Goal: Task Accomplishment & Management: Use online tool/utility

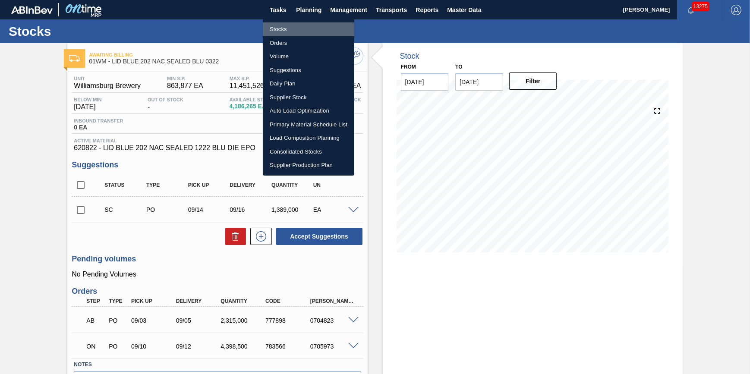
click at [278, 27] on li "Stocks" at bounding box center [308, 29] width 91 height 14
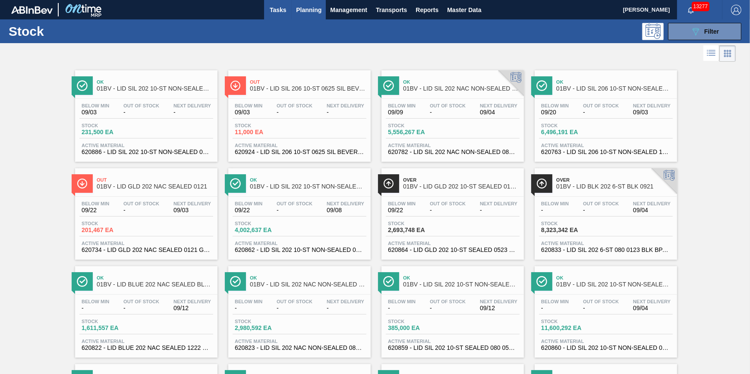
click at [276, 13] on span "Tasks" at bounding box center [277, 10] width 19 height 10
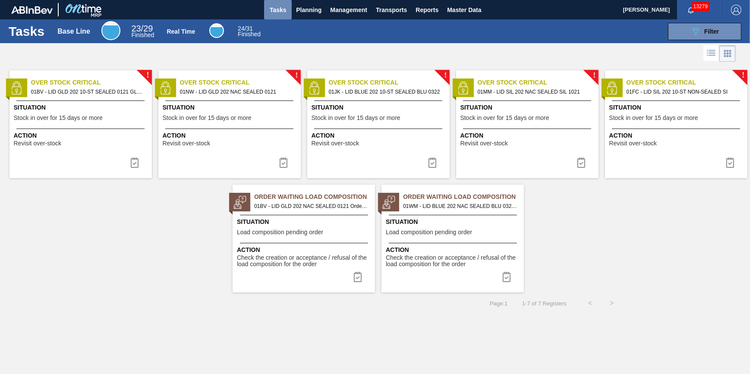
click at [276, 9] on span "Tasks" at bounding box center [277, 10] width 19 height 10
click at [298, 6] on span "Planning" at bounding box center [308, 10] width 25 height 10
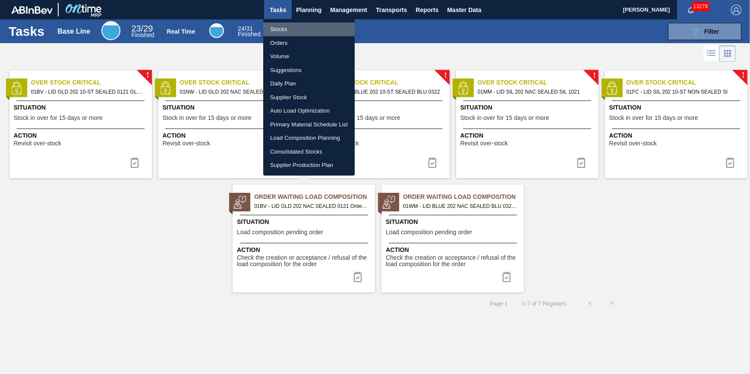
click at [287, 25] on li "Stocks" at bounding box center [308, 29] width 91 height 14
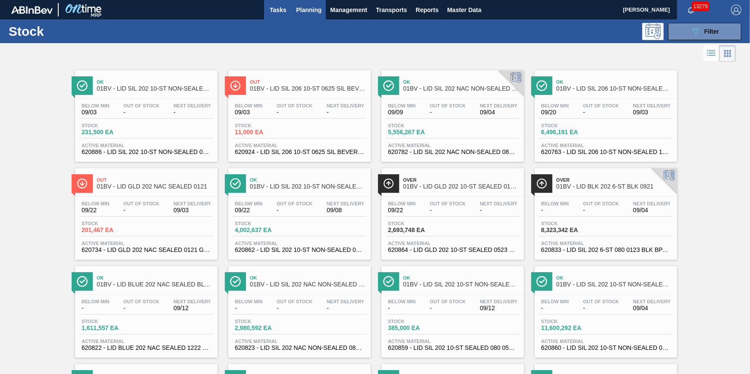
click at [272, 10] on span "Tasks" at bounding box center [277, 10] width 19 height 10
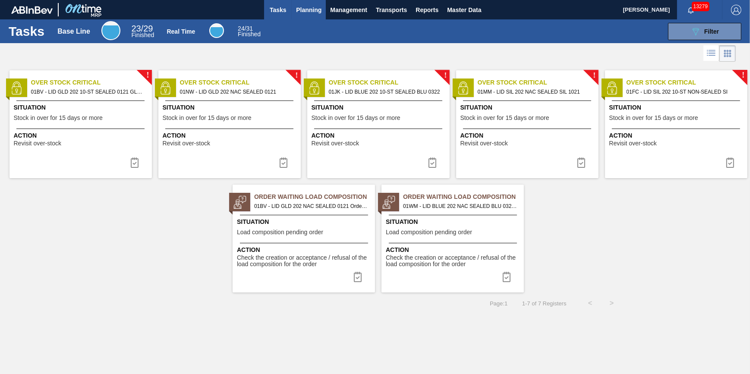
click at [301, 13] on span "Planning" at bounding box center [308, 10] width 25 height 10
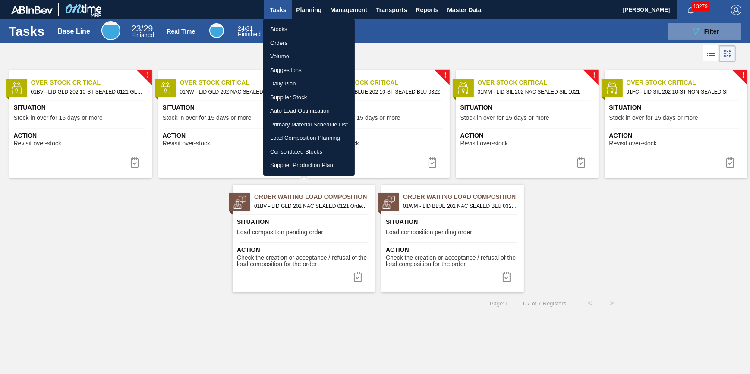
click at [299, 25] on li "Stocks" at bounding box center [308, 29] width 91 height 14
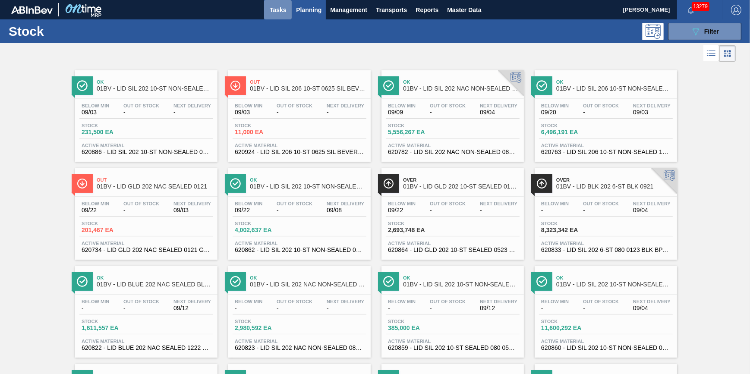
click at [286, 13] on span "Tasks" at bounding box center [277, 10] width 19 height 10
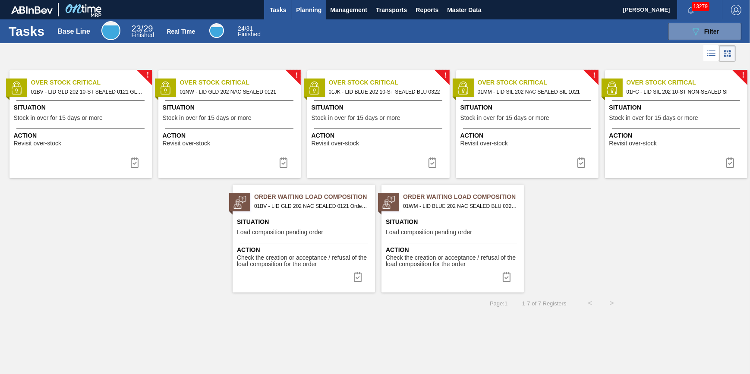
click at [302, 13] on span "Planning" at bounding box center [308, 10] width 25 height 10
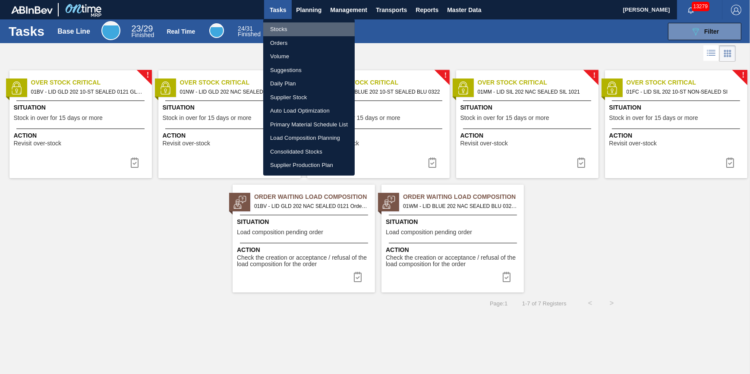
click at [295, 31] on li "Stocks" at bounding box center [308, 29] width 91 height 14
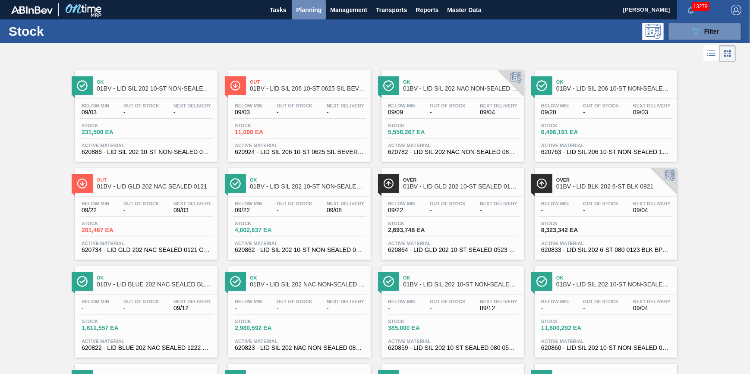
click at [308, 11] on span "Planning" at bounding box center [308, 10] width 25 height 10
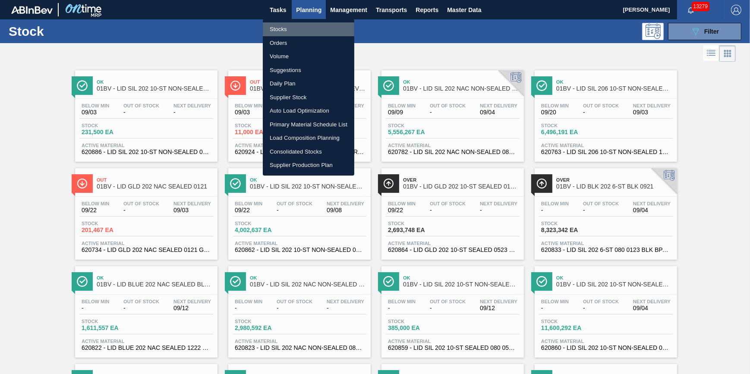
click at [304, 28] on li "Stocks" at bounding box center [308, 29] width 91 height 14
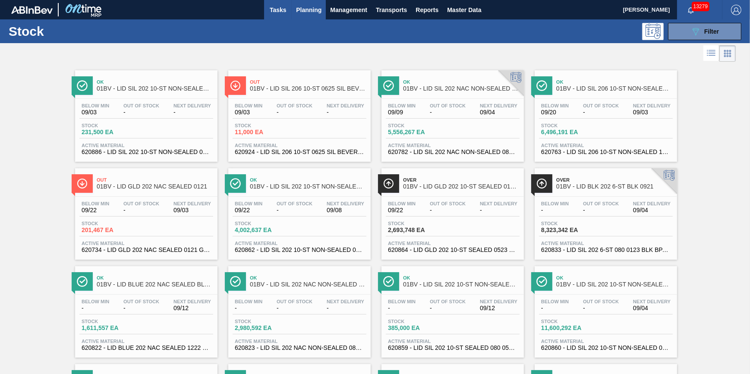
click at [285, 13] on span "Tasks" at bounding box center [277, 10] width 19 height 10
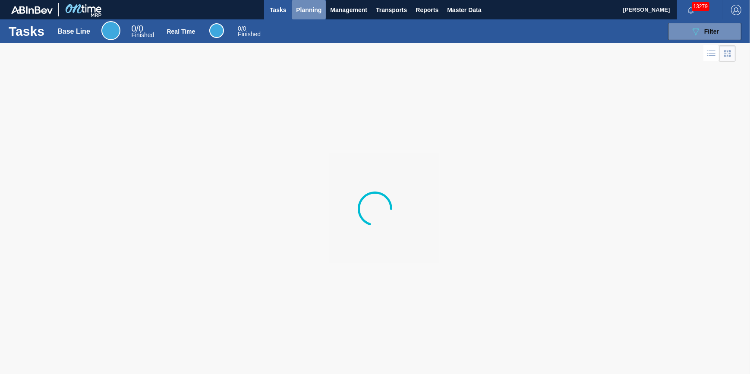
click at [298, 12] on span "Planning" at bounding box center [308, 10] width 25 height 10
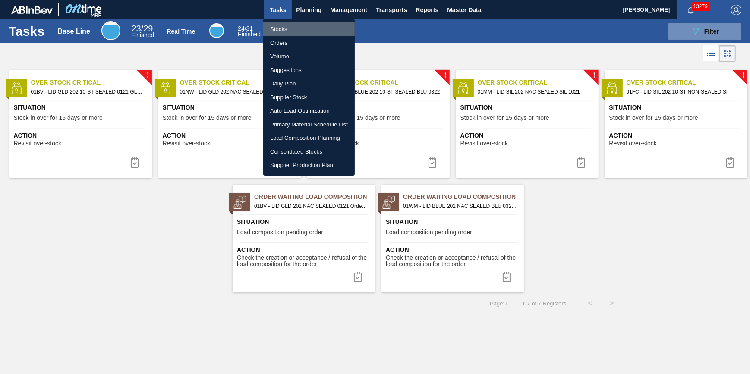
click at [295, 25] on li "Stocks" at bounding box center [308, 29] width 91 height 14
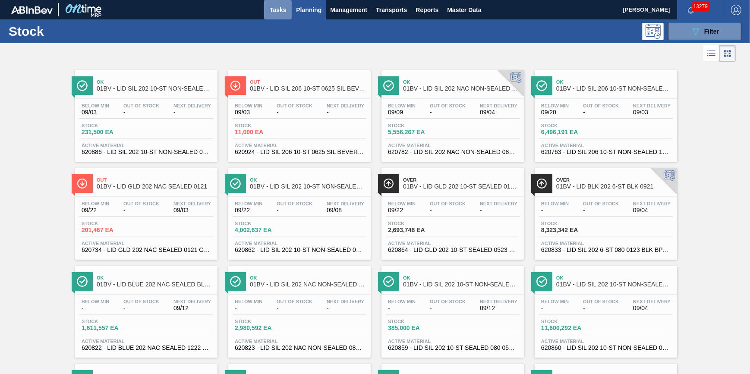
click at [272, 8] on span "Tasks" at bounding box center [277, 10] width 19 height 10
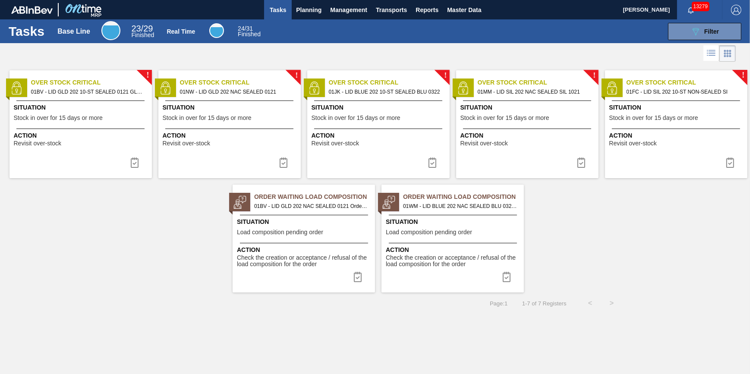
click at [284, 16] on button "Tasks" at bounding box center [278, 9] width 28 height 19
click at [305, 10] on span "Planning" at bounding box center [308, 10] width 25 height 10
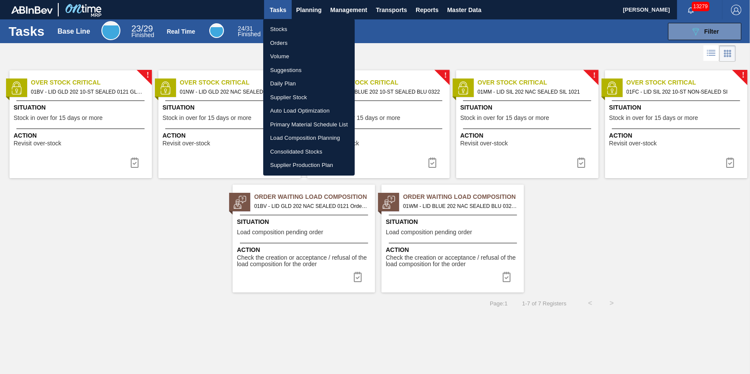
click at [298, 26] on li "Stocks" at bounding box center [308, 29] width 91 height 14
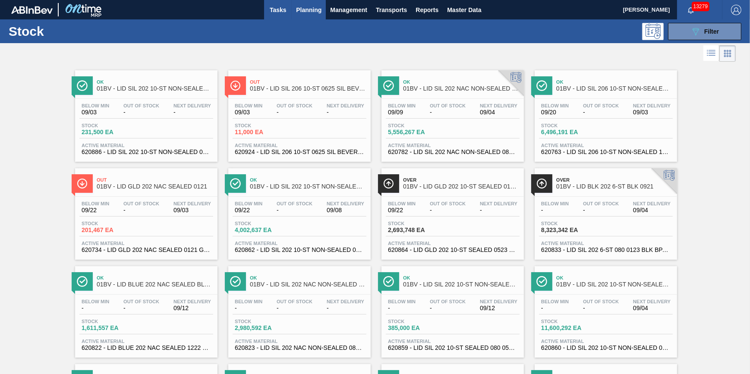
drag, startPoint x: 264, startPoint y: 14, endPoint x: 280, endPoint y: 11, distance: 16.7
click at [264, 15] on button "Tasks" at bounding box center [278, 9] width 28 height 19
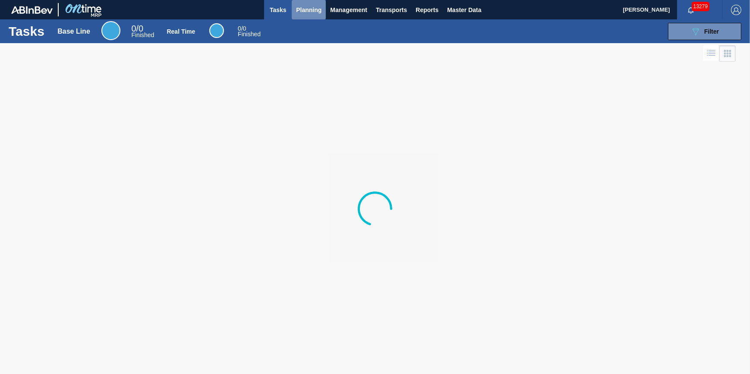
click at [298, 12] on span "Planning" at bounding box center [308, 10] width 25 height 10
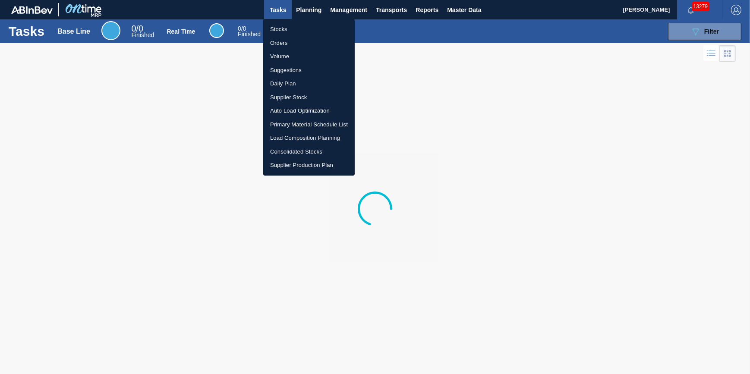
click at [295, 26] on li "Stocks" at bounding box center [308, 29] width 91 height 14
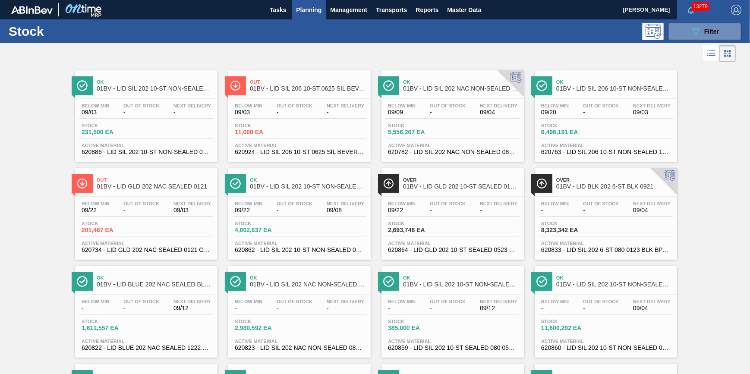
click at [292, 11] on button "Planning" at bounding box center [309, 9] width 34 height 19
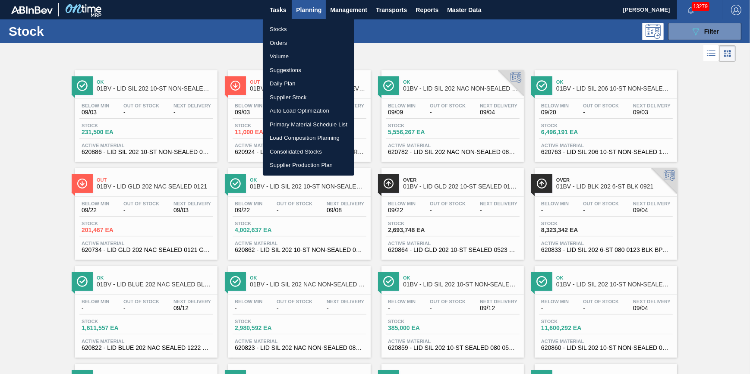
click at [283, 11] on div at bounding box center [375, 187] width 750 height 374
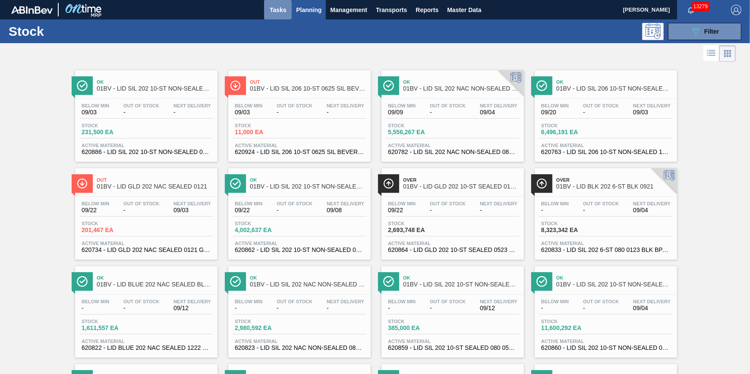
click at [282, 13] on span "Tasks" at bounding box center [277, 10] width 19 height 10
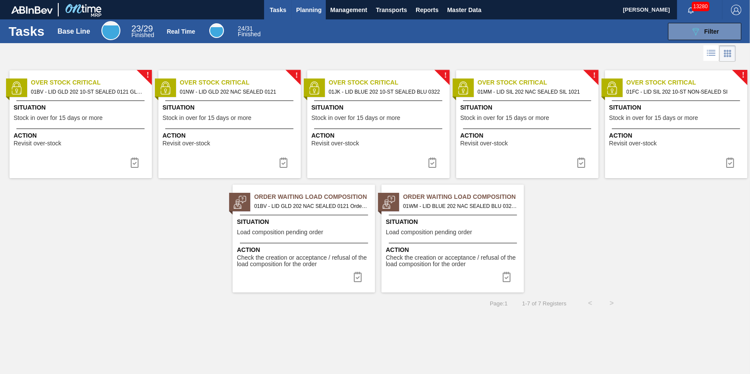
click at [312, 9] on span "Planning" at bounding box center [308, 10] width 25 height 10
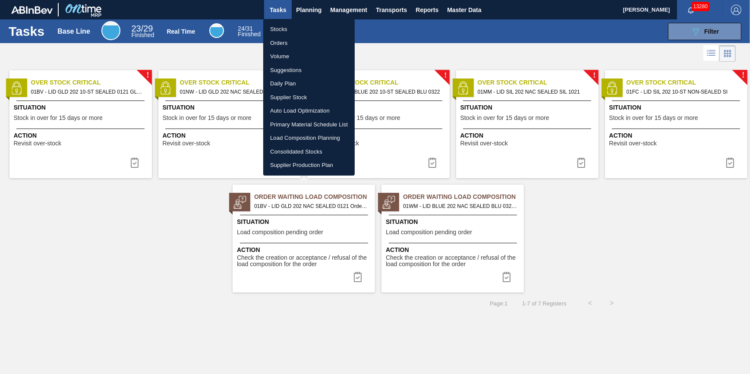
click at [307, 24] on li "Stocks" at bounding box center [308, 29] width 91 height 14
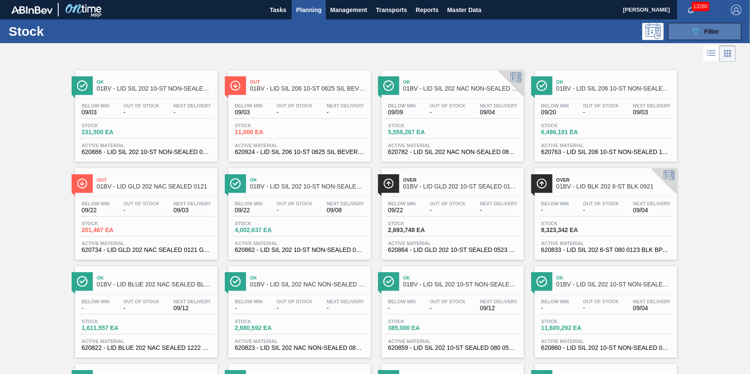
click at [684, 31] on button "089F7B8B-B2A5-4AFE-B5C0-19BA573D28AC Filter" at bounding box center [704, 31] width 73 height 17
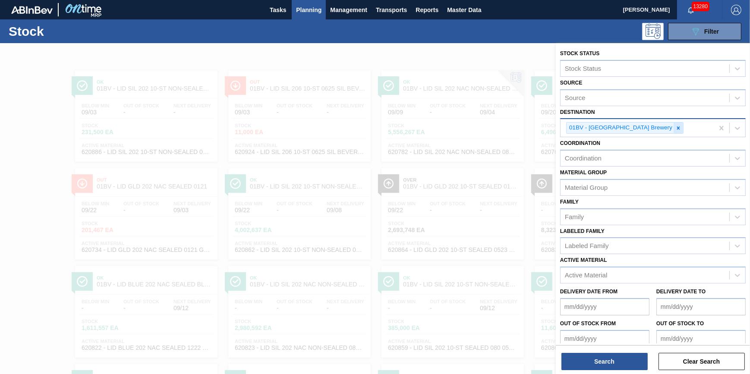
click at [673, 127] on div at bounding box center [677, 127] width 9 height 11
click at [654, 127] on div "01BV - [GEOGRAPHIC_DATA] Brewery" at bounding box center [636, 128] width 153 height 18
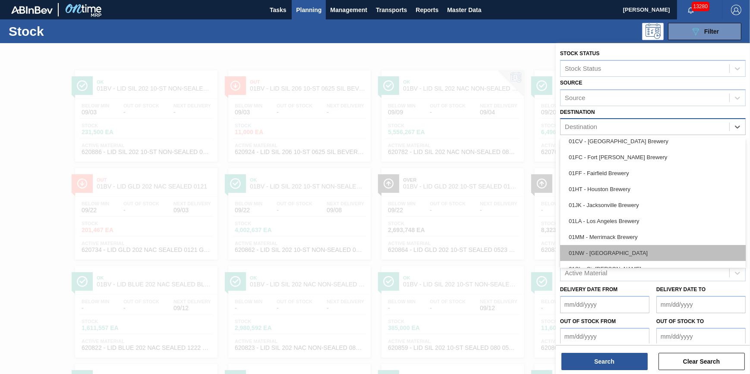
scroll to position [65, 0]
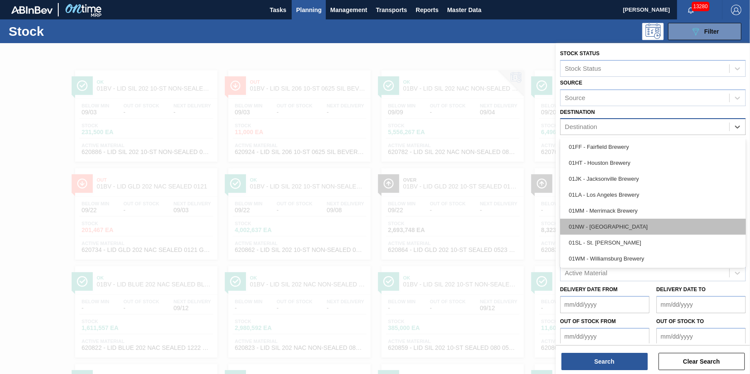
click at [641, 233] on div "01NW - Newark Brewery" at bounding box center [652, 227] width 185 height 16
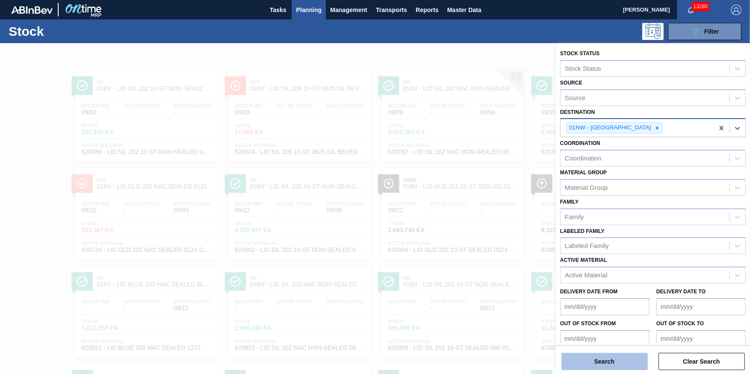
click at [607, 363] on button "Search" at bounding box center [604, 361] width 86 height 17
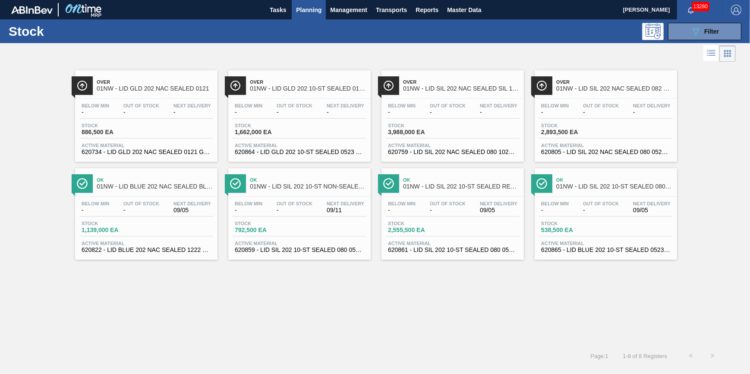
click at [276, 125] on span "Stock" at bounding box center [265, 125] width 60 height 5
click at [690, 30] on icon "089F7B8B-B2A5-4AFE-B5C0-19BA573D28AC" at bounding box center [695, 31] width 10 height 10
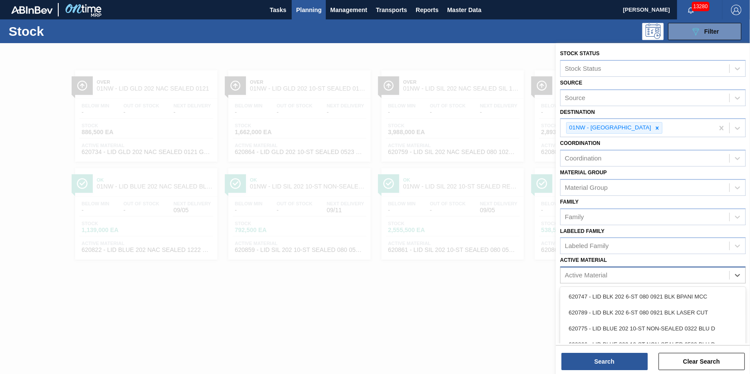
click at [596, 267] on div "Active Material" at bounding box center [652, 275] width 185 height 17
type Material "620864"
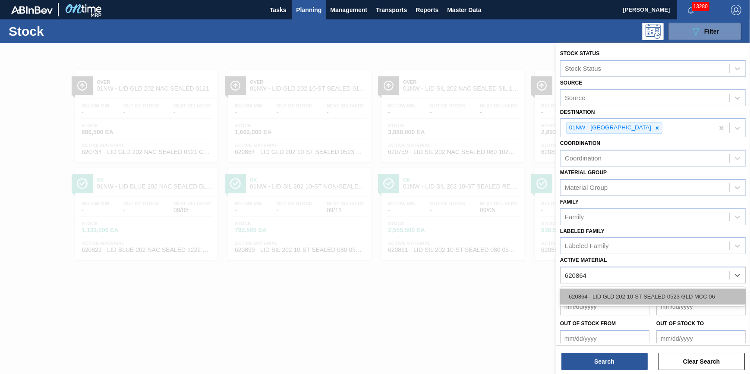
click at [612, 300] on div "620864 - LID GLD 202 10-ST SEALED 0523 GLD MCC 06" at bounding box center [652, 297] width 185 height 16
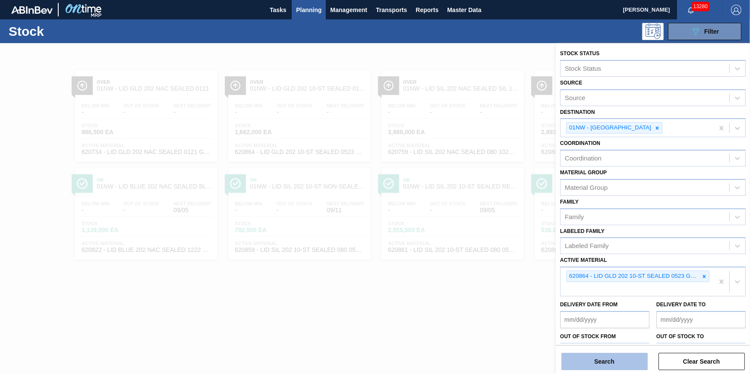
click at [592, 360] on button "Search" at bounding box center [604, 361] width 86 height 17
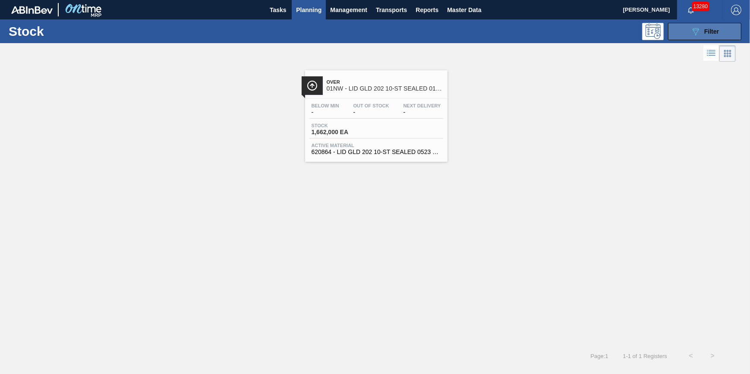
click at [719, 33] on button "089F7B8B-B2A5-4AFE-B5C0-19BA573D28AC Filter" at bounding box center [704, 31] width 73 height 17
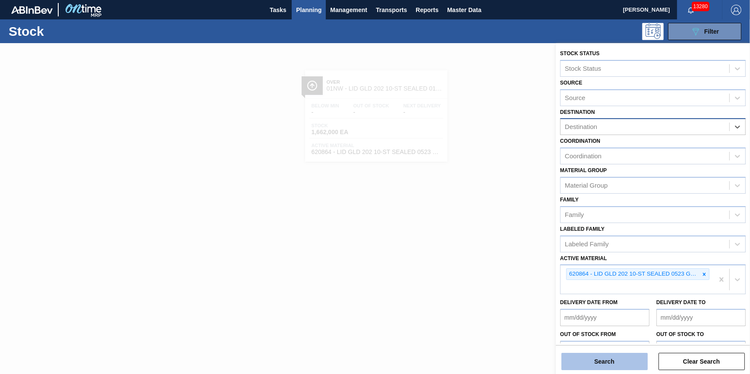
click at [605, 361] on button "Search" at bounding box center [604, 361] width 86 height 17
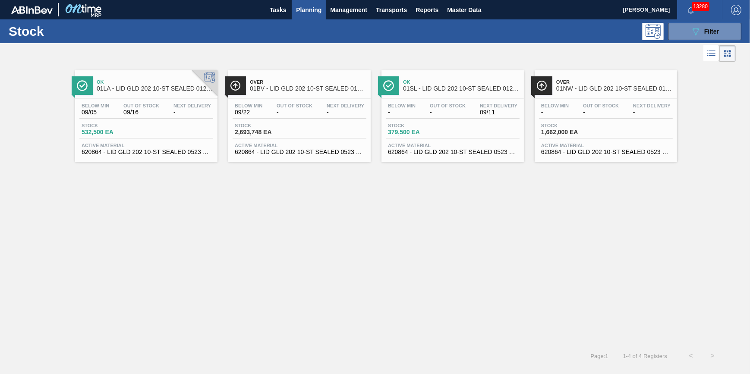
click at [144, 134] on div "Stock 532,500 EA" at bounding box center [146, 131] width 134 height 16
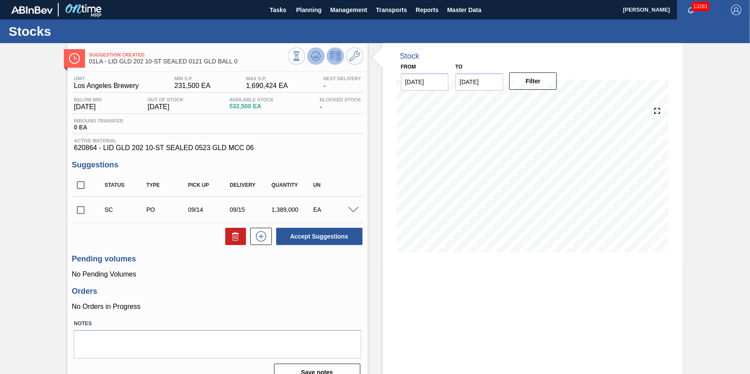
click at [311, 55] on icon at bounding box center [316, 56] width 10 height 10
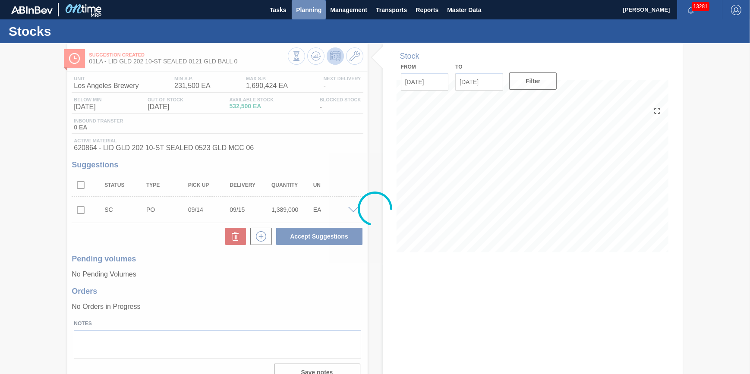
click at [304, 18] on button "Planning" at bounding box center [309, 9] width 34 height 19
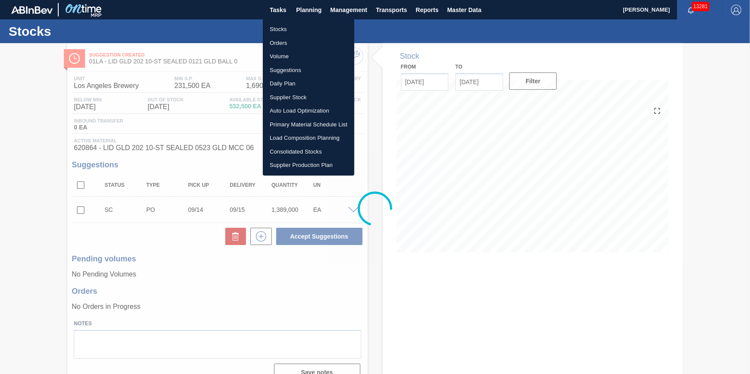
click at [301, 39] on li "Orders" at bounding box center [308, 43] width 91 height 14
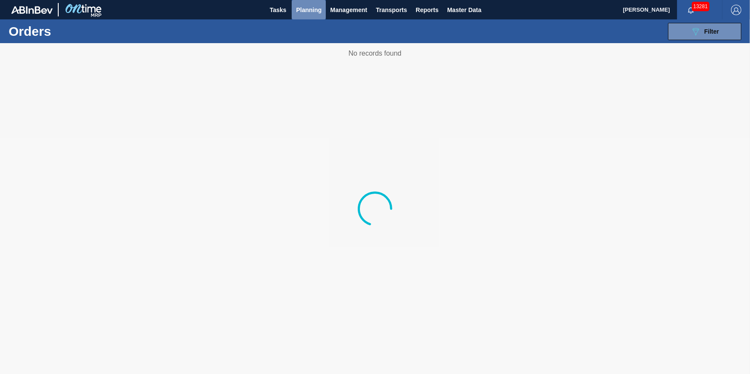
click at [301, 15] on button "Planning" at bounding box center [309, 9] width 34 height 19
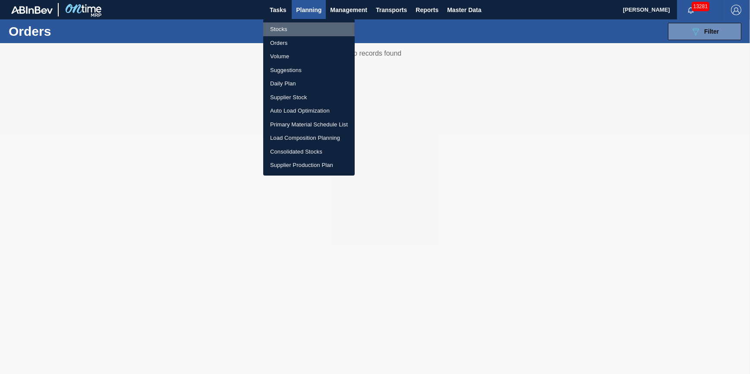
click at [299, 26] on li "Stocks" at bounding box center [308, 29] width 91 height 14
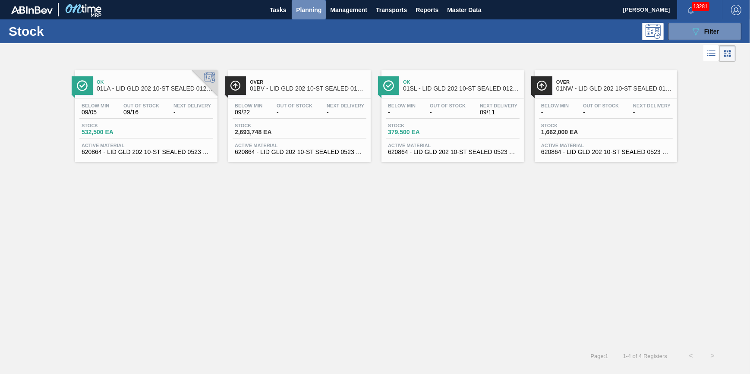
click at [298, 19] on button "Planning" at bounding box center [309, 9] width 34 height 19
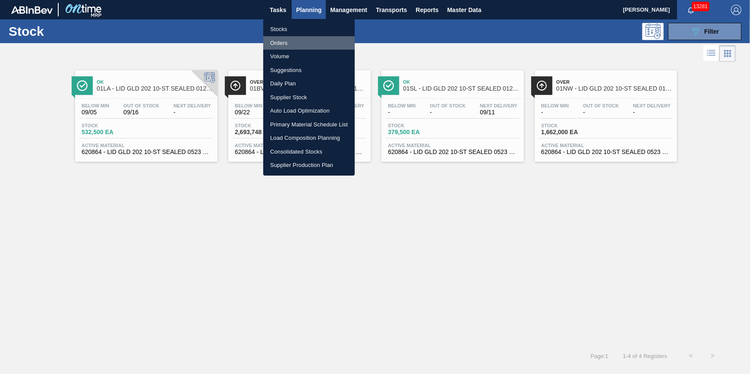
click at [296, 36] on li "Orders" at bounding box center [308, 43] width 91 height 14
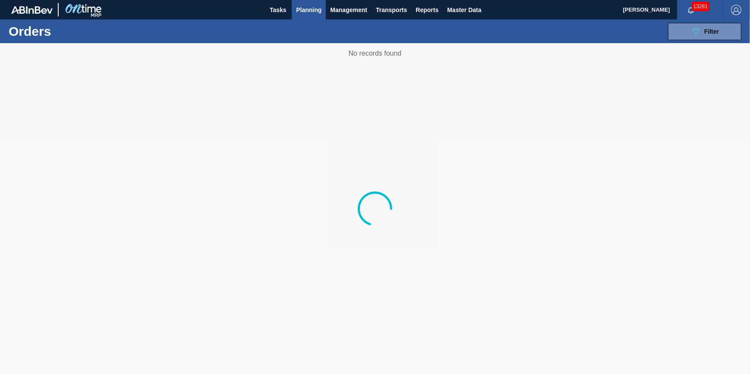
click at [302, 19] on div "089F7B8B-B2A5-4AFE-B5C0-19BA573D28AC Filter Portal Order Code WMS Transaction I…" at bounding box center [440, 32] width 610 height 26
click at [304, 13] on span "Planning" at bounding box center [308, 10] width 25 height 10
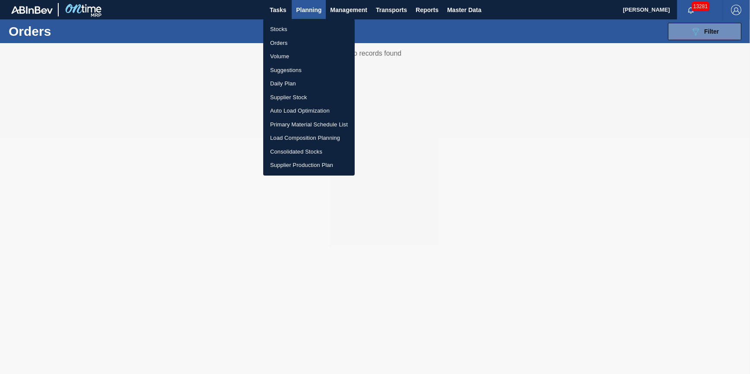
click at [301, 25] on li "Stocks" at bounding box center [308, 29] width 91 height 14
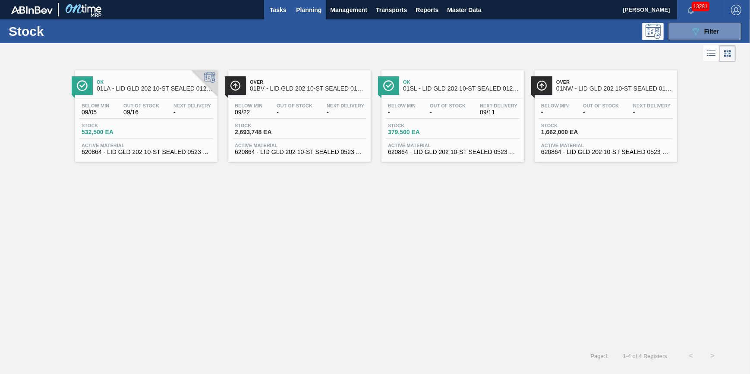
click at [281, 17] on button "Tasks" at bounding box center [278, 9] width 28 height 19
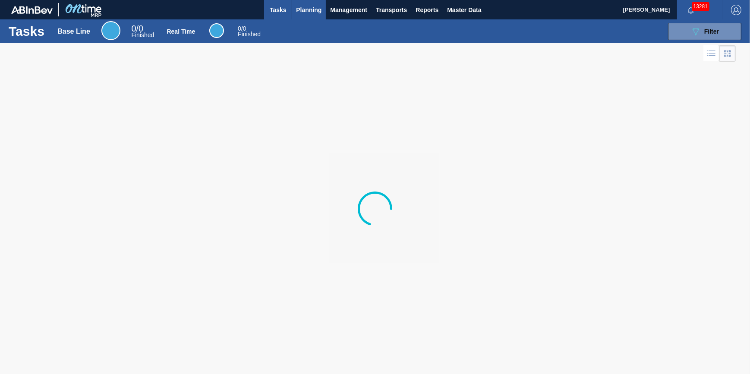
click at [303, 13] on span "Planning" at bounding box center [308, 10] width 25 height 10
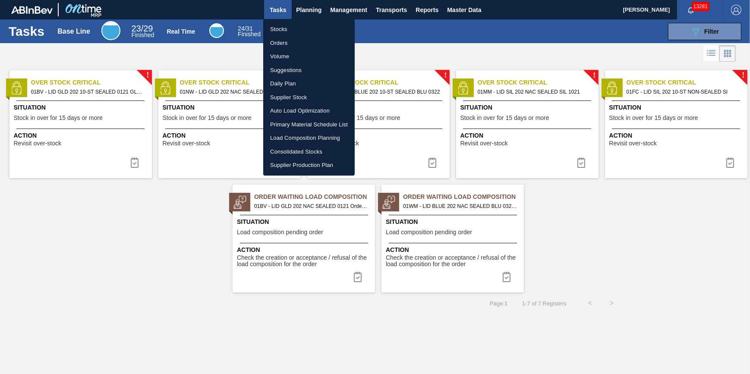
click at [303, 25] on li "Stocks" at bounding box center [308, 29] width 91 height 14
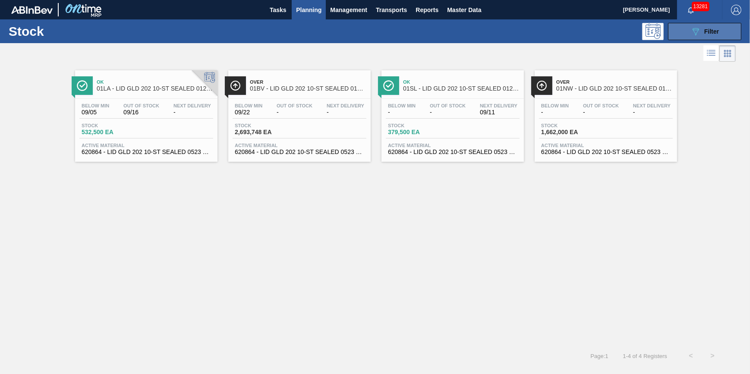
click at [701, 33] on div "089F7B8B-B2A5-4AFE-B5C0-19BA573D28AC Filter" at bounding box center [704, 31] width 28 height 10
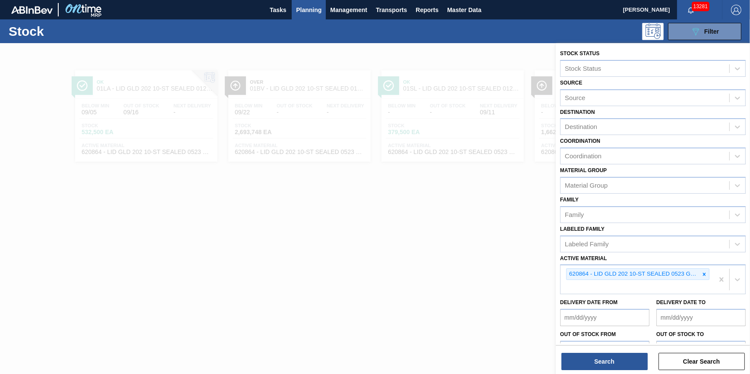
drag, startPoint x: 405, startPoint y: 209, endPoint x: 411, endPoint y: 204, distance: 7.7
click at [403, 212] on div at bounding box center [375, 230] width 750 height 374
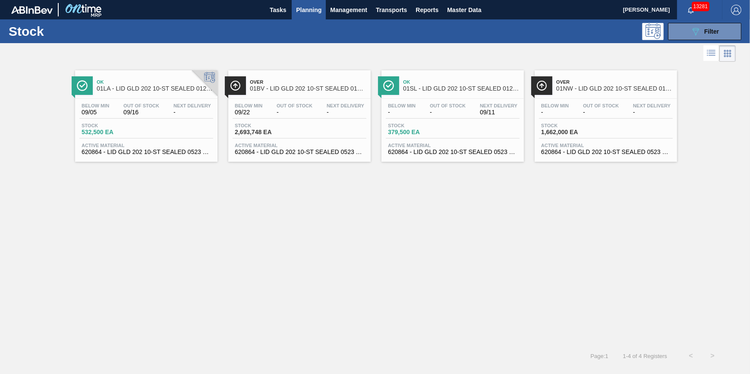
drag, startPoint x: 286, startPoint y: 10, endPoint x: 293, endPoint y: 16, distance: 9.8
click at [286, 10] on span "Tasks" at bounding box center [277, 10] width 19 height 10
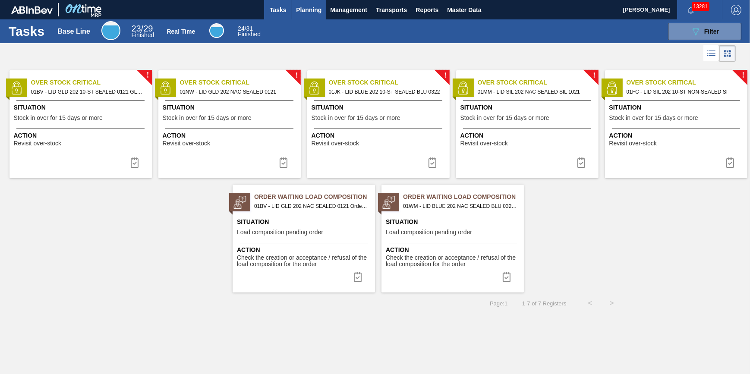
click at [317, 13] on span "Planning" at bounding box center [308, 10] width 25 height 10
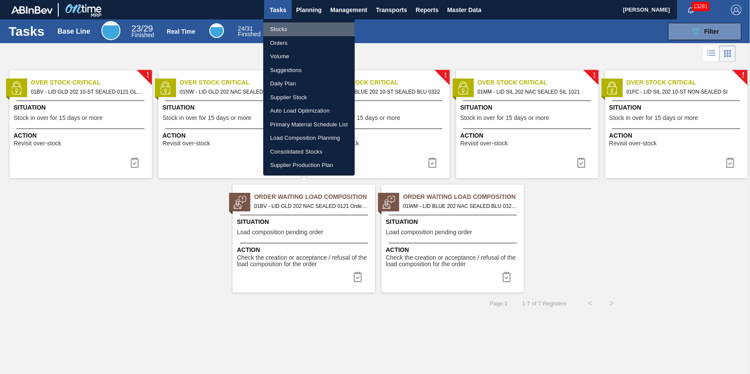
click at [307, 28] on li "Stocks" at bounding box center [308, 29] width 91 height 14
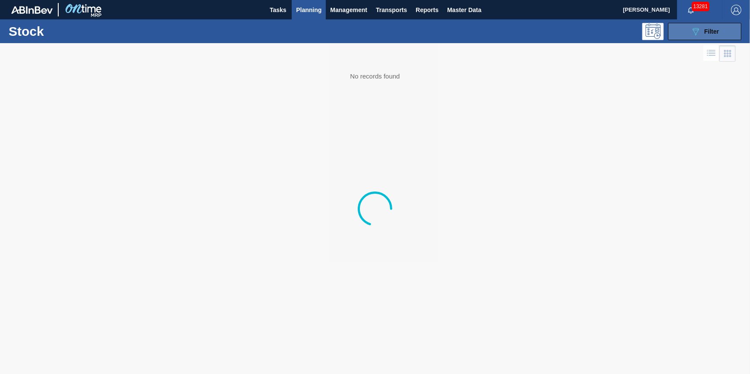
click at [695, 29] on icon "089F7B8B-B2A5-4AFE-B5C0-19BA573D28AC" at bounding box center [695, 31] width 10 height 10
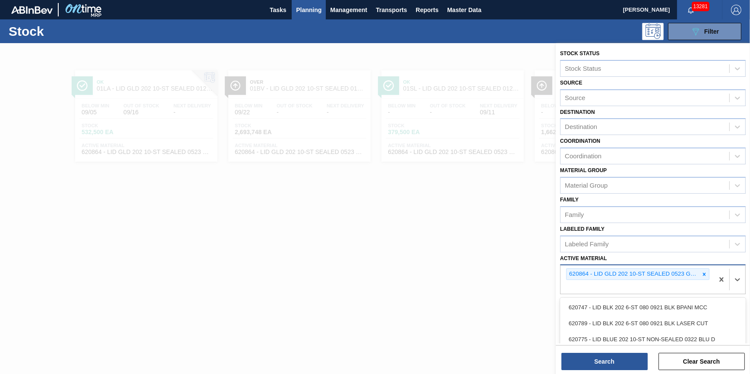
click at [711, 274] on div "620864 - LID GLD 202 10-ST SEALED 0523 GLD MCC 06" at bounding box center [636, 279] width 153 height 28
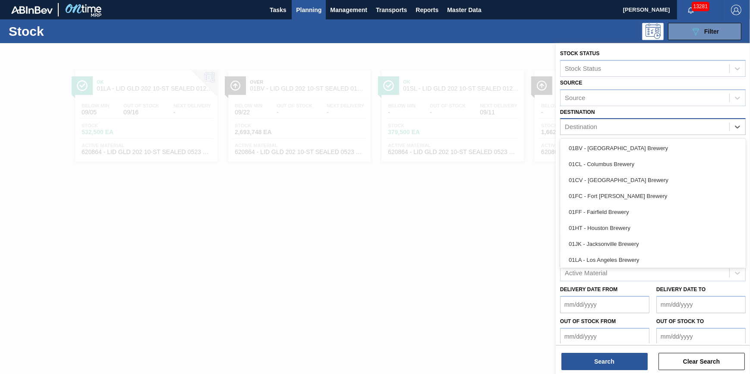
click at [653, 132] on div "Destination" at bounding box center [644, 127] width 169 height 13
drag, startPoint x: 650, startPoint y: 180, endPoint x: 646, endPoint y: 174, distance: 6.8
click at [650, 181] on div "01CV - Cartersville Brewery" at bounding box center [652, 180] width 185 height 16
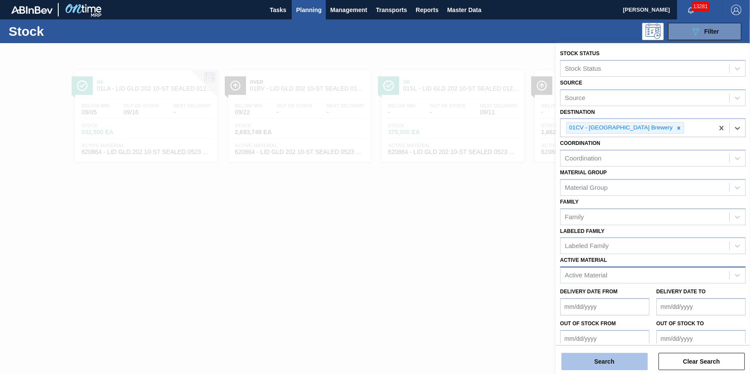
click at [606, 362] on button "Search" at bounding box center [604, 361] width 86 height 17
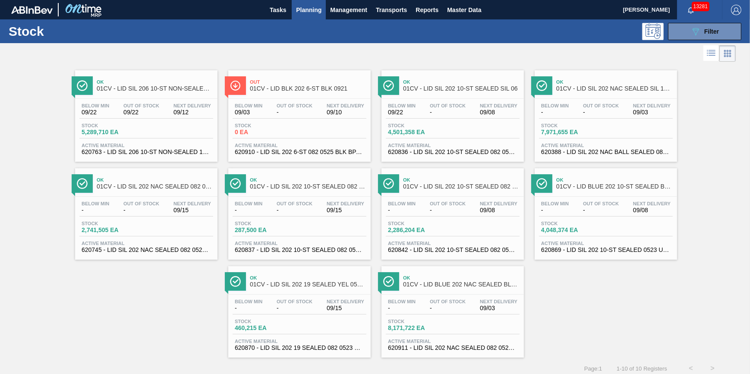
click at [299, 5] on span "Planning" at bounding box center [308, 10] width 25 height 10
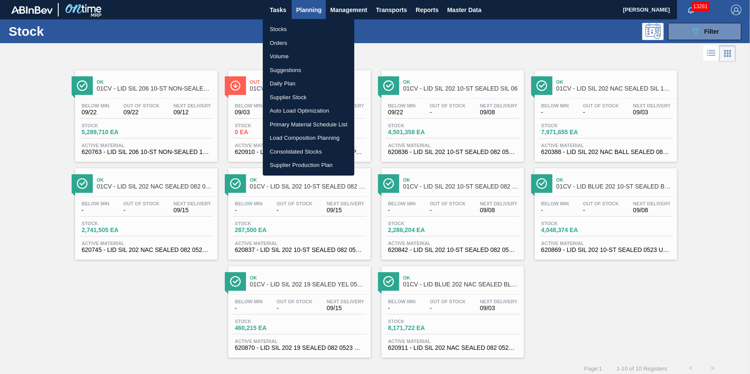
click at [297, 23] on li "Stocks" at bounding box center [308, 29] width 91 height 14
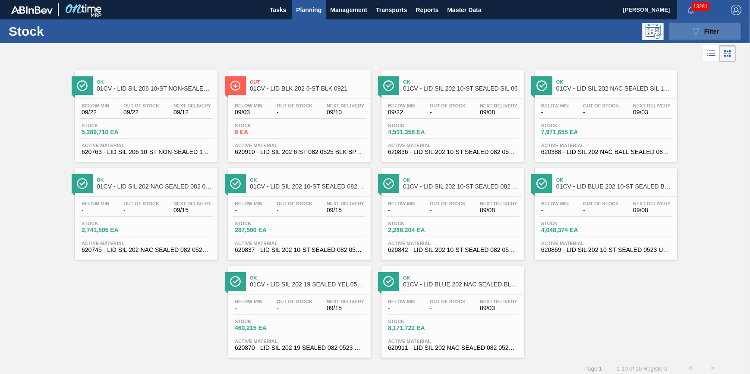
click at [715, 23] on button "089F7B8B-B2A5-4AFE-B5C0-19BA573D28AC Filter" at bounding box center [704, 31] width 73 height 17
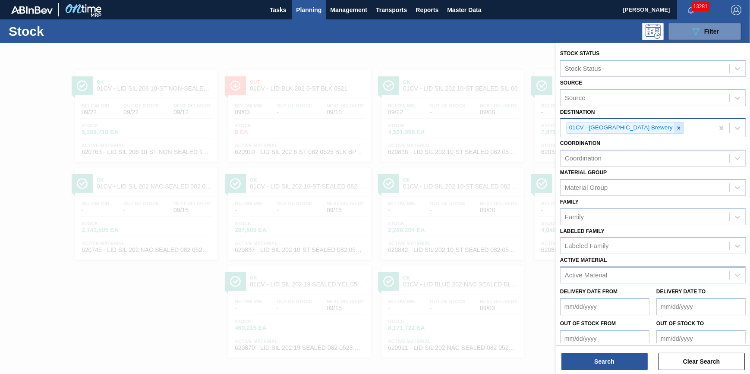
click at [674, 132] on div at bounding box center [678, 127] width 9 height 11
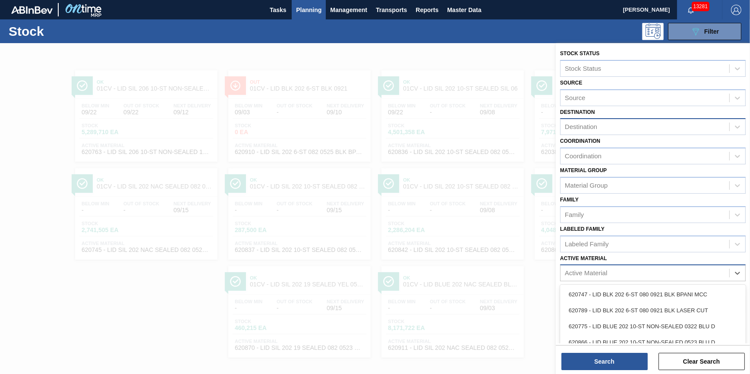
click at [622, 267] on div "Active Material" at bounding box center [644, 273] width 169 height 13
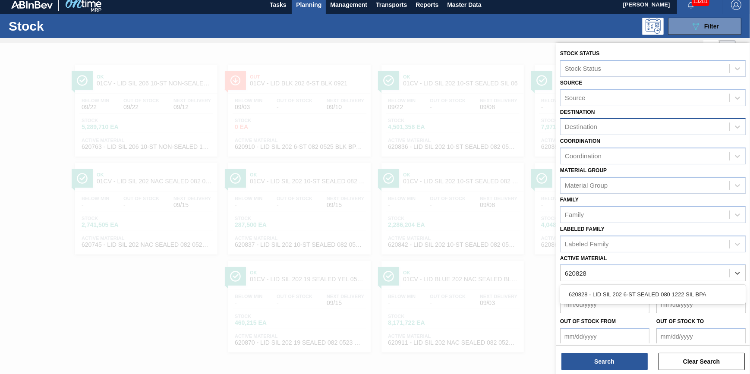
type Material "620828"
click at [613, 281] on div "Delivery Date from Delivery Date to" at bounding box center [652, 297] width 192 height 32
click at [626, 269] on div "Active Material" at bounding box center [644, 273] width 169 height 13
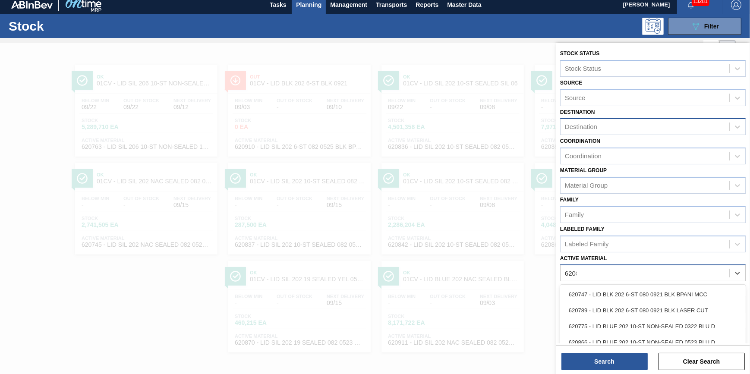
type Material "620828"
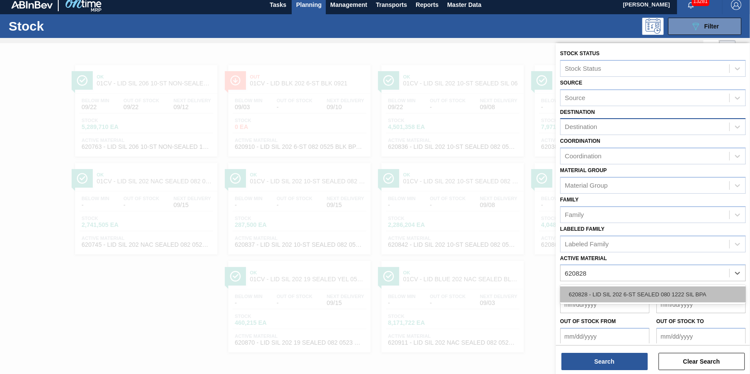
click at [637, 291] on div "620828 - LID SIL 202 6-ST SEALED 080 1222 SIL BPA" at bounding box center [652, 294] width 185 height 16
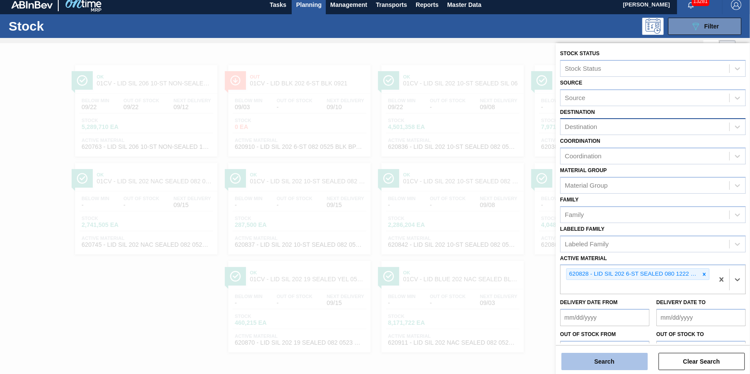
click at [610, 363] on button "Search" at bounding box center [604, 361] width 86 height 17
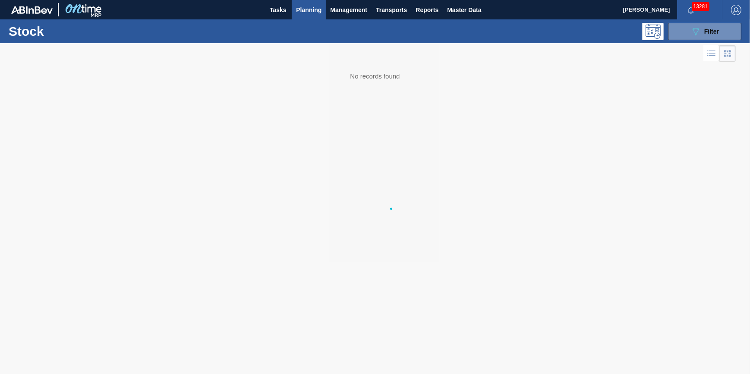
scroll to position [0, 0]
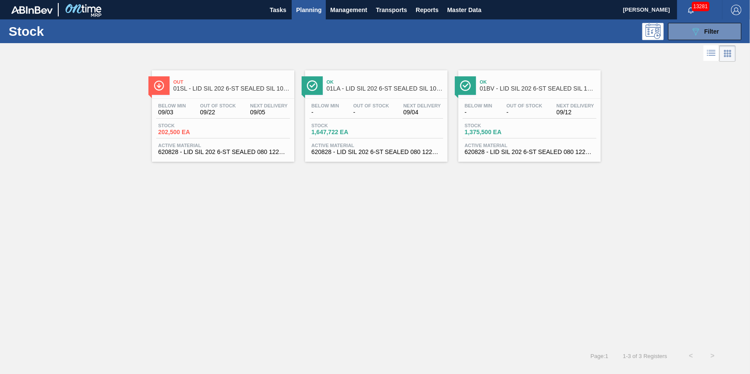
click at [207, 123] on span "Stock" at bounding box center [188, 125] width 60 height 5
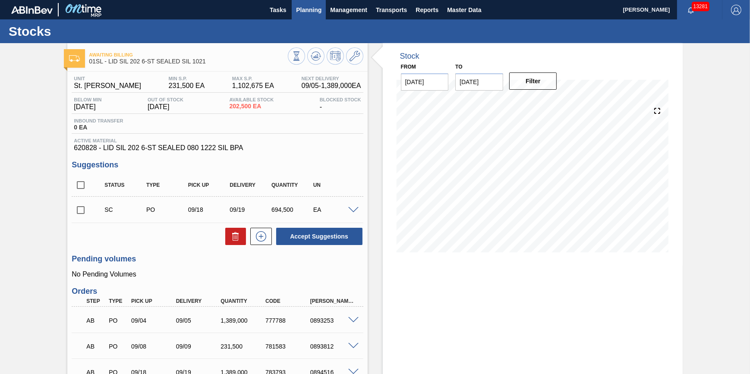
click at [305, 5] on span "Planning" at bounding box center [308, 10] width 25 height 10
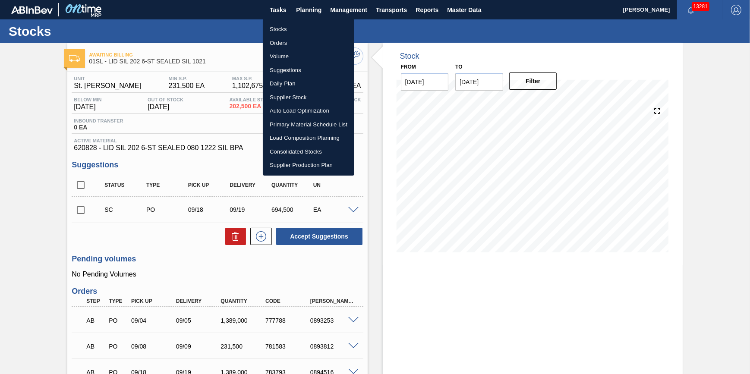
click at [298, 22] on li "Stocks" at bounding box center [308, 29] width 91 height 14
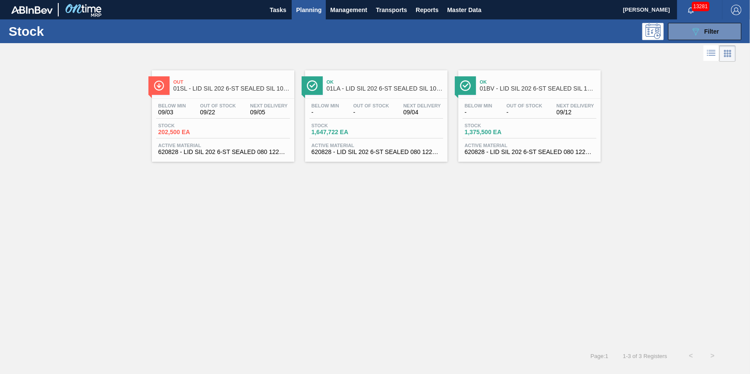
click at [276, 21] on div "Stock 089F7B8B-B2A5-4AFE-B5C0-19BA573D28AC Filter" at bounding box center [375, 31] width 750 height 24
click at [276, 15] on button "Tasks" at bounding box center [278, 9] width 28 height 19
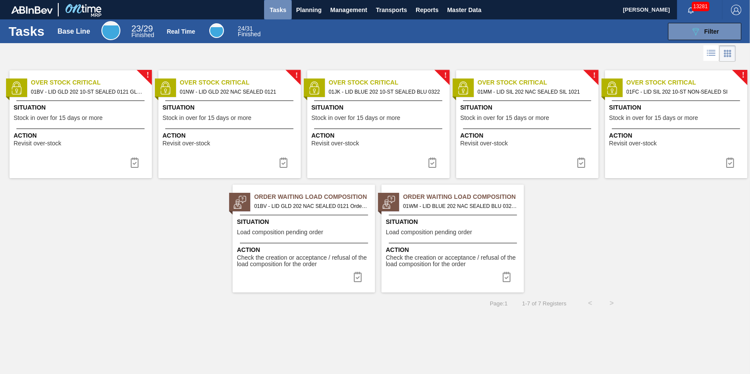
click at [276, 8] on span "Tasks" at bounding box center [277, 10] width 19 height 10
click at [312, 11] on span "Planning" at bounding box center [308, 10] width 25 height 10
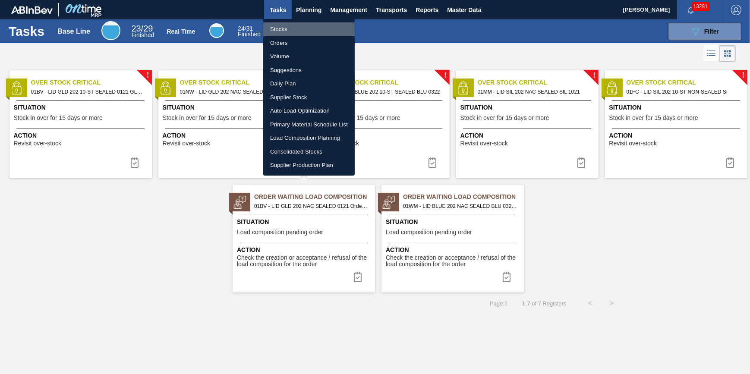
click at [315, 26] on li "Stocks" at bounding box center [308, 29] width 91 height 14
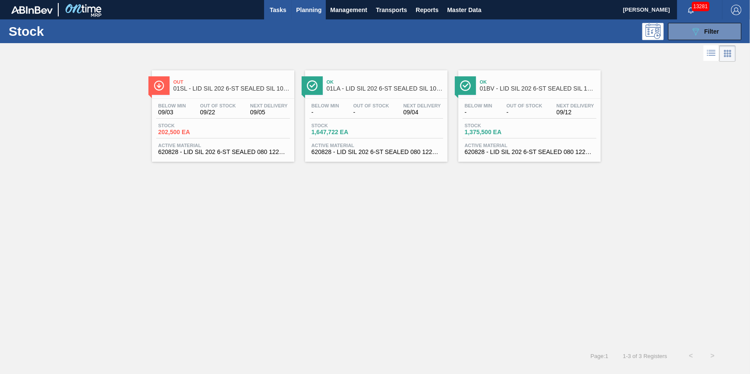
click at [285, 9] on span "Tasks" at bounding box center [277, 10] width 19 height 10
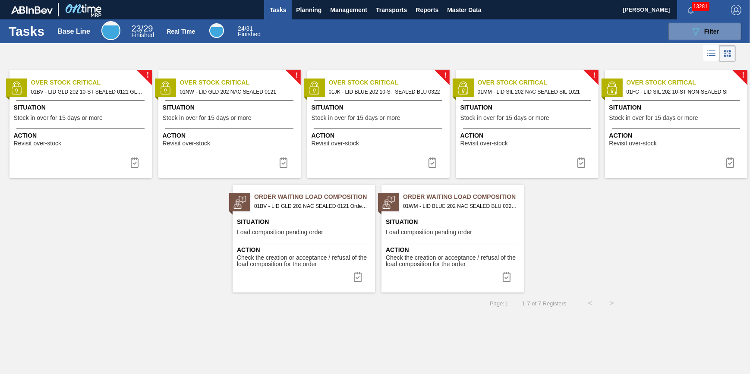
drag, startPoint x: 276, startPoint y: 13, endPoint x: 275, endPoint y: 22, distance: 8.7
click at [276, 13] on span "Tasks" at bounding box center [277, 10] width 19 height 10
click at [277, 16] on button "Tasks" at bounding box center [278, 9] width 28 height 19
click at [302, 16] on button "Planning" at bounding box center [309, 9] width 34 height 19
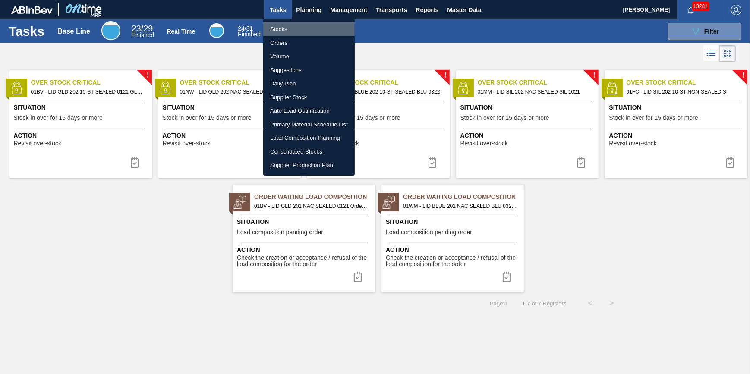
click at [301, 26] on li "Stocks" at bounding box center [308, 29] width 91 height 14
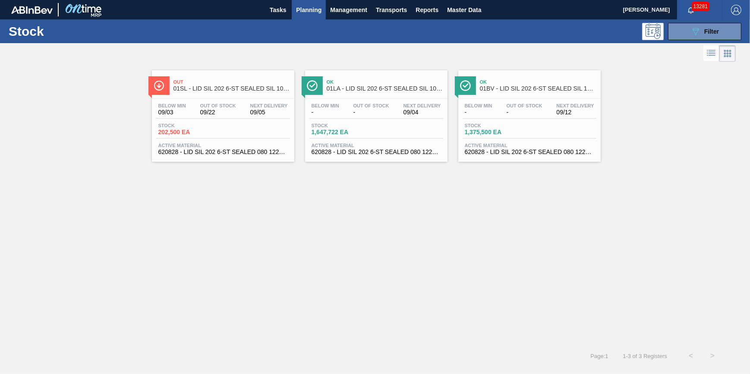
click at [444, 277] on div "Out 01SL - LID SIL 202 6-ST SEALED SIL 1021 Below Min 09/03 Out Of Stock 09/22 …" at bounding box center [375, 204] width 750 height 281
click at [285, 12] on span "Tasks" at bounding box center [277, 10] width 19 height 10
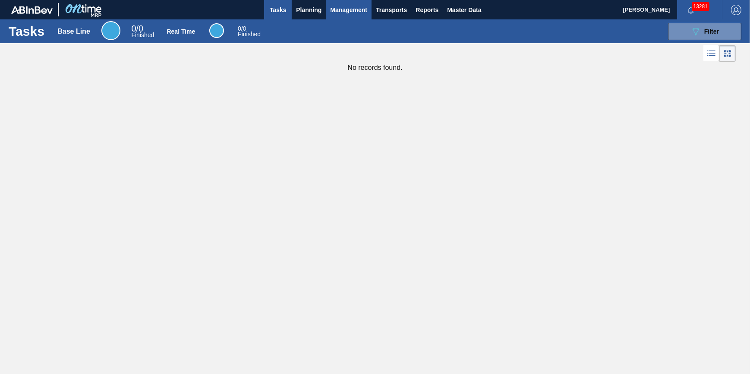
click at [327, 8] on button "Management" at bounding box center [349, 9] width 46 height 19
click at [295, 14] on div at bounding box center [375, 187] width 750 height 374
click at [297, 0] on body "Tasks Planning Management Transports Reports Master Data Jack Schuld 13281 Mark…" at bounding box center [375, 0] width 750 height 0
click at [298, 13] on span "Planning" at bounding box center [308, 10] width 25 height 10
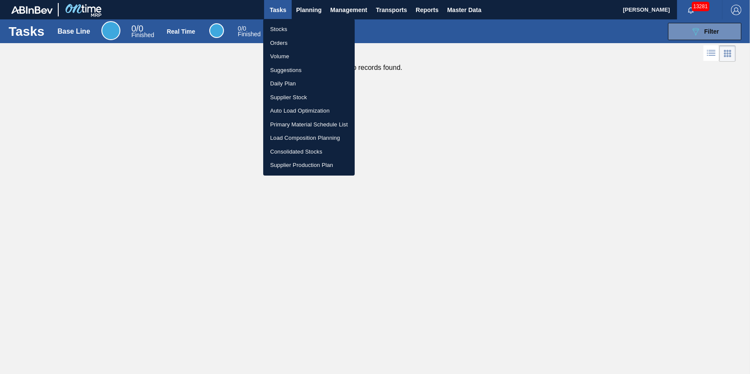
click at [294, 25] on li "Stocks" at bounding box center [308, 29] width 91 height 14
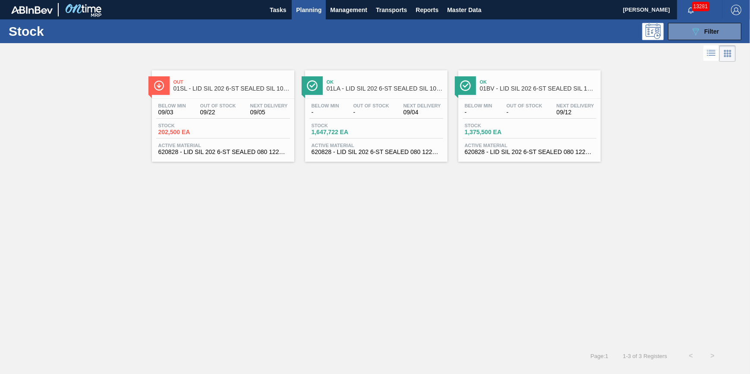
click at [293, 12] on button "Planning" at bounding box center [309, 9] width 34 height 19
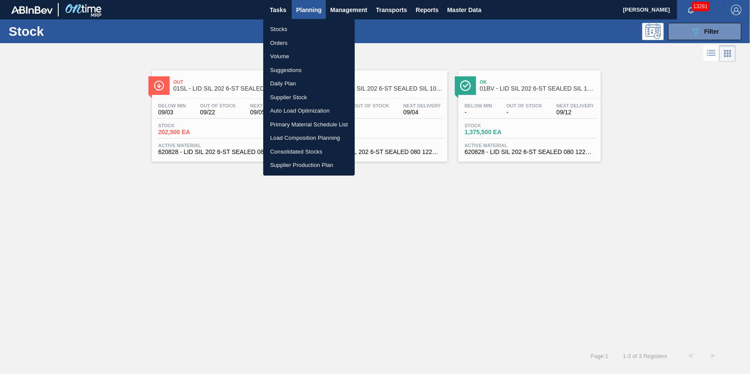
click at [285, 11] on div at bounding box center [375, 187] width 750 height 374
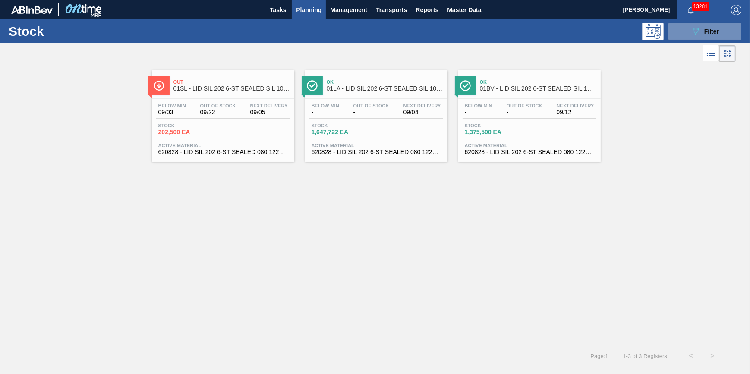
click at [285, 11] on div "Stocks Orders Volume Suggestions Daily Plan Supplier Stock Auto Load Optimizati…" at bounding box center [375, 187] width 750 height 374
click at [281, 12] on span "Tasks" at bounding box center [277, 10] width 19 height 10
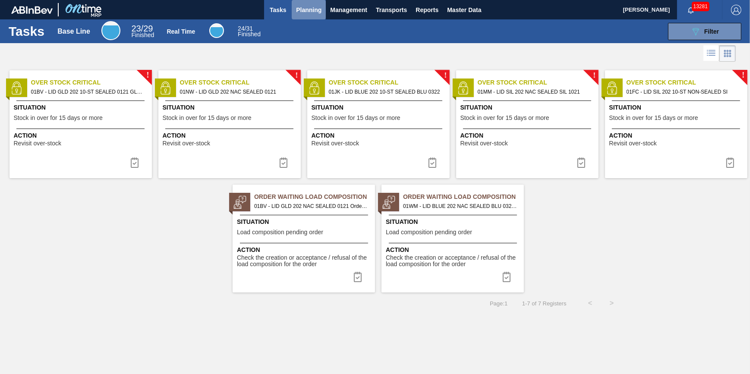
click at [304, 13] on span "Planning" at bounding box center [308, 10] width 25 height 10
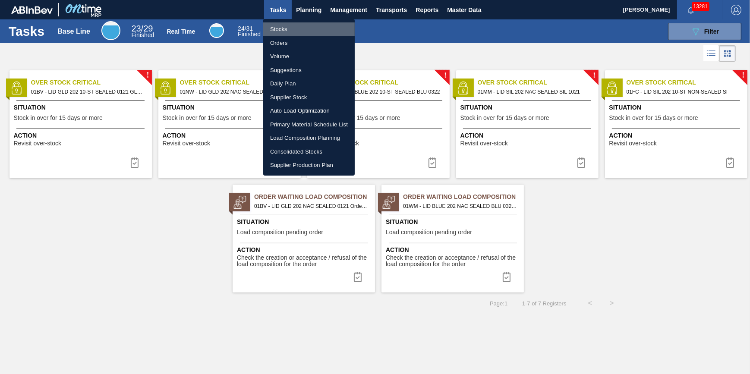
click at [303, 22] on li "Stocks" at bounding box center [308, 29] width 91 height 14
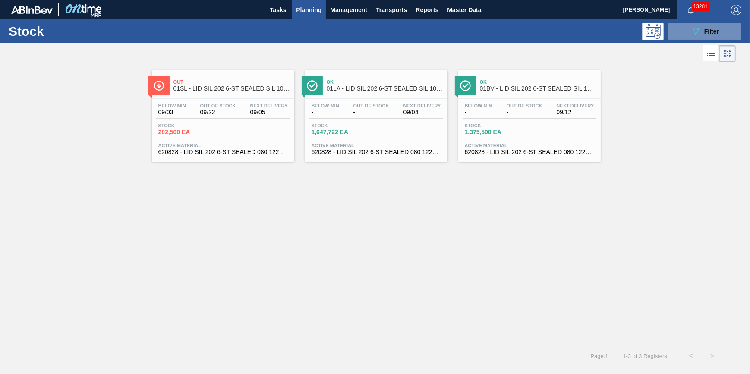
click at [298, 9] on span "Planning" at bounding box center [308, 10] width 25 height 10
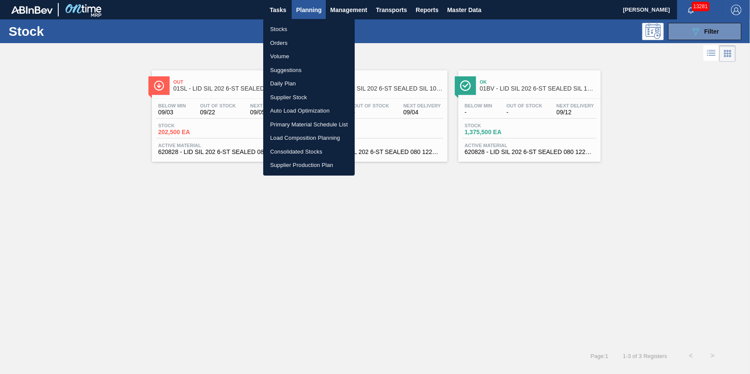
click at [297, 22] on li "Stocks" at bounding box center [308, 29] width 91 height 14
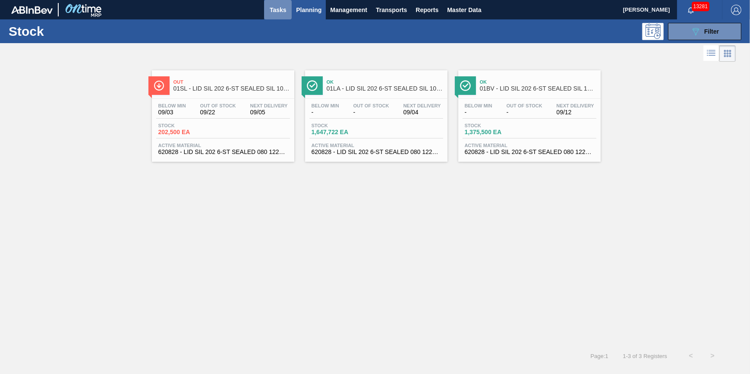
click at [282, 17] on button "Tasks" at bounding box center [278, 9] width 28 height 19
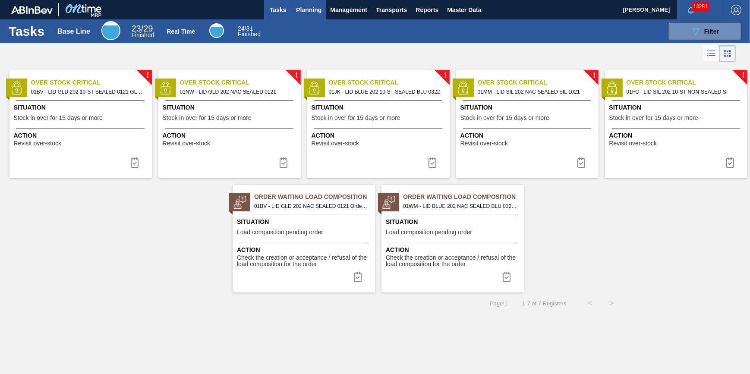
click at [306, 9] on span "Planning" at bounding box center [308, 10] width 25 height 10
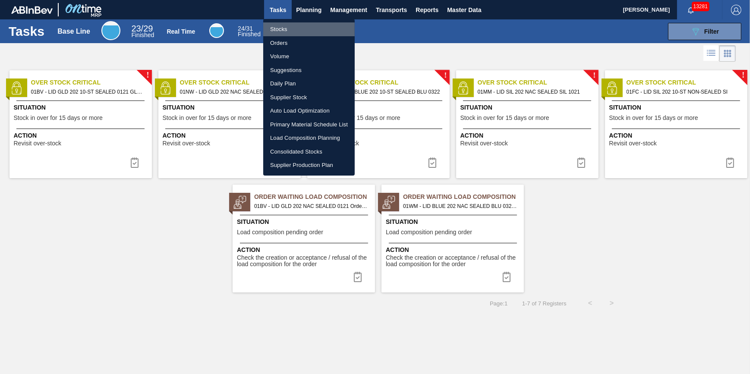
click at [301, 24] on li "Stocks" at bounding box center [308, 29] width 91 height 14
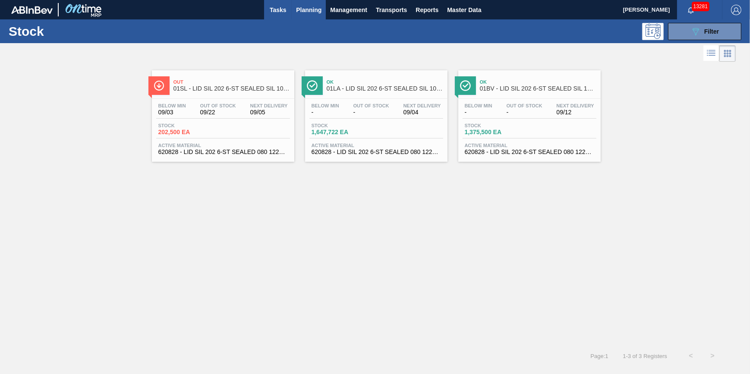
click at [275, 9] on span "Tasks" at bounding box center [277, 10] width 19 height 10
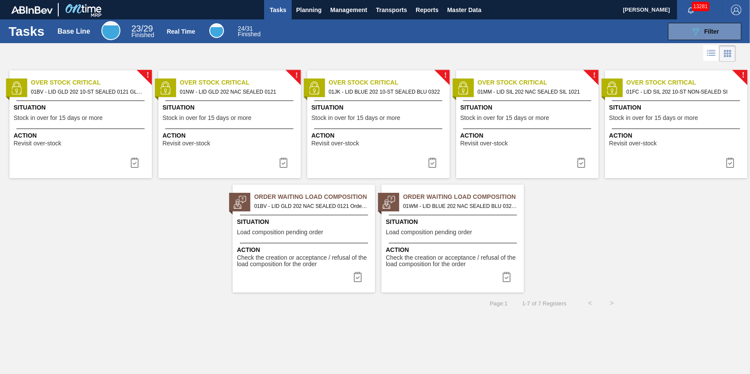
click at [104, 138] on span "Action" at bounding box center [82, 135] width 136 height 9
click at [138, 165] on img at bounding box center [134, 162] width 10 height 10
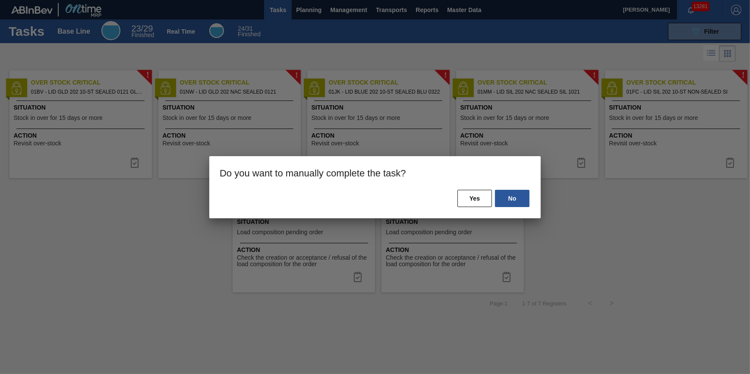
click at [453, 191] on div "No Yes" at bounding box center [374, 203] width 331 height 29
click at [461, 196] on button "Yes" at bounding box center [474, 198] width 35 height 17
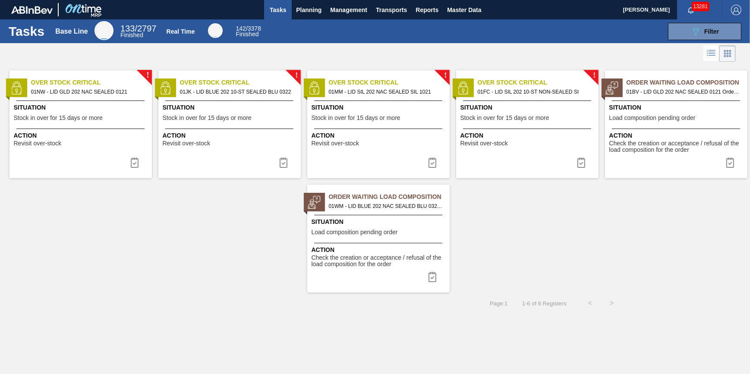
click at [114, 112] on span "Situation" at bounding box center [82, 107] width 136 height 9
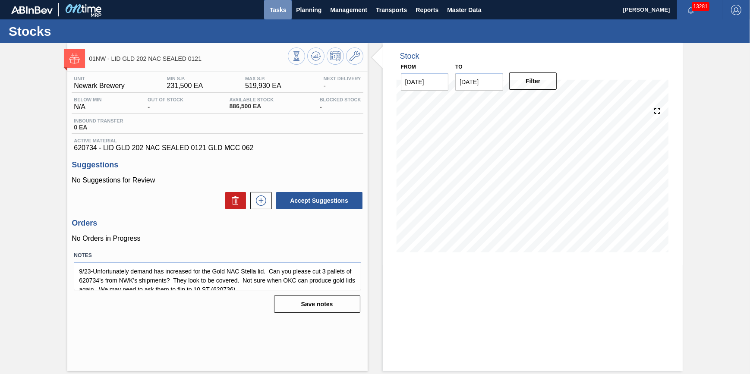
click at [266, 14] on button "Tasks" at bounding box center [278, 9] width 28 height 19
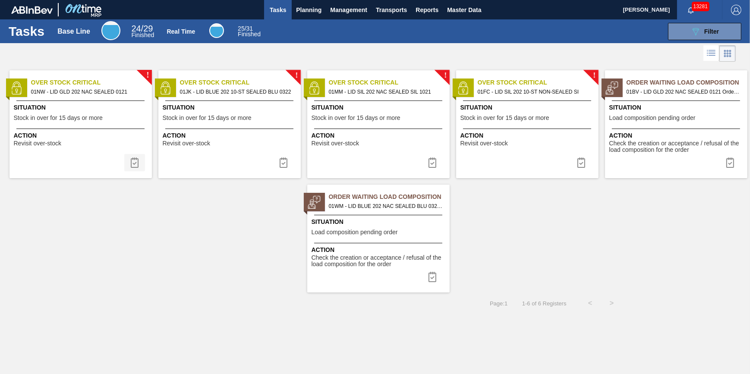
click at [130, 167] on img at bounding box center [134, 162] width 10 height 10
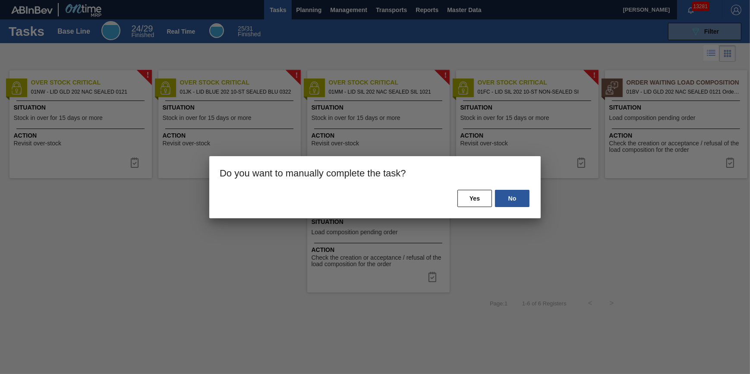
click at [476, 186] on h3 "Do you want to manually complete the task?" at bounding box center [374, 172] width 331 height 33
click at [476, 198] on button "Yes" at bounding box center [474, 198] width 35 height 17
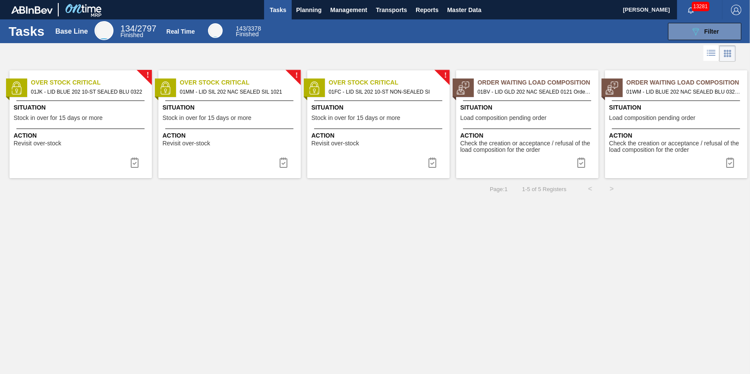
click at [103, 110] on span "Situation" at bounding box center [82, 107] width 136 height 9
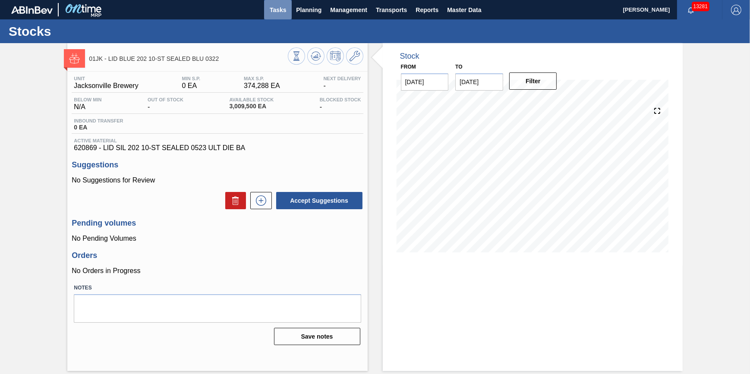
click at [279, 15] on button "Tasks" at bounding box center [278, 9] width 28 height 19
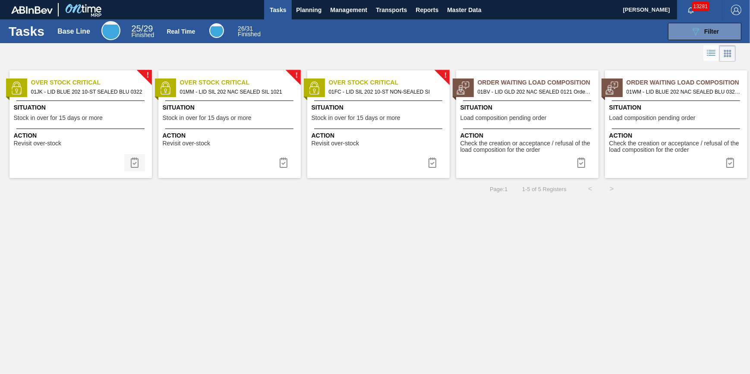
click at [135, 161] on img at bounding box center [134, 162] width 10 height 10
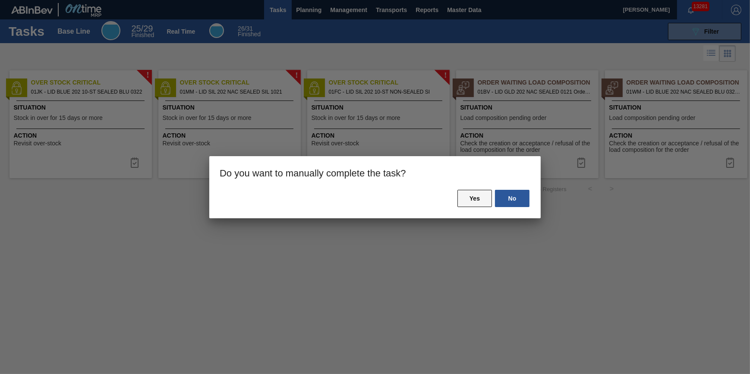
click at [465, 198] on button "Yes" at bounding box center [474, 198] width 35 height 17
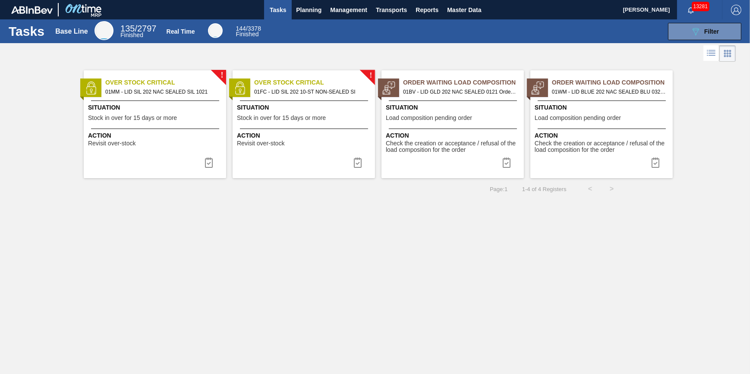
click at [139, 121] on span "Stock in over for 15 days or more" at bounding box center [132, 118] width 89 height 6
click at [209, 166] on img at bounding box center [209, 162] width 10 height 10
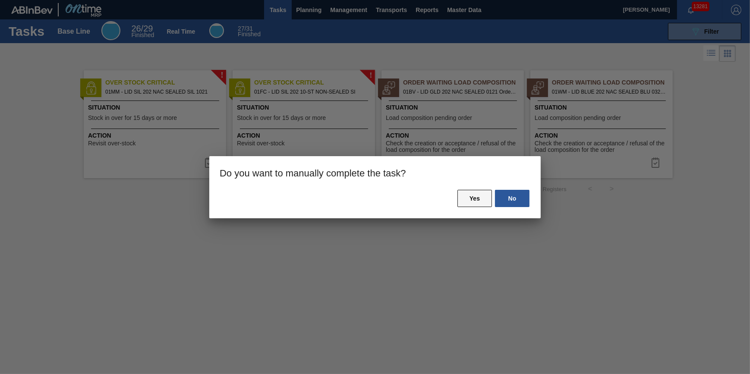
click at [475, 194] on button "Yes" at bounding box center [474, 198] width 35 height 17
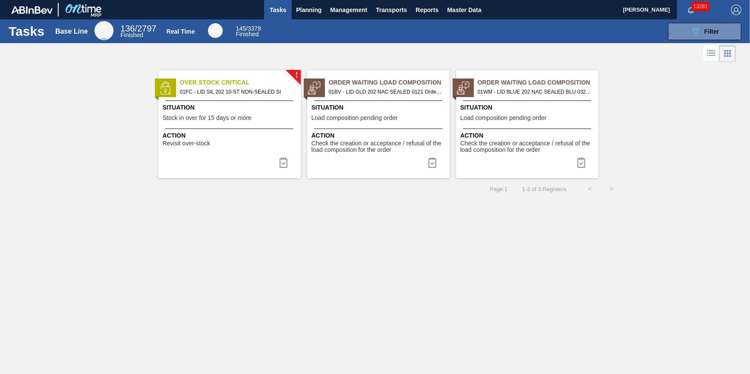
click at [218, 143] on div "Action Revisit over-stock" at bounding box center [231, 139] width 136 height 16
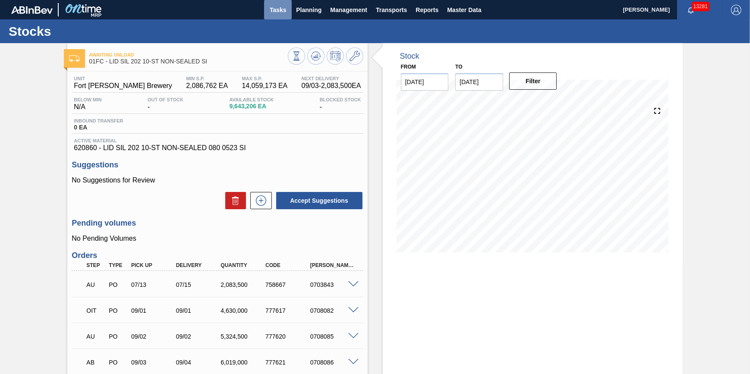
click at [267, 18] on button "Tasks" at bounding box center [278, 9] width 28 height 19
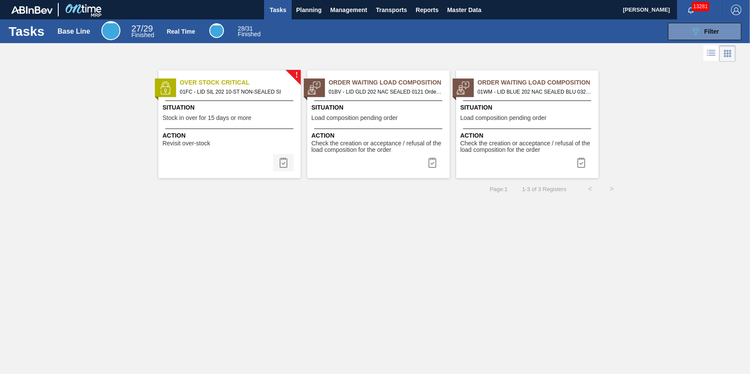
click at [281, 161] on img at bounding box center [283, 162] width 10 height 10
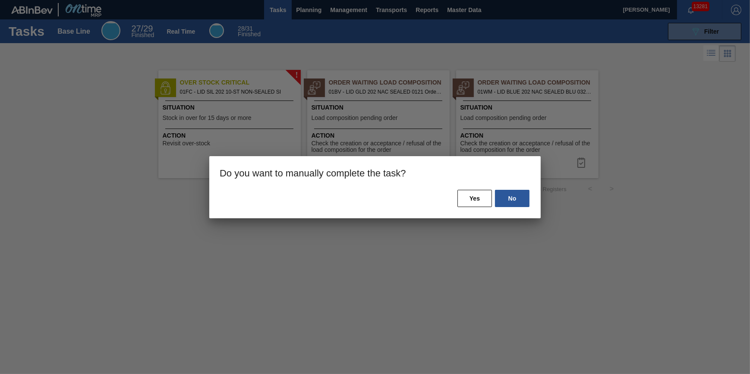
click at [447, 194] on div "No Yes" at bounding box center [374, 203] width 331 height 29
click at [466, 193] on button "Yes" at bounding box center [474, 198] width 35 height 17
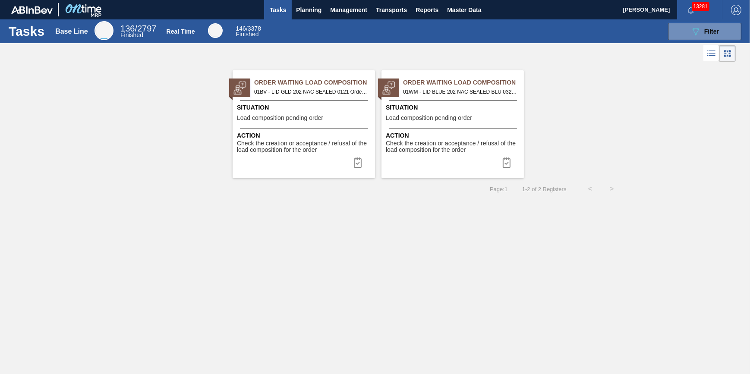
click at [285, 17] on button "Tasks" at bounding box center [278, 9] width 28 height 19
click at [306, 13] on span "Planning" at bounding box center [308, 10] width 25 height 10
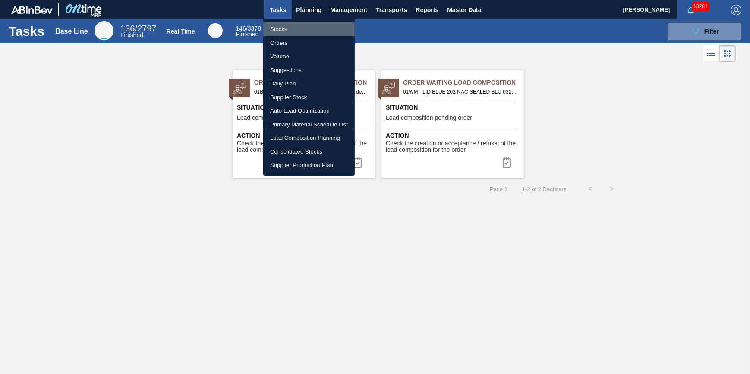
click at [298, 25] on li "Stocks" at bounding box center [308, 29] width 91 height 14
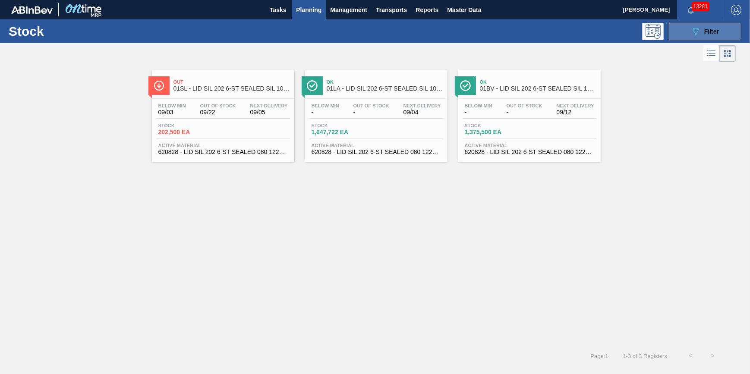
click at [685, 34] on button "089F7B8B-B2A5-4AFE-B5C0-19BA573D28AC Filter" at bounding box center [704, 31] width 73 height 17
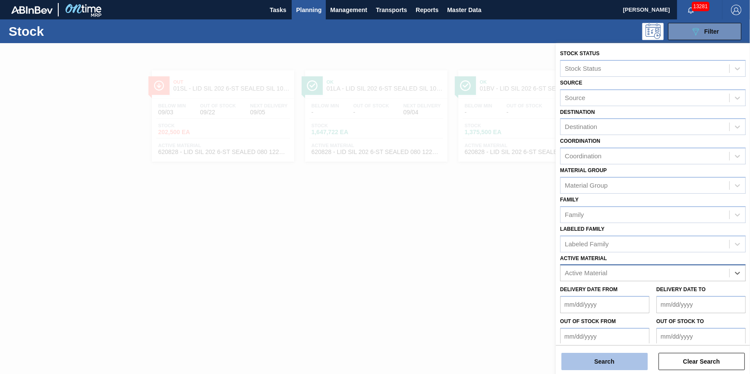
click at [613, 364] on button "Search" at bounding box center [604, 361] width 86 height 17
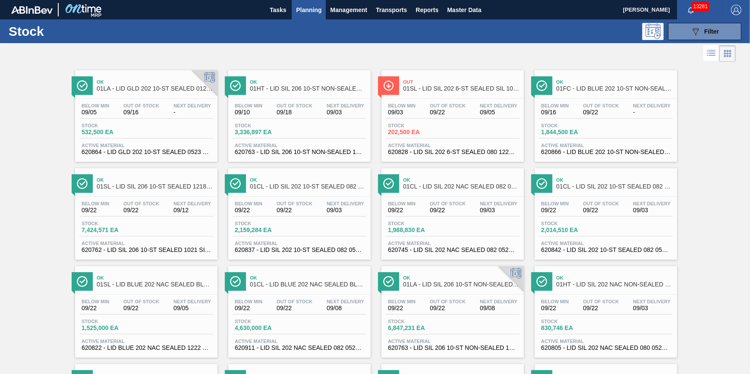
click at [253, 126] on span "Stock" at bounding box center [265, 125] width 60 height 5
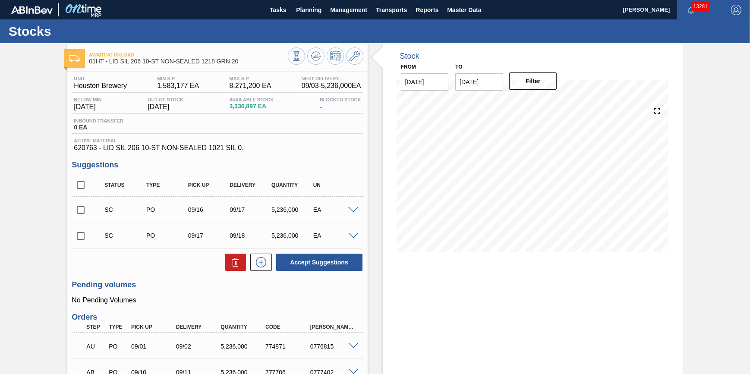
click at [88, 213] on input "checkbox" at bounding box center [81, 210] width 18 height 18
click at [242, 267] on button at bounding box center [235, 262] width 21 height 17
checkbox input "false"
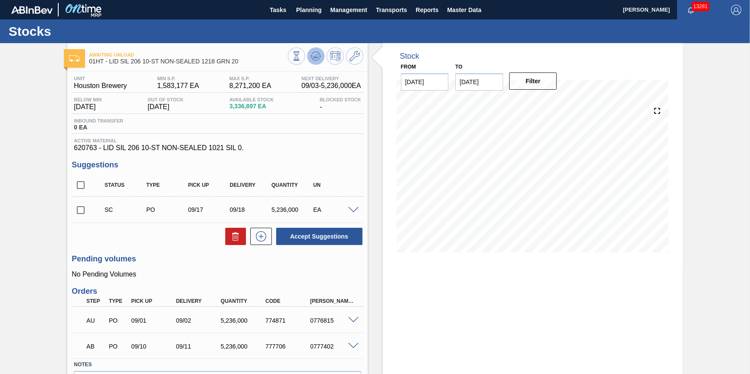
click at [315, 56] on icon at bounding box center [316, 56] width 10 height 10
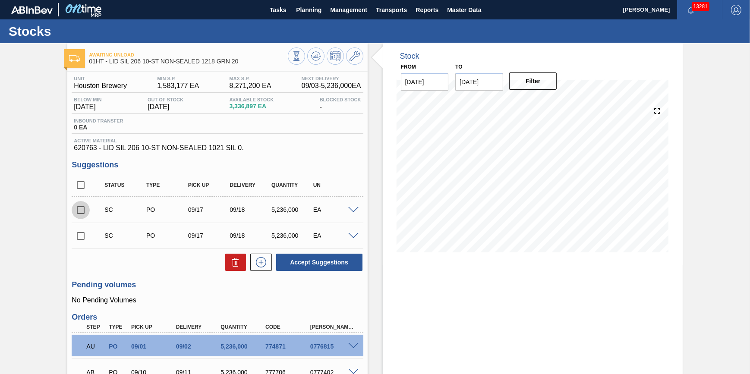
click at [83, 213] on input "checkbox" at bounding box center [81, 210] width 18 height 18
checkbox input "true"
click at [85, 233] on input "checkbox" at bounding box center [81, 236] width 18 height 18
checkbox input "true"
click at [233, 260] on icon at bounding box center [235, 259] width 6 height 1
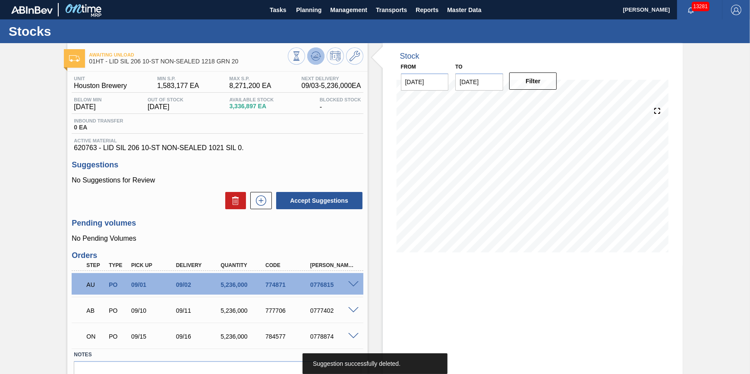
click at [315, 58] on icon at bounding box center [316, 56] width 10 height 10
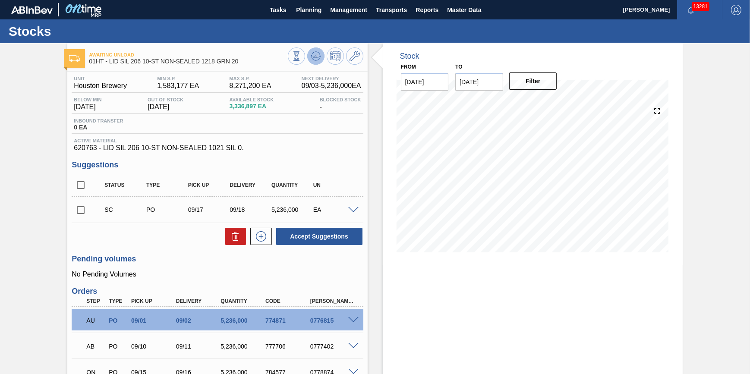
click at [311, 55] on icon at bounding box center [316, 56] width 10 height 10
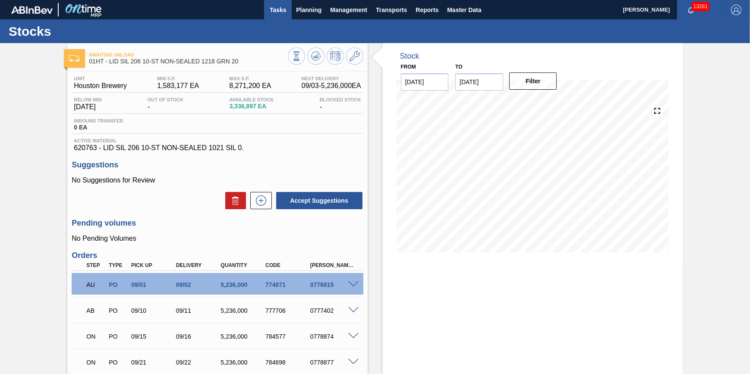
click at [272, 13] on span "Tasks" at bounding box center [277, 10] width 19 height 10
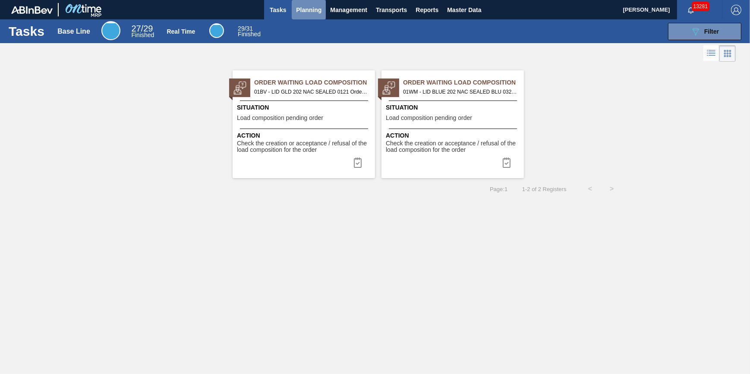
click at [317, 15] on button "Planning" at bounding box center [309, 9] width 34 height 19
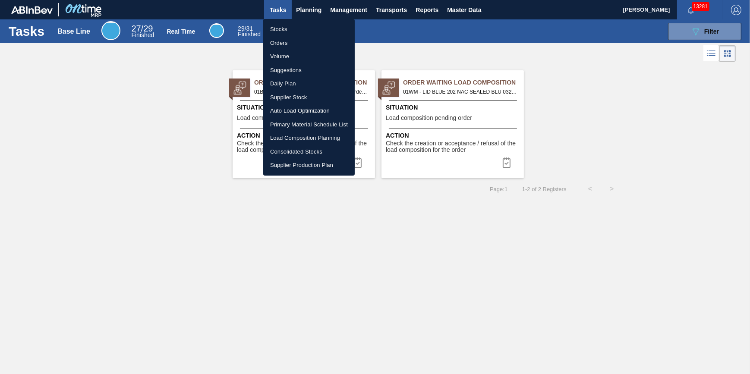
click at [311, 28] on li "Stocks" at bounding box center [308, 29] width 91 height 14
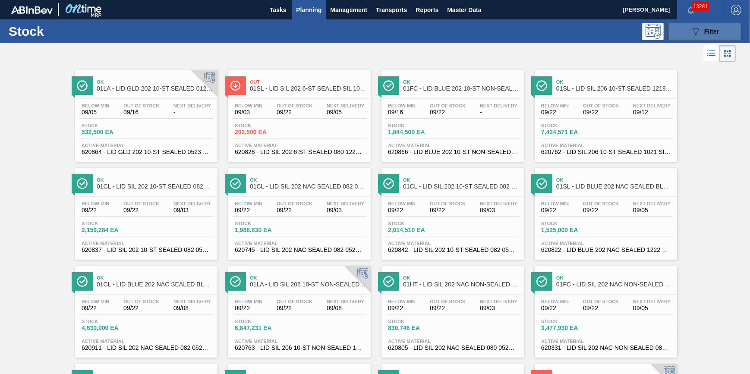
click at [690, 33] on icon "089F7B8B-B2A5-4AFE-B5C0-19BA573D28AC" at bounding box center [695, 31] width 10 height 10
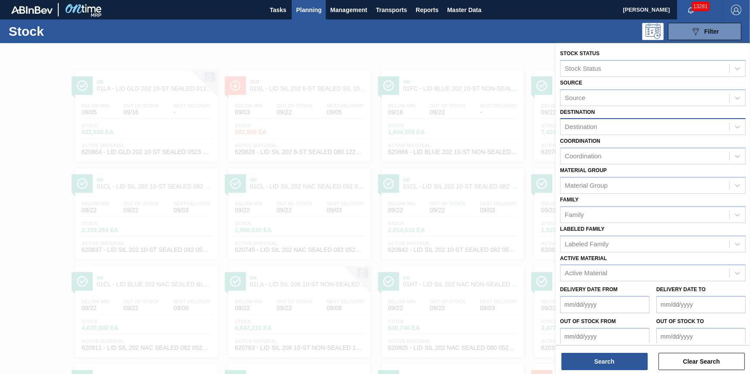
click at [613, 125] on div "Destination" at bounding box center [644, 127] width 169 height 13
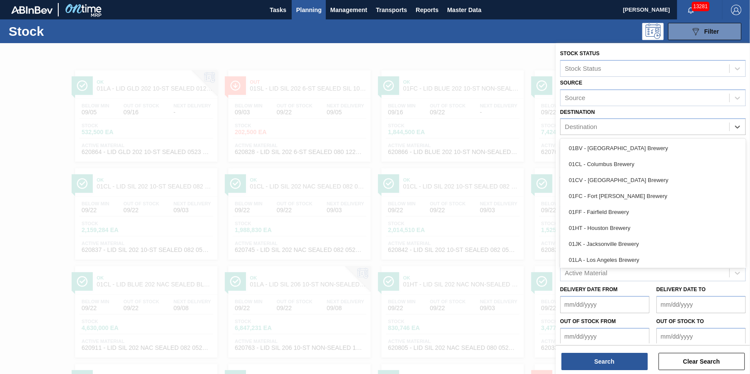
click at [613, 180] on div "01CV - Cartersville Brewery" at bounding box center [652, 180] width 185 height 16
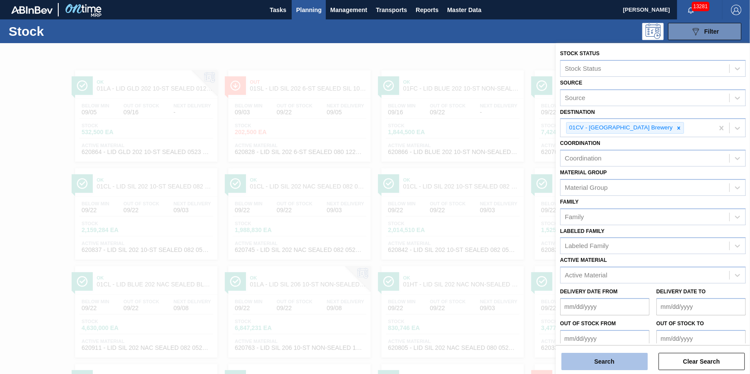
click at [607, 362] on button "Search" at bounding box center [604, 361] width 86 height 17
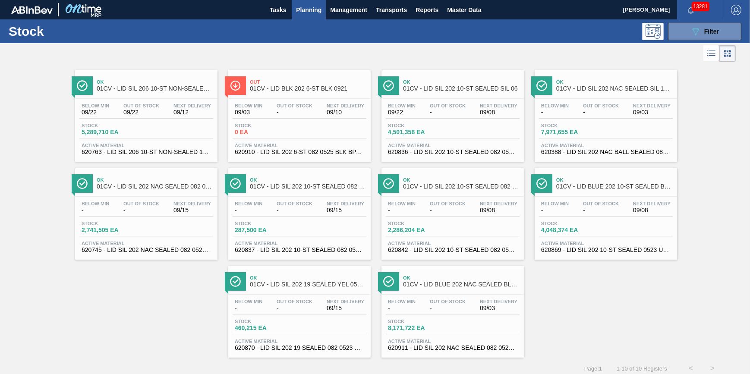
click at [277, 116] on div "Below Min 09/03 Out Of Stock - Next Delivery 09/10" at bounding box center [299, 111] width 134 height 16
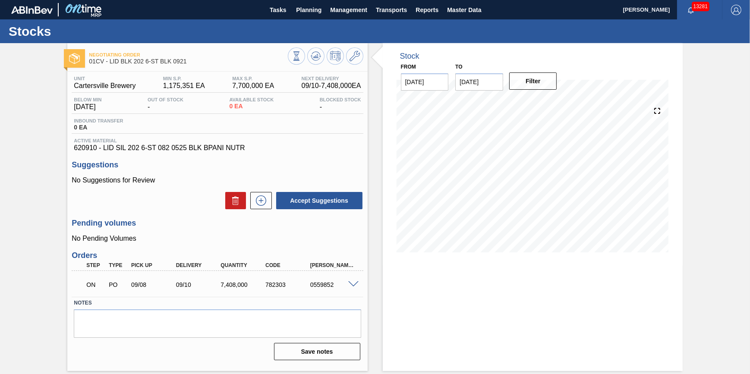
click at [350, 288] on span at bounding box center [353, 284] width 10 height 6
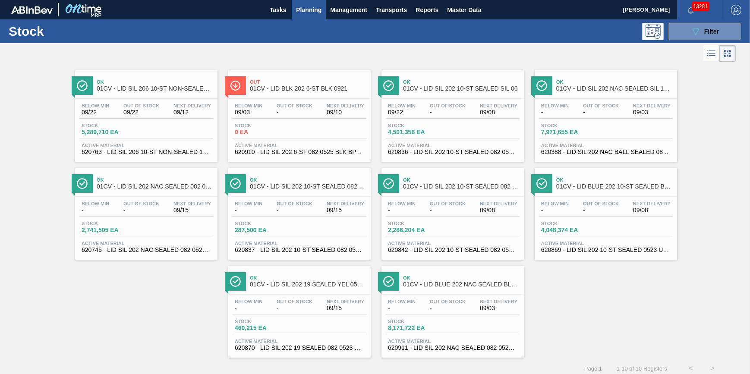
click at [418, 118] on div "Below Min 09/22 Out Of Stock - Next Delivery 09/08" at bounding box center [453, 111] width 134 height 16
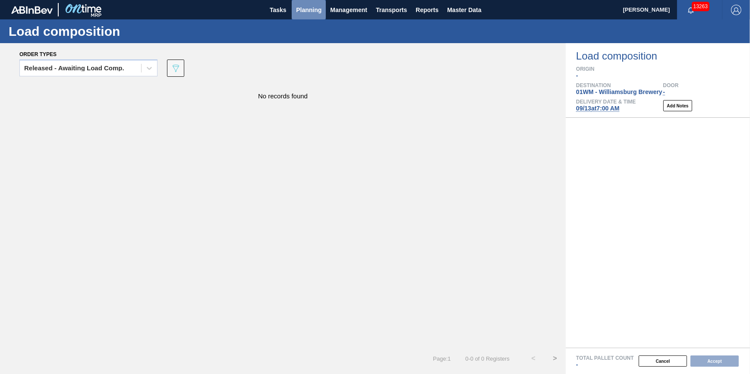
click at [298, 13] on span "Planning" at bounding box center [308, 10] width 25 height 10
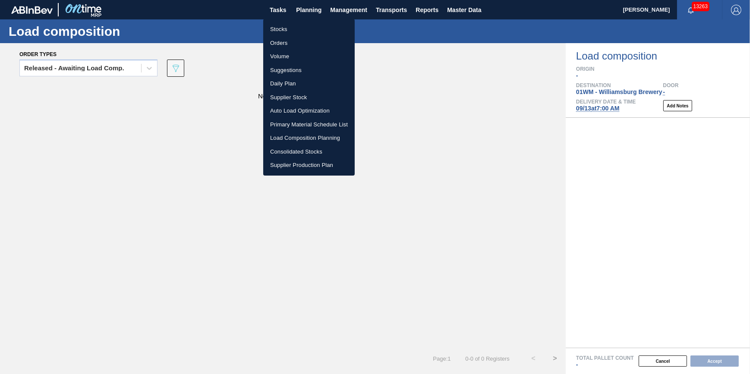
click at [302, 135] on li "Load Composition Planning" at bounding box center [308, 138] width 91 height 14
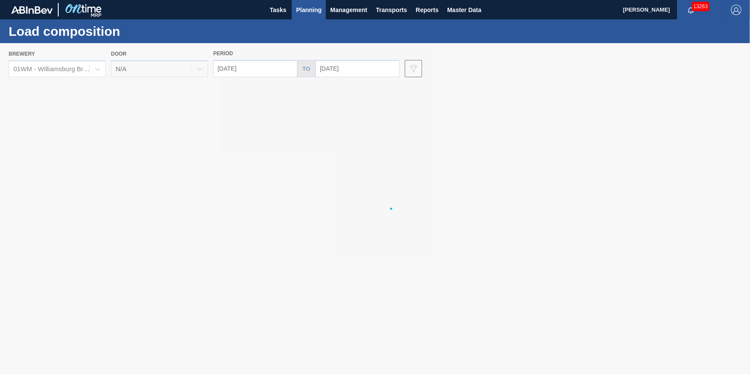
click at [91, 69] on div at bounding box center [375, 208] width 750 height 331
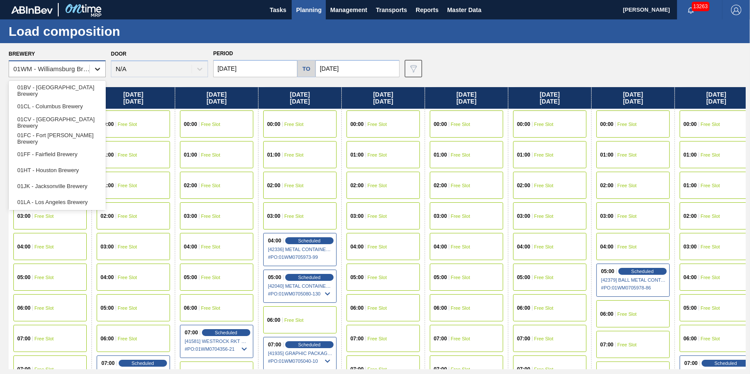
click at [95, 71] on icon at bounding box center [97, 69] width 9 height 9
click at [76, 168] on div "01HT - Houston Brewery" at bounding box center [57, 170] width 97 height 16
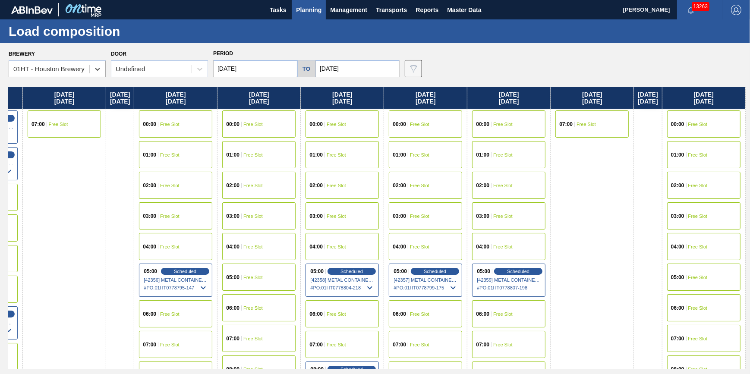
scroll to position [0, 338]
drag, startPoint x: 399, startPoint y: 223, endPoint x: 9, endPoint y: 286, distance: 395.1
click at [9, 288] on div "Tuesday 09/09/2025 00:00 Free Slot 01:00 Scheduled [42066] GRAPHIC PACKAGING IN…" at bounding box center [377, 228] width 737 height 282
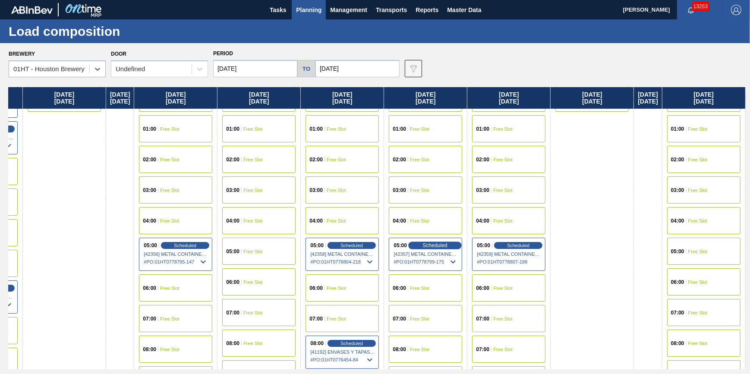
scroll to position [39, 338]
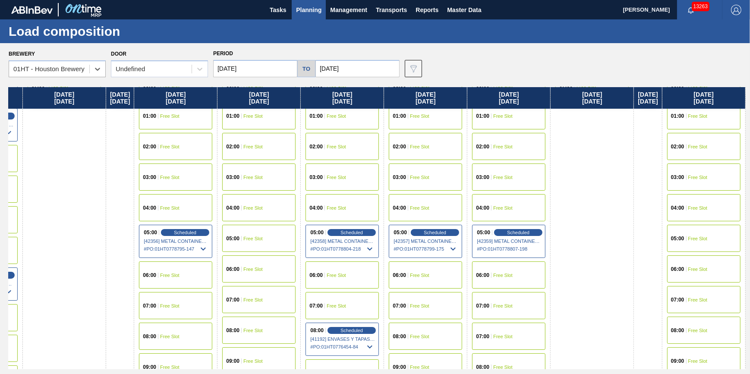
click at [269, 240] on div "05:00 Free Slot" at bounding box center [258, 238] width 73 height 27
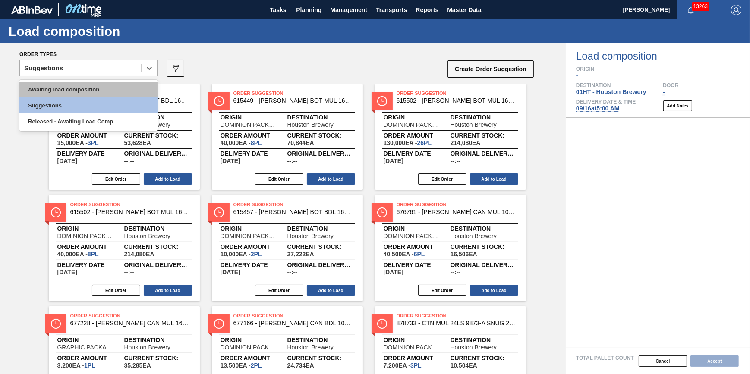
drag, startPoint x: 138, startPoint y: 69, endPoint x: 126, endPoint y: 91, distance: 25.1
click at [137, 69] on div "Suggestions" at bounding box center [80, 68] width 121 height 13
click at [126, 91] on div "Awaiting load composition" at bounding box center [88, 90] width 138 height 16
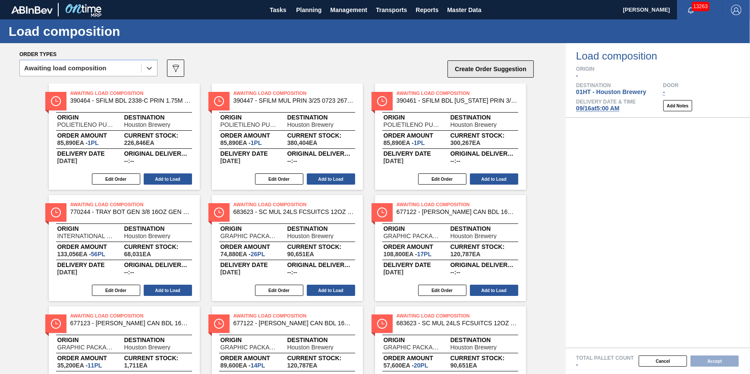
click at [505, 68] on button "Create Order Suggestion" at bounding box center [490, 68] width 86 height 17
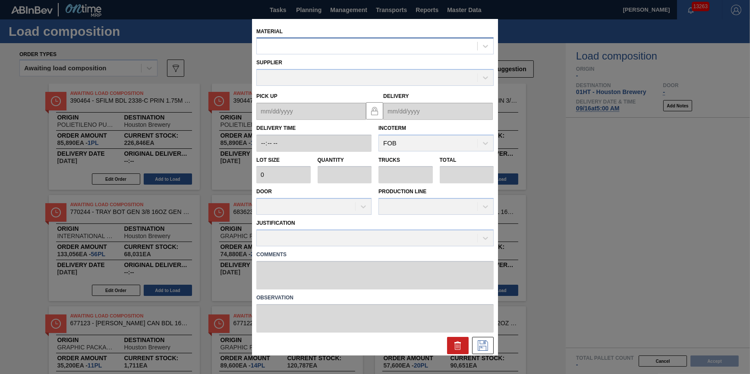
click at [404, 50] on div at bounding box center [367, 46] width 220 height 13
type input "620763"
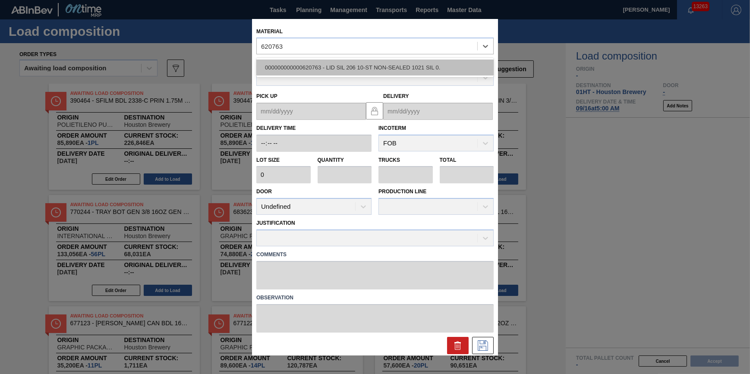
click at [405, 61] on div "000000000000620763 - LID SIL 206 10-ST NON-SEALED 1021 SIL 0." at bounding box center [374, 68] width 237 height 16
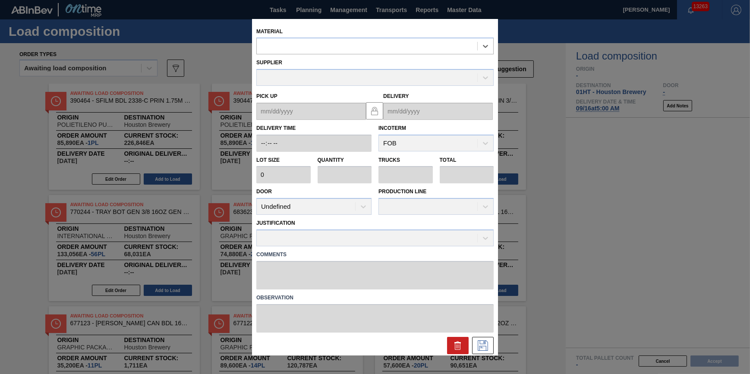
type input "187,000"
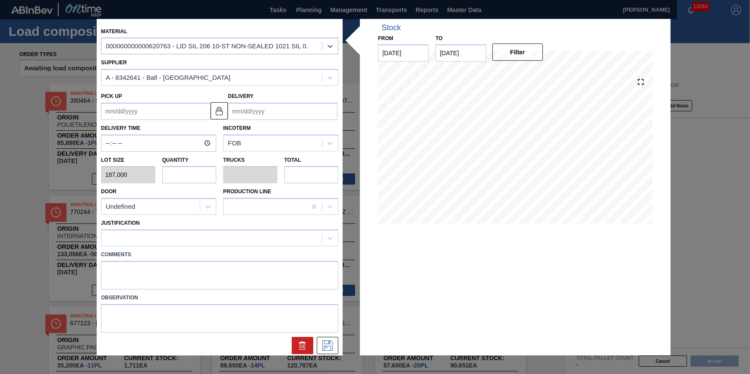
click at [173, 176] on input "text" at bounding box center [189, 174] width 54 height 17
type input "2"
type input "0.071"
type input "374,000"
type input "28"
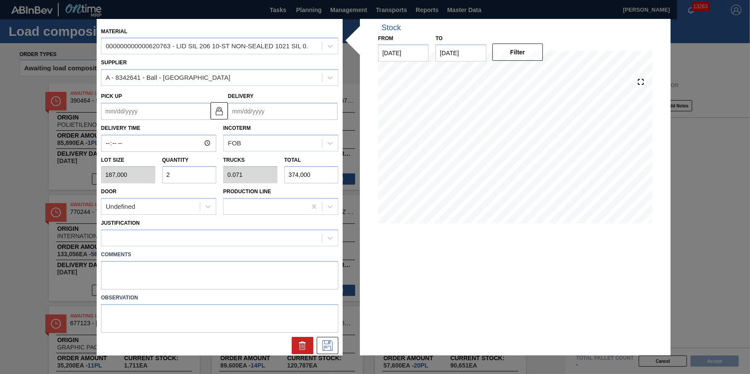
type input "1"
type input "5,236,000"
type input "28"
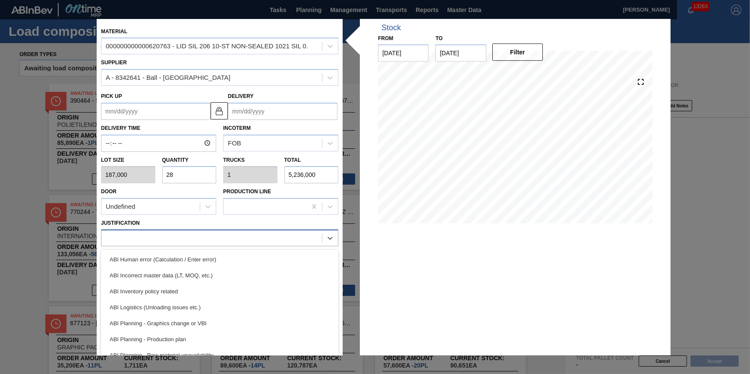
click at [207, 230] on div at bounding box center [219, 237] width 237 height 17
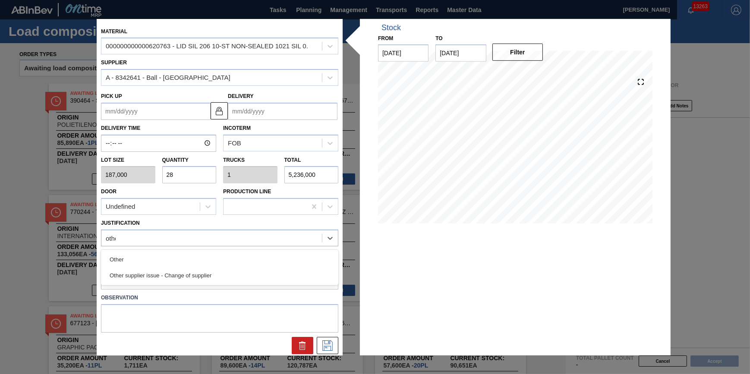
type input "other"
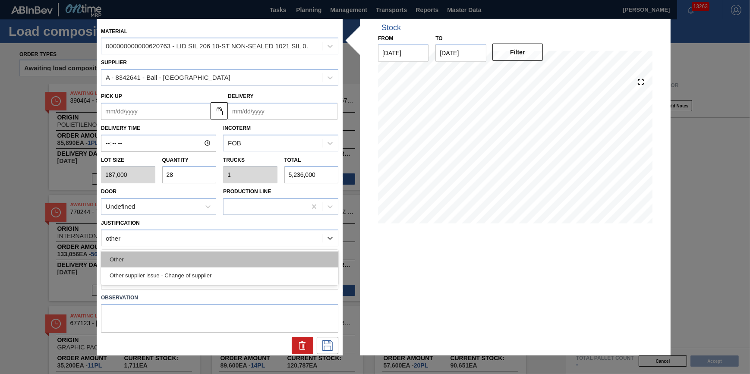
click at [212, 256] on div "Other" at bounding box center [219, 259] width 237 height 16
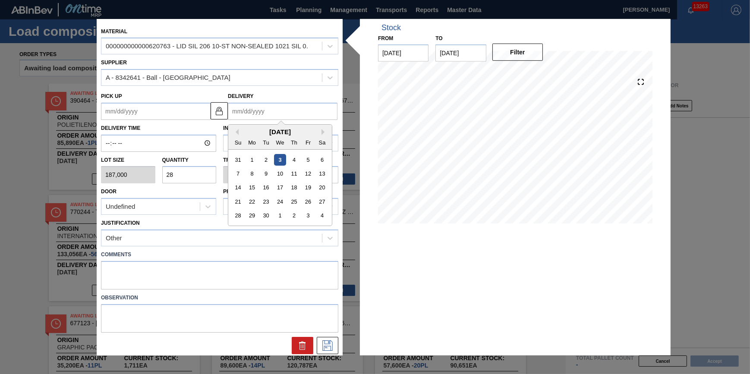
click at [281, 113] on input "Delivery" at bounding box center [283, 111] width 110 height 17
click at [325, 218] on div "4" at bounding box center [322, 216] width 12 height 12
type up "10/03/2025"
type input "[DATE]"
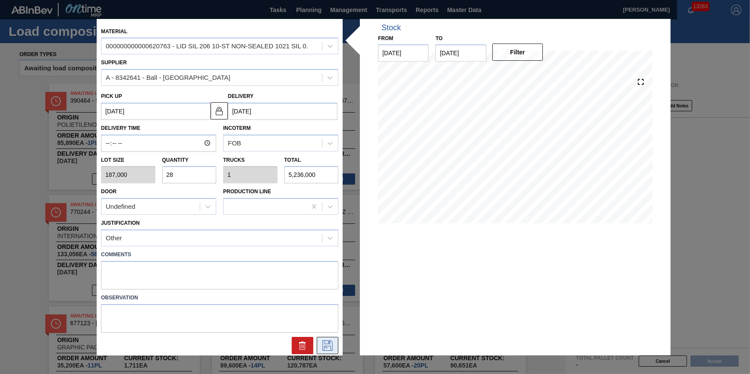
click at [329, 343] on icon at bounding box center [327, 345] width 14 height 10
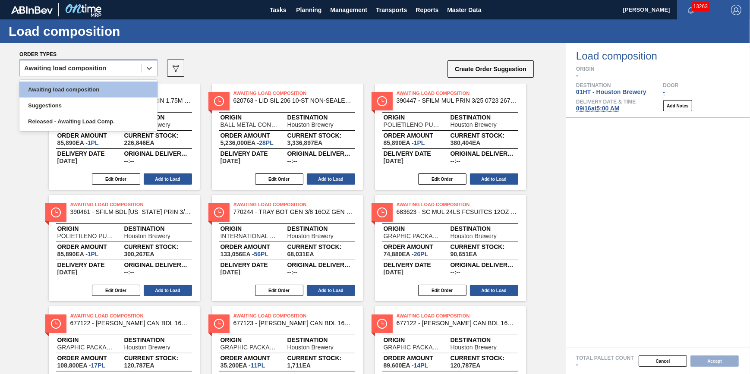
click at [140, 65] on div "Awaiting load composition" at bounding box center [80, 68] width 121 height 13
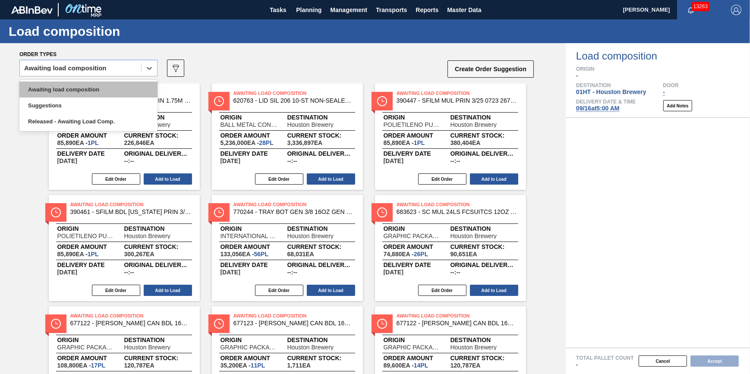
click at [133, 90] on div "Awaiting load composition" at bounding box center [88, 90] width 138 height 16
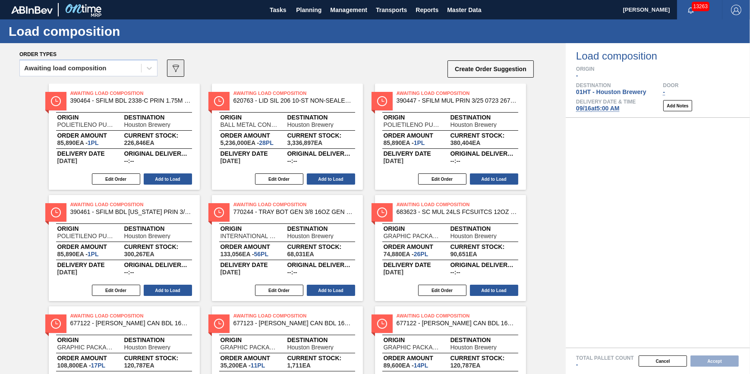
click at [174, 65] on icon at bounding box center [176, 68] width 6 height 7
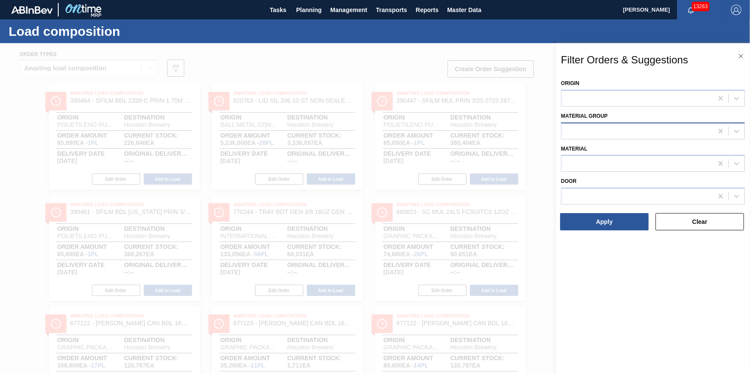
click at [576, 126] on div at bounding box center [636, 131] width 151 height 13
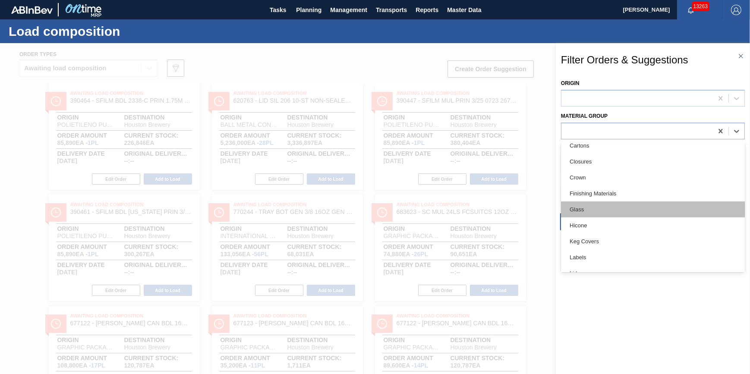
scroll to position [78, 0]
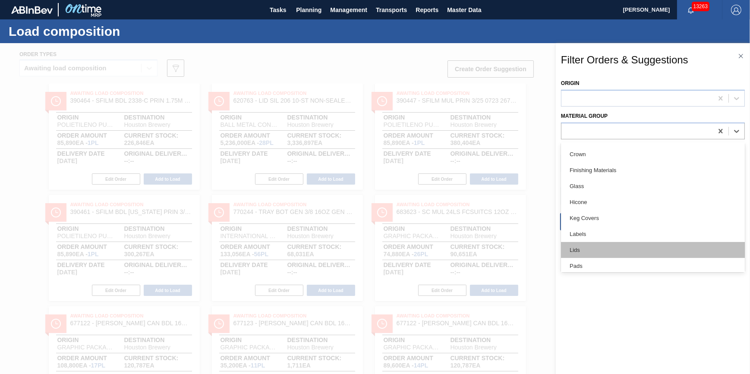
click at [612, 249] on div "Lids" at bounding box center [653, 250] width 184 height 16
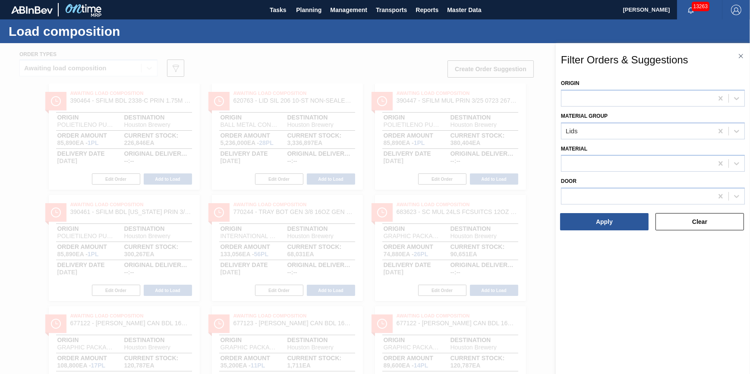
drag, startPoint x: 609, startPoint y: 242, endPoint x: 609, endPoint y: 237, distance: 5.6
click at [609, 242] on div "Filter Orders & Suggestions Origin Material Group Lids Material Door Apply Clear" at bounding box center [652, 217] width 194 height 349
click at [608, 224] on button "Apply" at bounding box center [604, 221] width 88 height 17
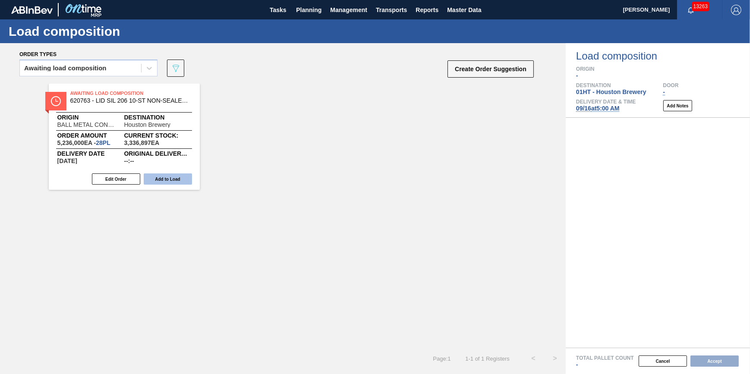
click at [187, 180] on button "Add to Load" at bounding box center [168, 178] width 48 height 11
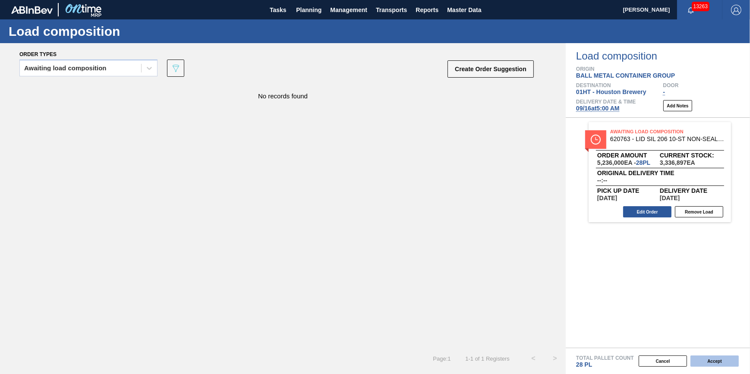
click at [712, 363] on button "Accept" at bounding box center [714, 360] width 48 height 11
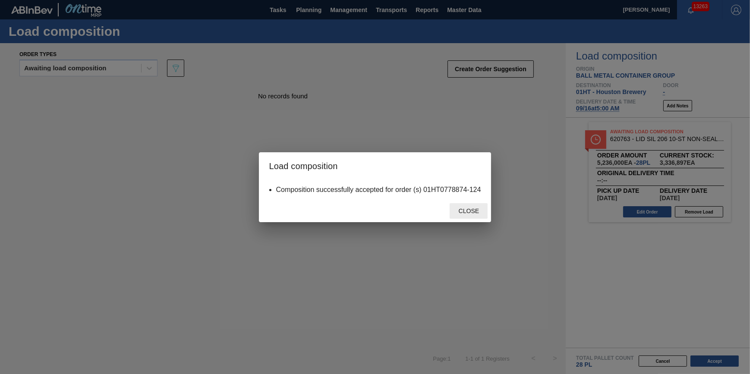
click at [461, 211] on span "Close" at bounding box center [469, 210] width 34 height 7
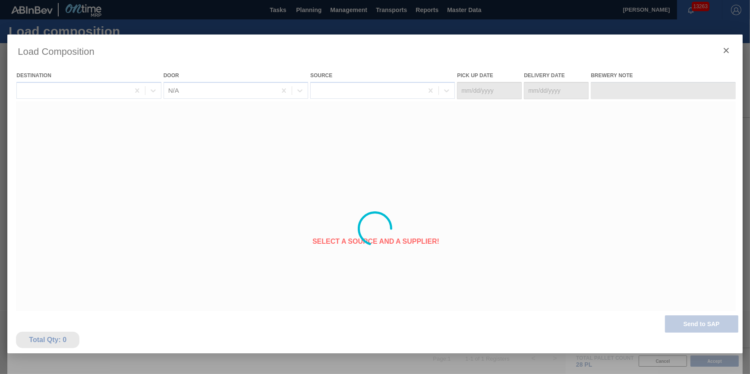
type Date "09/15/2025"
type Date "[DATE]"
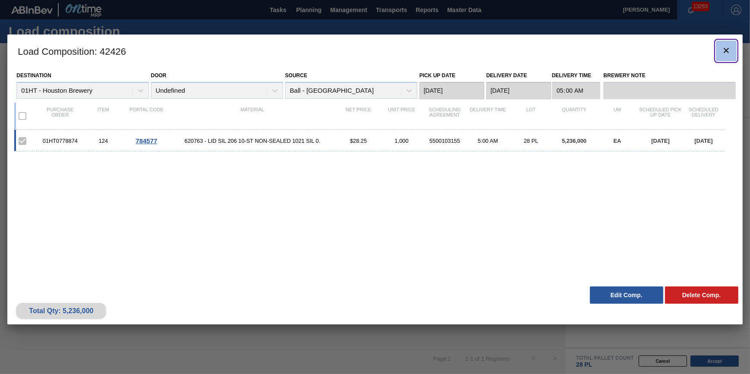
click at [715, 54] on button "botão de ícone" at bounding box center [725, 51] width 21 height 21
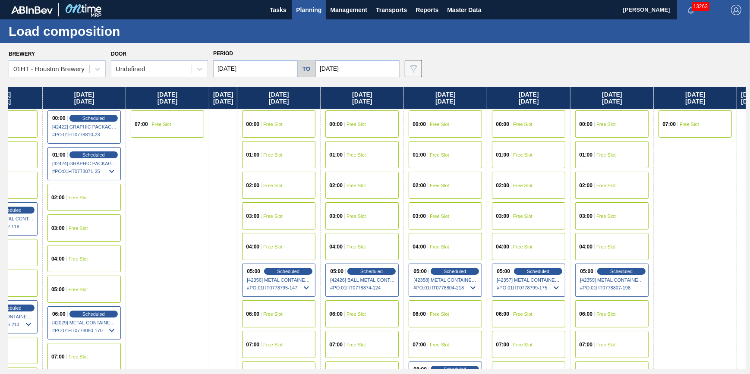
scroll to position [0, 338]
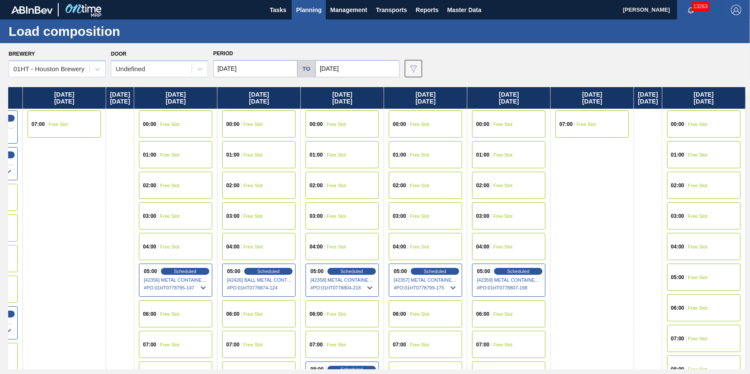
drag, startPoint x: 450, startPoint y: 182, endPoint x: -140, endPoint y: 245, distance: 593.4
click at [0, 0] on html "Tasks Planning Management Transports Reports Master Data Jack Schuld 13263 Mark…" at bounding box center [375, 0] width 750 height 0
click at [702, 278] on span "Free Slot" at bounding box center [697, 277] width 19 height 5
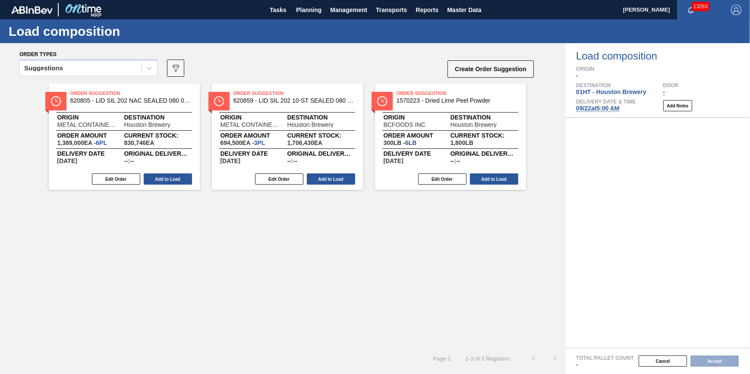
click at [121, 73] on div "Suggestions" at bounding box center [80, 68] width 121 height 13
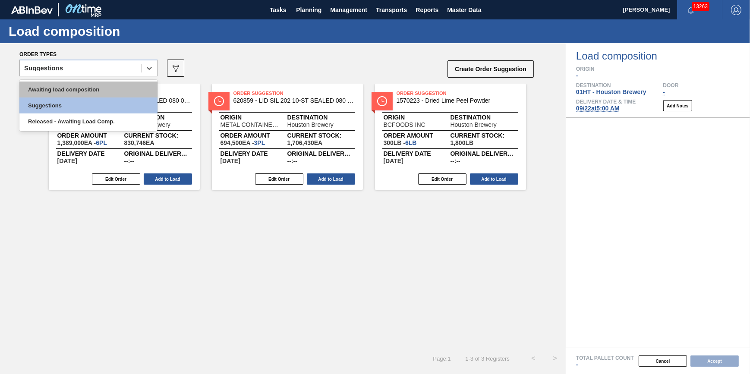
click at [118, 87] on div "Awaiting load composition" at bounding box center [88, 90] width 138 height 16
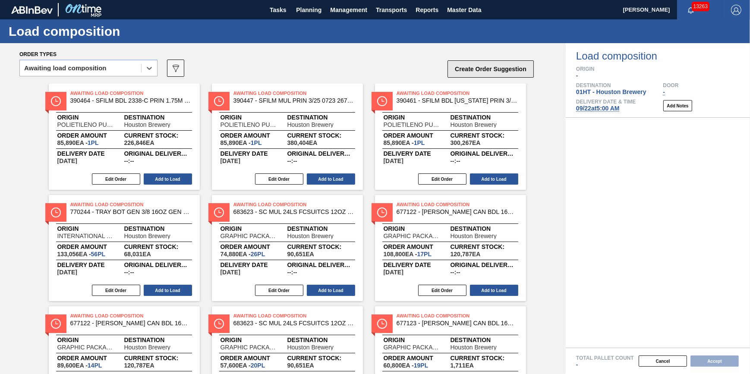
click at [478, 63] on button "Create Order Suggestion" at bounding box center [490, 68] width 86 height 17
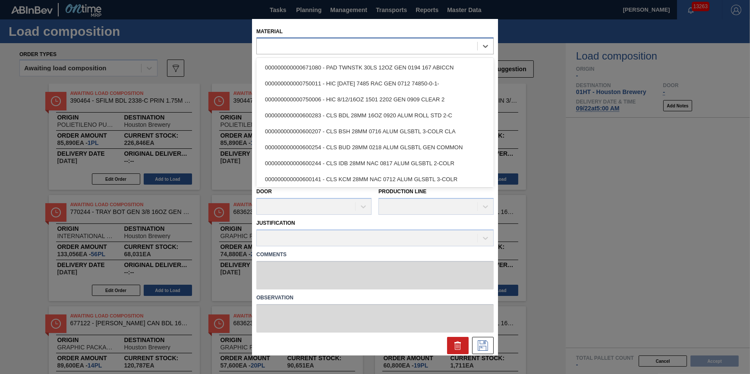
click at [329, 39] on div at bounding box center [374, 46] width 237 height 17
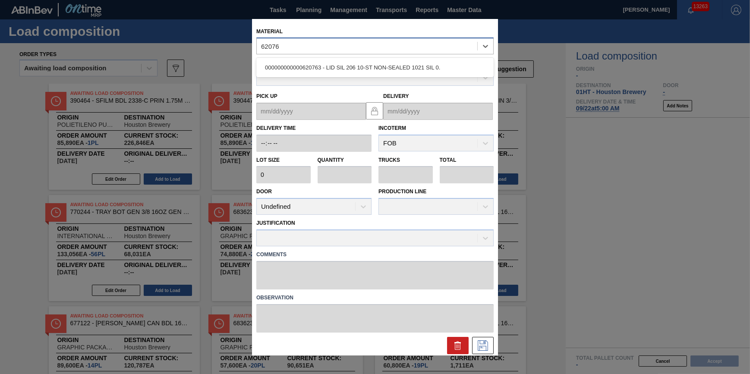
type input "620763"
click at [331, 59] on div "000000000000620763 - LID SIL 206 10-ST NON-SEALED 1021 SIL 0." at bounding box center [374, 67] width 237 height 19
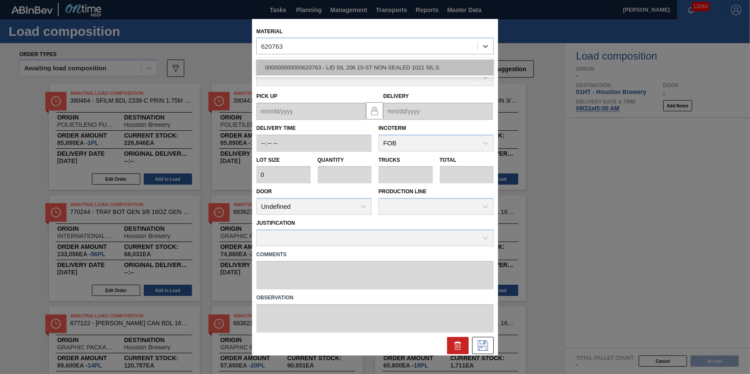
click at [332, 71] on div "000000000000620763 - LID SIL 206 10-ST NON-SEALED 1021 SIL 0." at bounding box center [374, 68] width 237 height 16
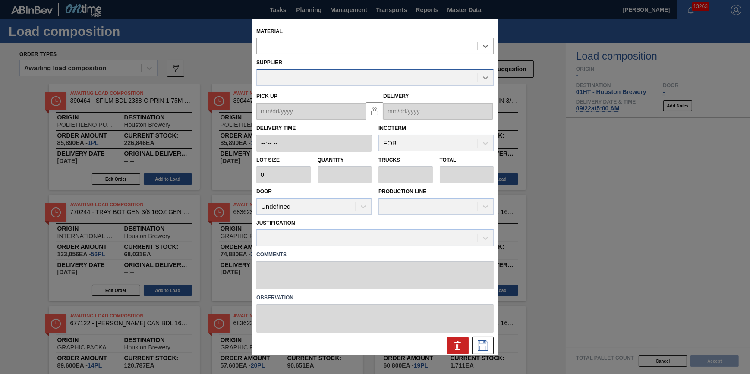
type input "187,000"
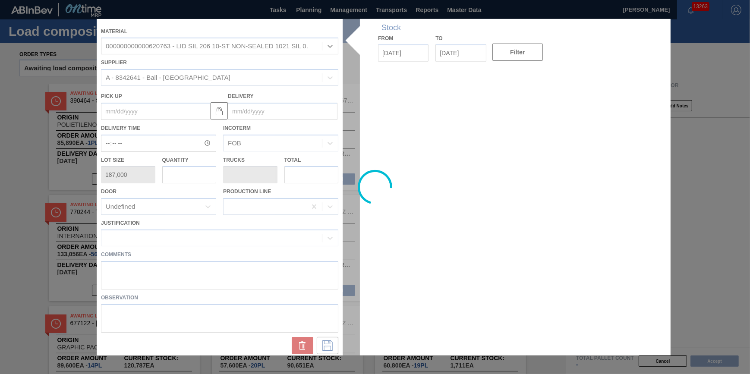
click at [191, 179] on div at bounding box center [375, 187] width 556 height 336
click at [188, 177] on div at bounding box center [375, 187] width 556 height 336
click at [181, 176] on div at bounding box center [375, 187] width 556 height 336
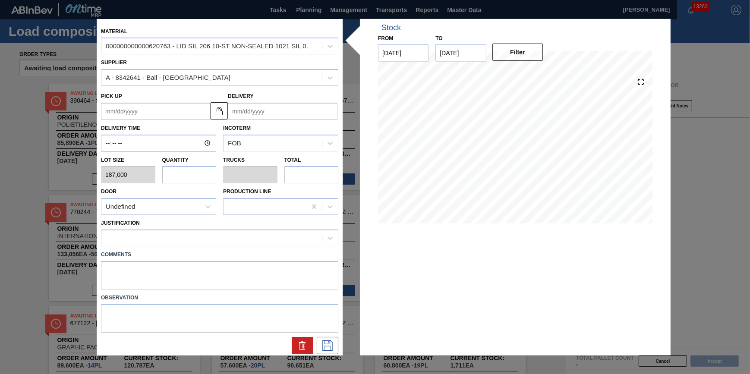
click at [182, 179] on input "text" at bounding box center [189, 174] width 54 height 17
type input "2"
type input "0.071"
type input "374,000"
type input "28"
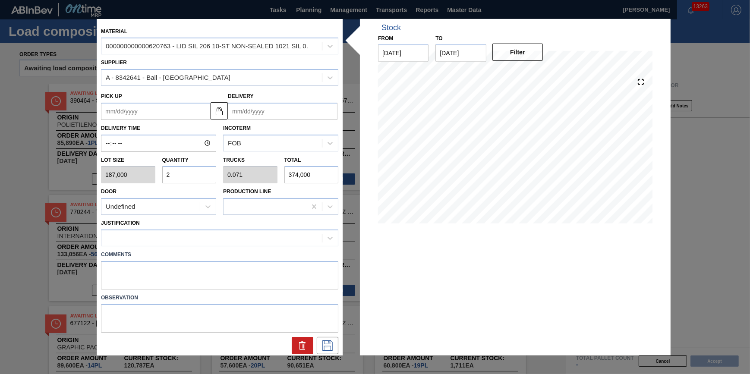
type input "1"
type input "5,236,000"
type input "28"
click at [199, 238] on div at bounding box center [211, 238] width 220 height 13
type input "other"
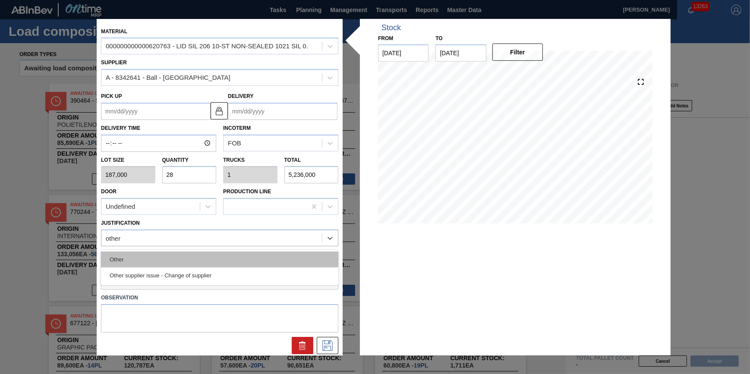
click at [191, 261] on div "Other" at bounding box center [219, 259] width 237 height 16
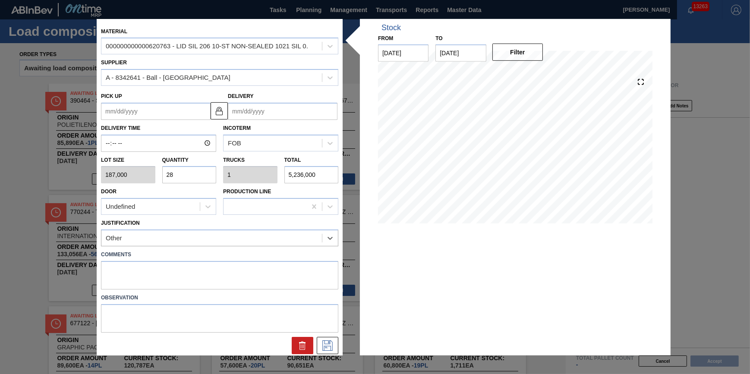
click at [263, 109] on input "Delivery" at bounding box center [283, 111] width 110 height 17
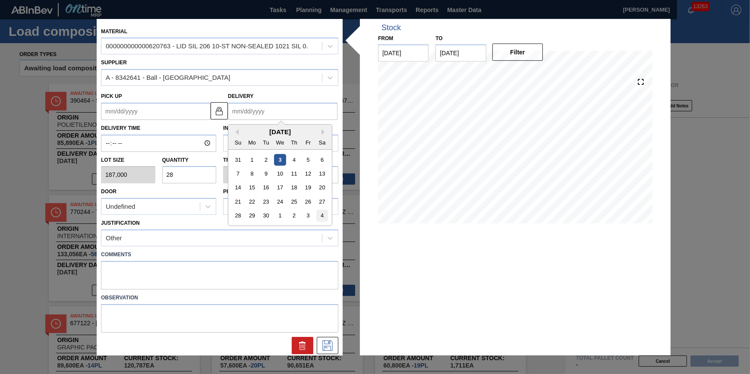
click at [322, 219] on div "4" at bounding box center [322, 216] width 12 height 12
type up "10/03/2025"
type input "[DATE]"
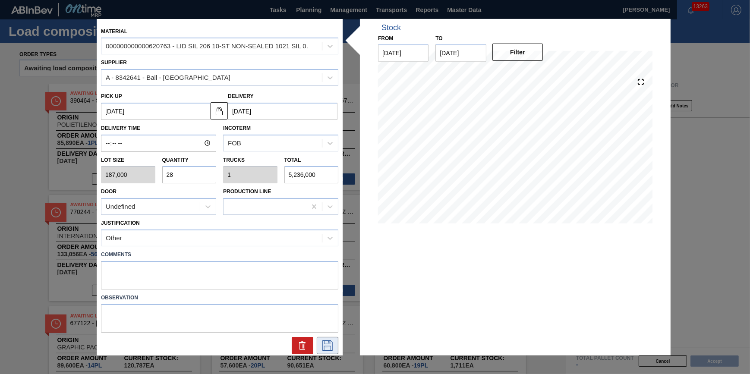
click at [325, 350] on button at bounding box center [328, 345] width 22 height 17
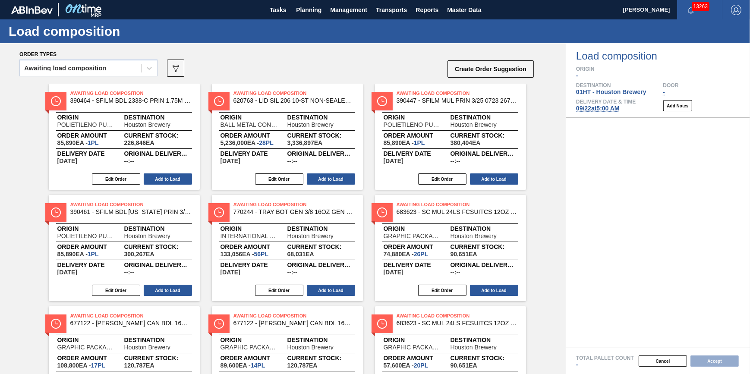
click at [126, 75] on div "Awaiting load composition" at bounding box center [88, 68] width 138 height 17
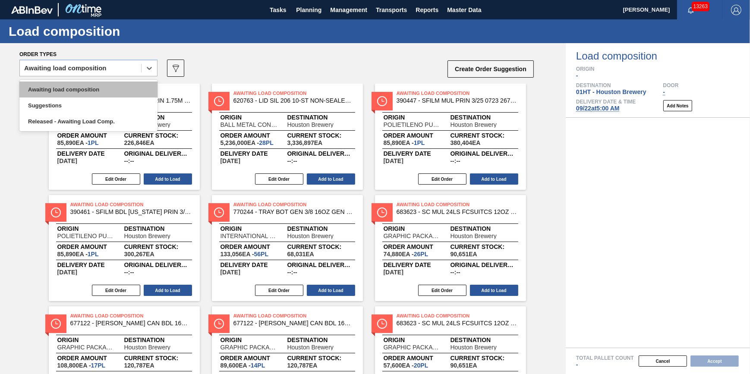
click at [124, 85] on div "Awaiting load composition" at bounding box center [88, 90] width 138 height 16
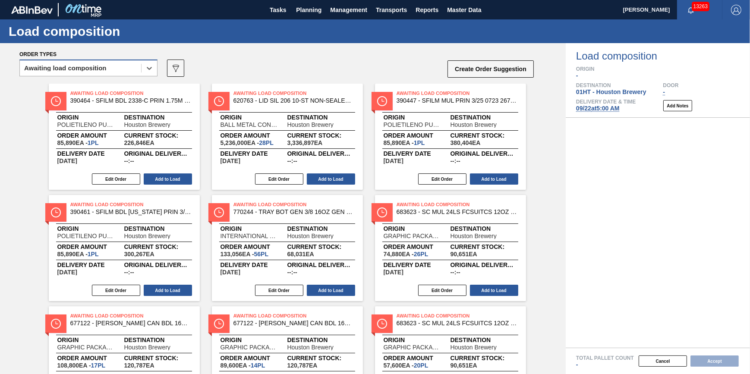
click at [137, 68] on div "Awaiting load composition" at bounding box center [80, 68] width 121 height 13
click at [314, 60] on div "Awaiting load composition 089F7B8B-B2A5-4AFE-B5C0-19BA573D28AC Create Order Sug…" at bounding box center [276, 71] width 515 height 26
click at [180, 71] on icon "089F7B8B-B2A5-4AFE-B5C0-19BA573D28AC" at bounding box center [175, 68] width 10 height 10
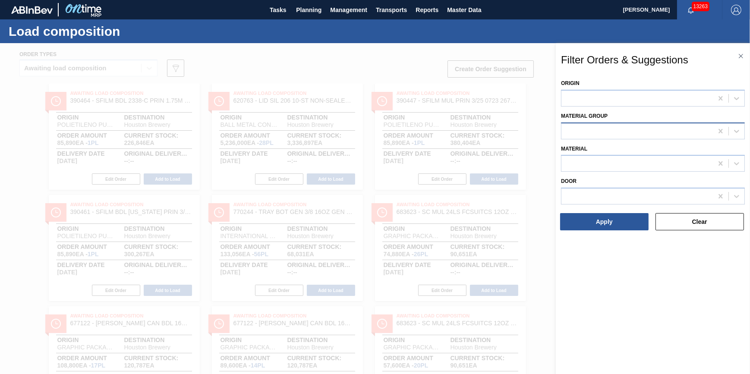
drag, startPoint x: 602, startPoint y: 126, endPoint x: 606, endPoint y: 138, distance: 12.0
click at [603, 128] on div at bounding box center [636, 131] width 151 height 13
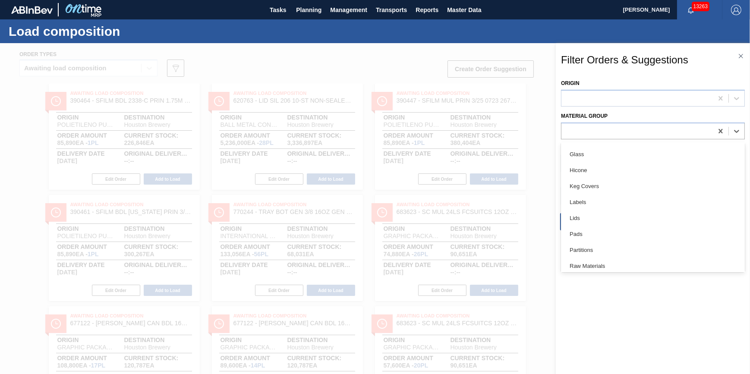
scroll to position [157, 0]
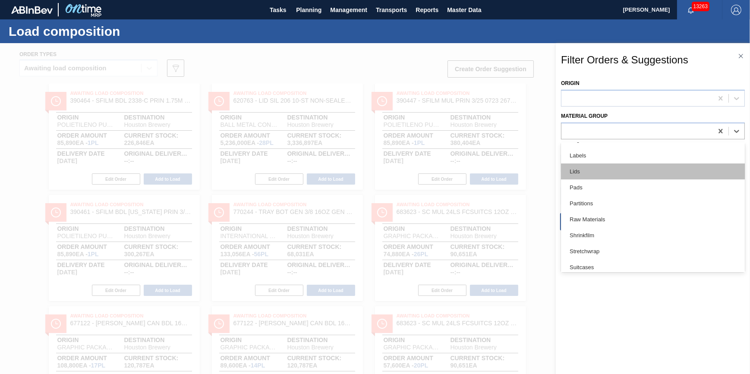
click at [615, 169] on div "Lids" at bounding box center [653, 171] width 184 height 16
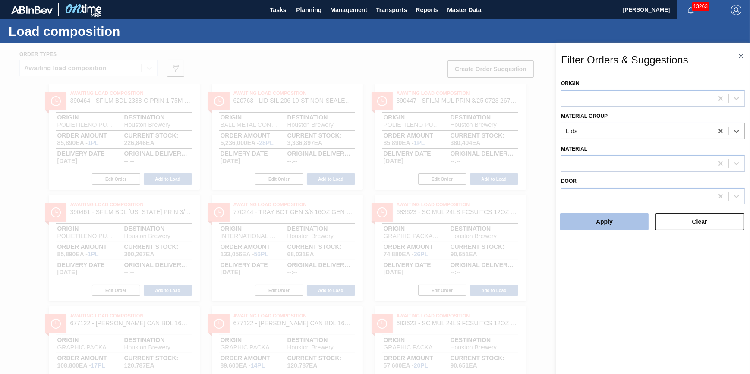
click at [614, 217] on button "Apply" at bounding box center [604, 221] width 88 height 17
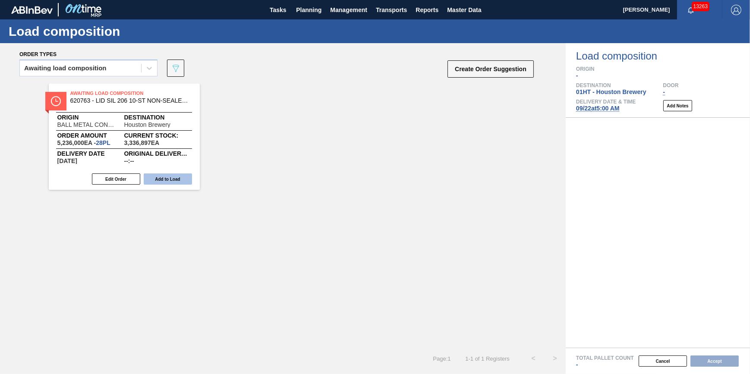
click at [176, 179] on button "Add to Load" at bounding box center [168, 178] width 48 height 11
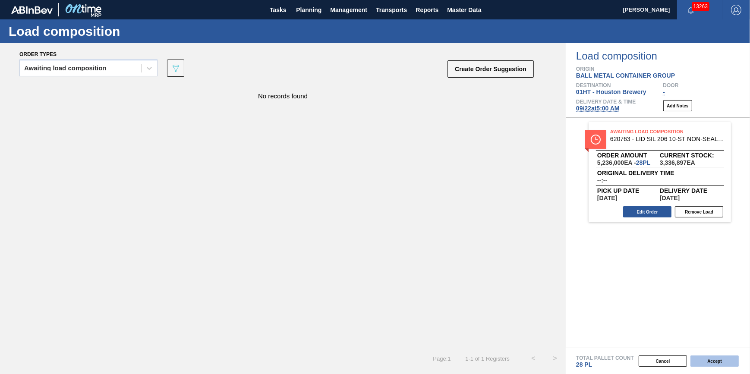
click at [731, 362] on button "Accept" at bounding box center [714, 360] width 48 height 11
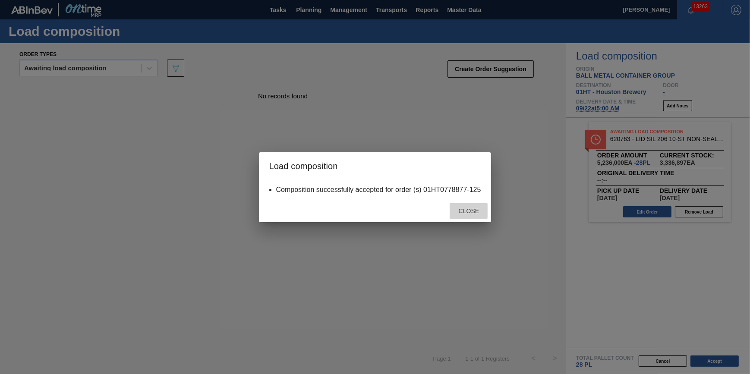
click at [475, 210] on span "Close" at bounding box center [469, 210] width 34 height 7
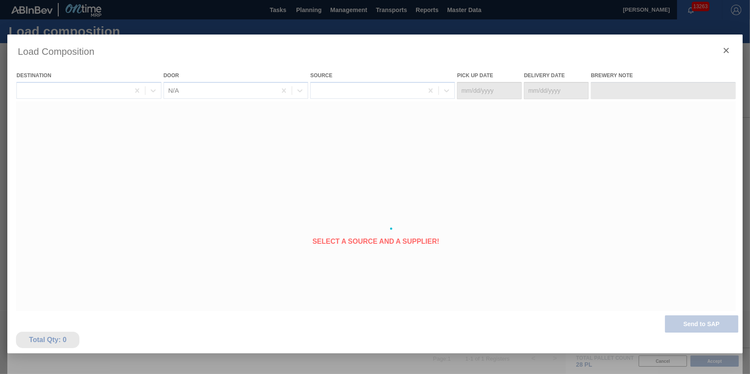
type Date "09/21/2025"
type Date "09/22/2025"
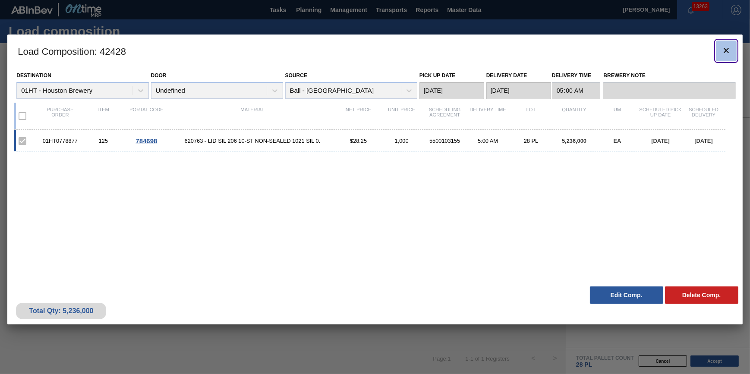
click at [726, 50] on icon "botão de ícone" at bounding box center [725, 50] width 5 height 5
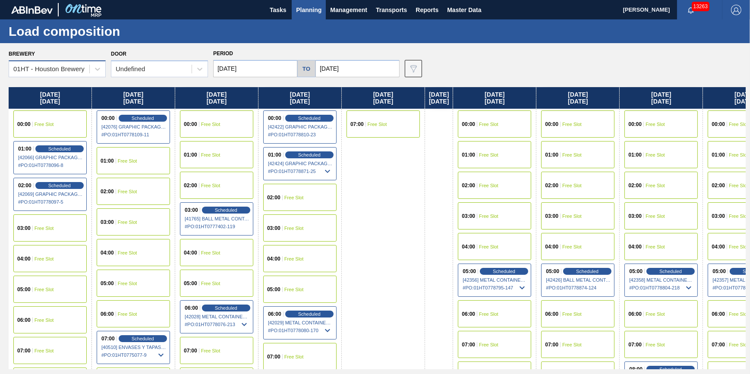
drag, startPoint x: 91, startPoint y: 53, endPoint x: 86, endPoint y: 60, distance: 8.4
click at [90, 54] on div "Brewery 01HT - Houston Brewery" at bounding box center [57, 62] width 97 height 29
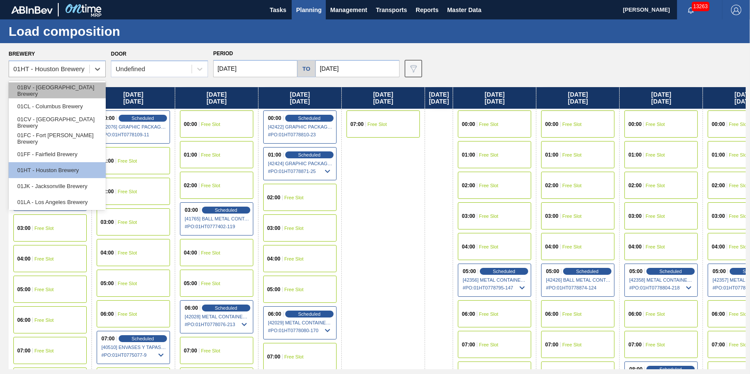
drag, startPoint x: 86, startPoint y: 60, endPoint x: 88, endPoint y: 85, distance: 25.1
click at [86, 62] on div "01HT - Houston Brewery" at bounding box center [57, 68] width 97 height 17
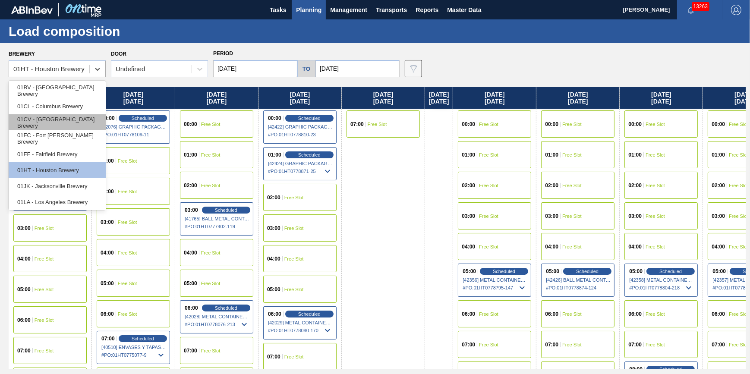
click at [90, 121] on div "01CV - Cartersville Brewery" at bounding box center [57, 122] width 97 height 16
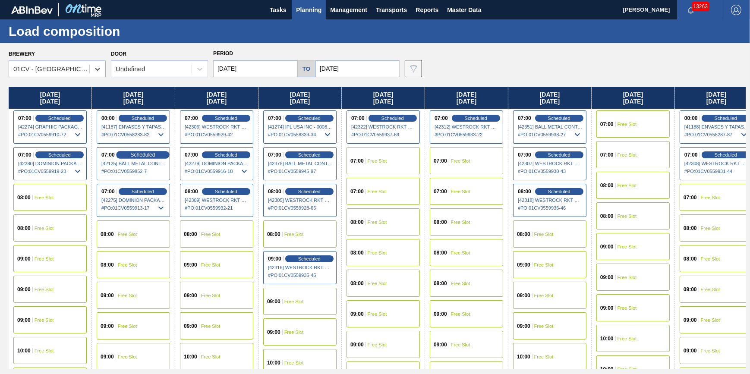
click at [154, 154] on span "Scheduled" at bounding box center [142, 155] width 25 height 6
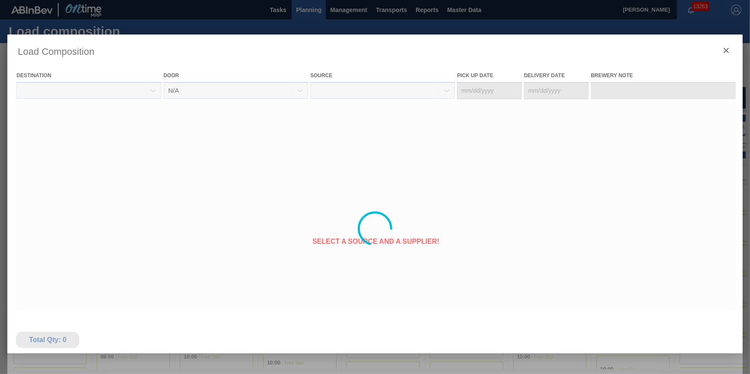
type Date "09/08/2025"
type Date "[DATE]"
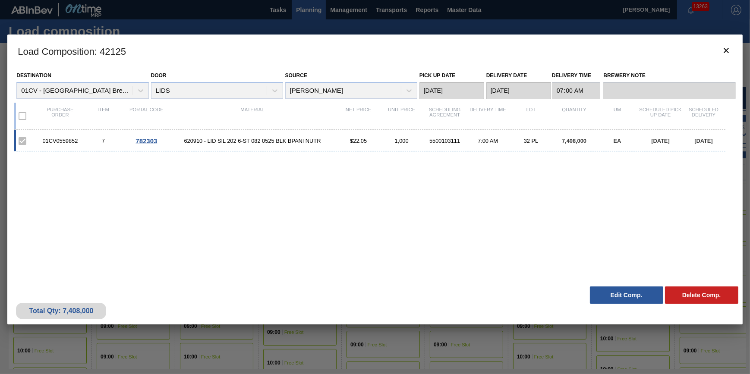
click at [616, 295] on button "Edit Comp." at bounding box center [626, 294] width 73 height 17
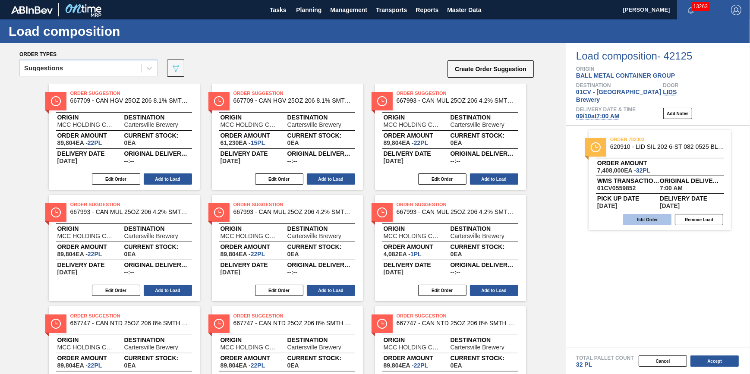
click at [636, 214] on button "Edit Order" at bounding box center [647, 219] width 48 height 11
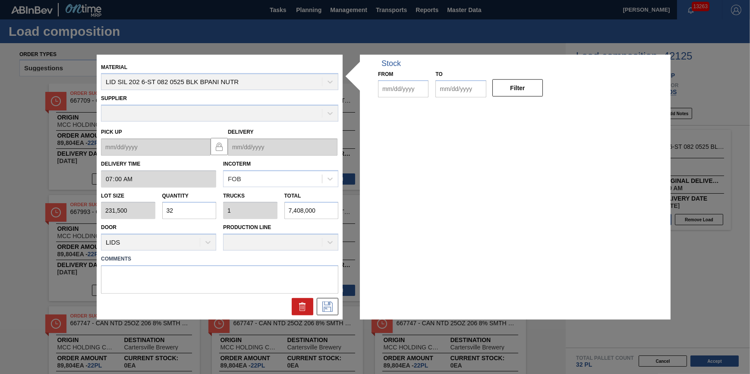
type input "07:00:00"
type input "231,500"
type input "32"
type input "1"
type input "7,408,000"
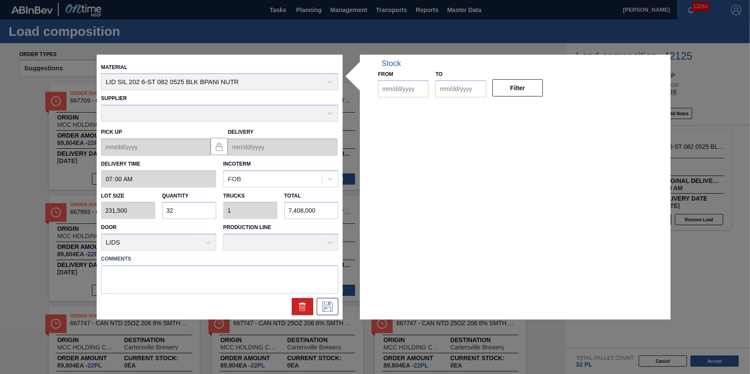
type up "09/08/2025"
type input "[DATE]"
click at [207, 201] on div "Quantity 32" at bounding box center [189, 204] width 54 height 30
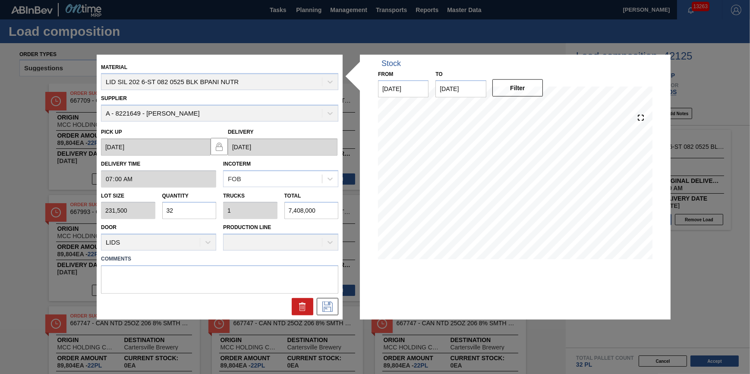
click at [206, 207] on input "32" at bounding box center [189, 210] width 54 height 17
type input "3"
type input "0.094"
type input "694,500"
type input "31"
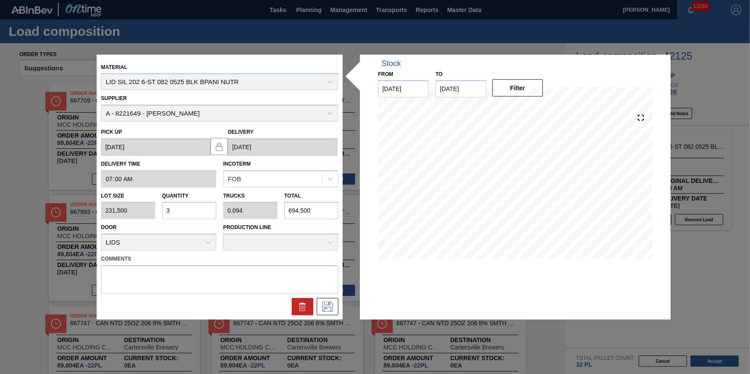
type input "0.969"
type input "7,176,500"
type input "31"
click at [335, 305] on button at bounding box center [328, 306] width 22 height 17
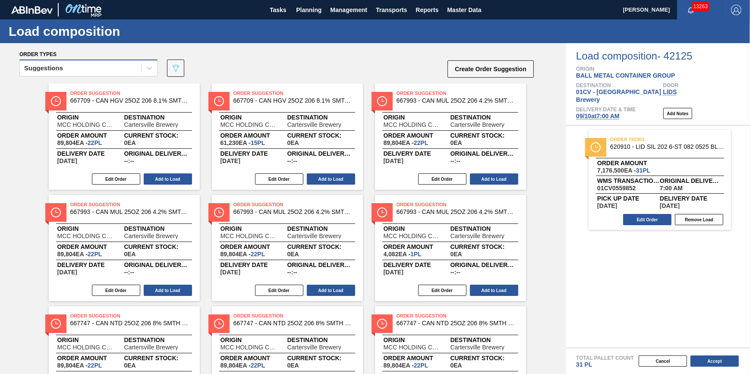
drag, startPoint x: 128, startPoint y: 66, endPoint x: 125, endPoint y: 75, distance: 9.1
click at [128, 67] on div "Suggestions" at bounding box center [80, 68] width 121 height 13
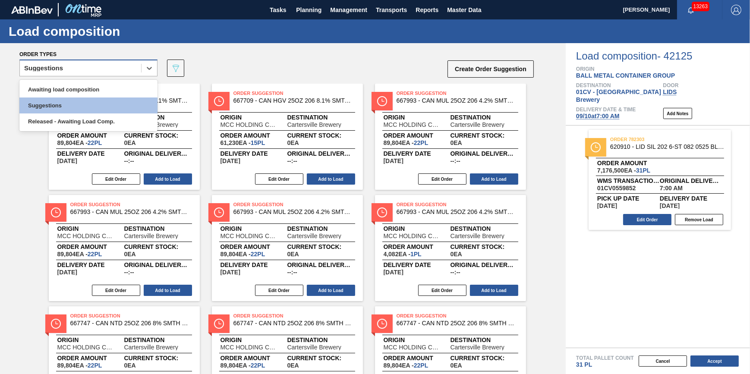
click at [118, 92] on div "Awaiting load composition" at bounding box center [88, 90] width 138 height 16
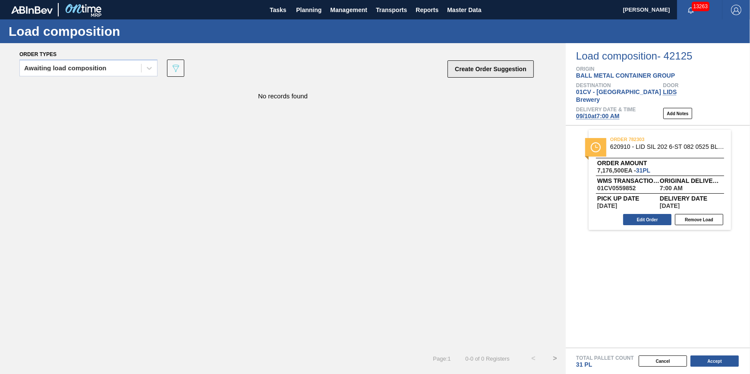
click at [493, 72] on button "Create Order Suggestion" at bounding box center [490, 68] width 86 height 17
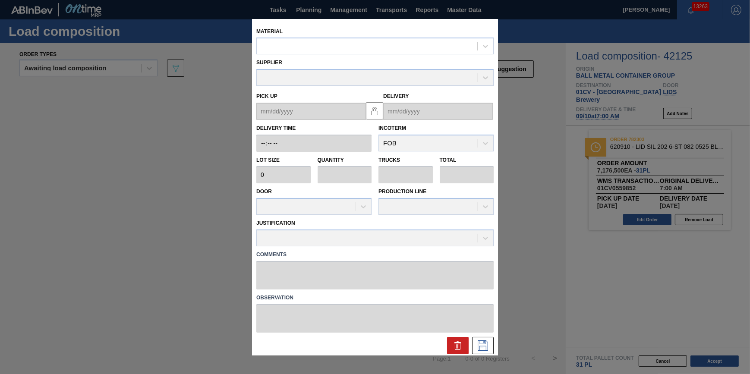
click at [314, 56] on div "Supplier" at bounding box center [375, 69] width 244 height 31
click at [323, 43] on div at bounding box center [367, 46] width 220 height 13
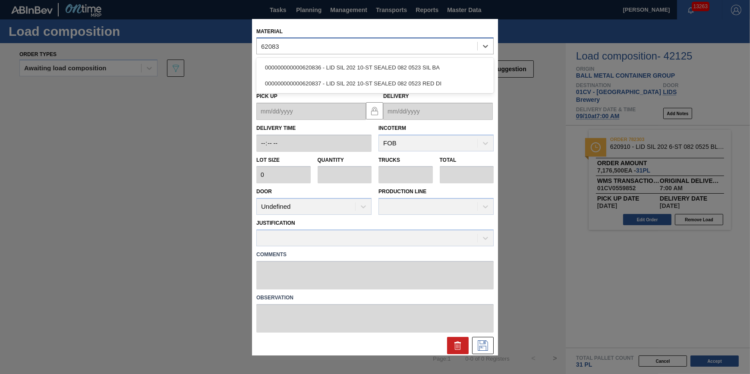
type input "620836"
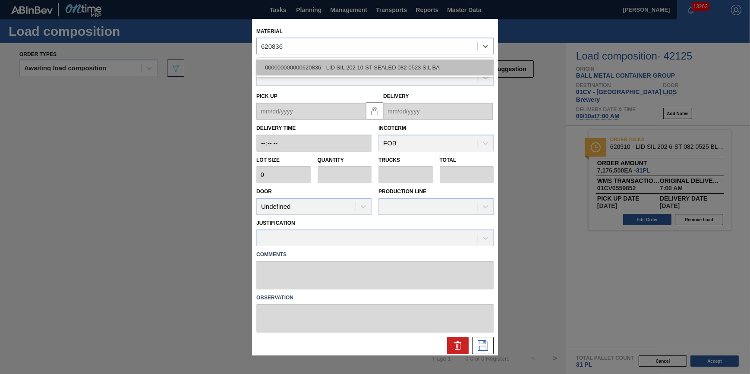
click at [323, 61] on div "000000000000620836 - LID SIL 202 10-ST SEALED 082 0523 SIL BA" at bounding box center [374, 68] width 237 height 16
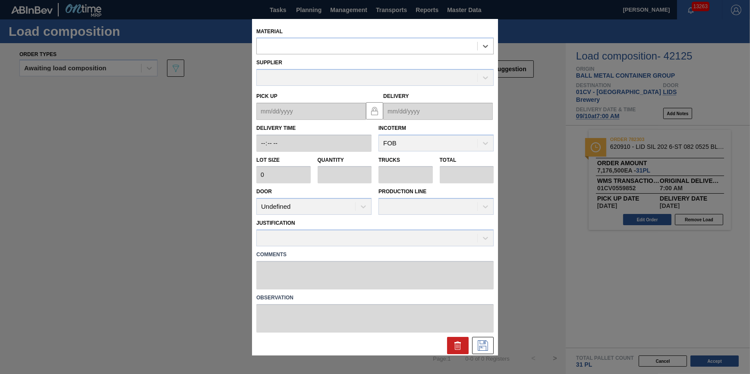
type input "231,500"
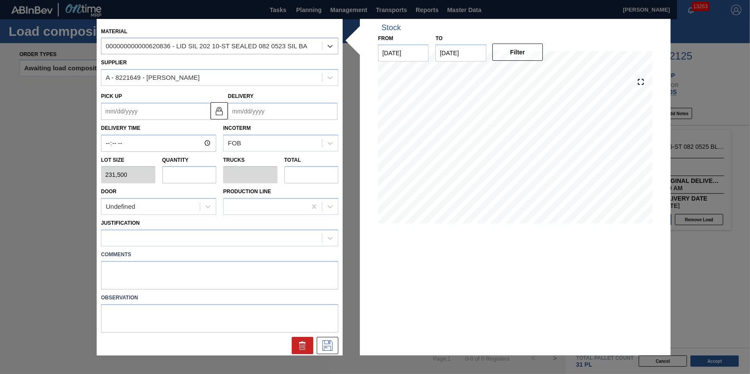
click at [180, 173] on input "text" at bounding box center [189, 174] width 54 height 17
type input "1"
type input "0.031"
type input "231,500"
type input "1"
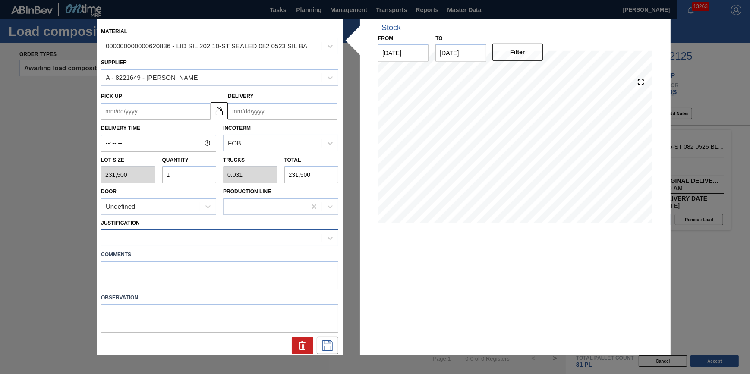
click at [188, 242] on div at bounding box center [211, 238] width 220 height 13
type input "other"
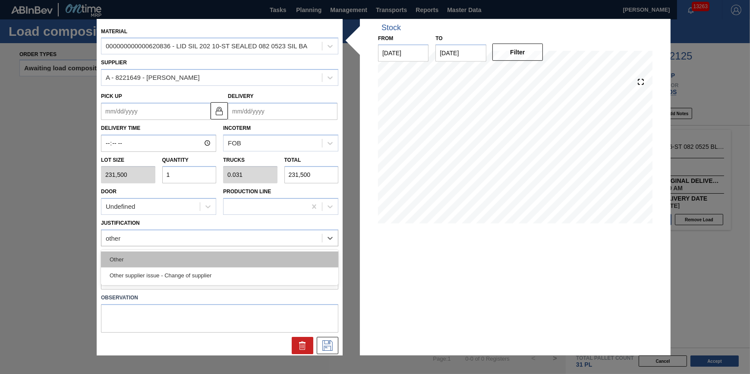
click at [185, 255] on div "Other" at bounding box center [219, 259] width 237 height 16
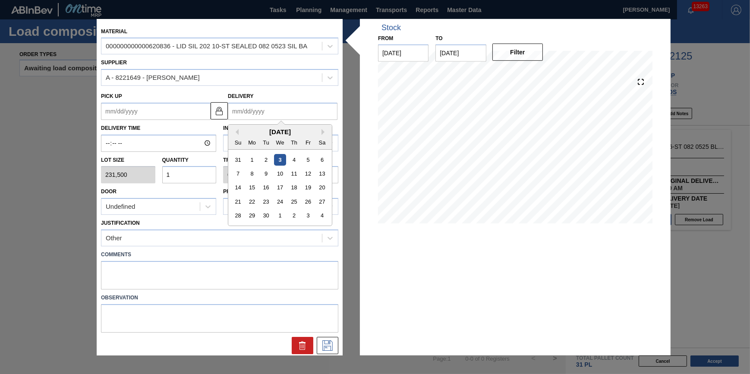
click at [287, 112] on input "Delivery" at bounding box center [283, 111] width 110 height 17
click at [323, 218] on div "4" at bounding box center [322, 216] width 12 height 12
type up "10/02/2025"
type input "[DATE]"
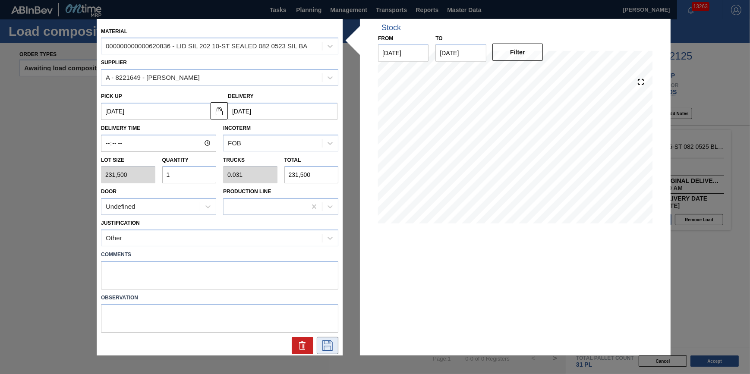
click at [332, 350] on button at bounding box center [328, 345] width 22 height 17
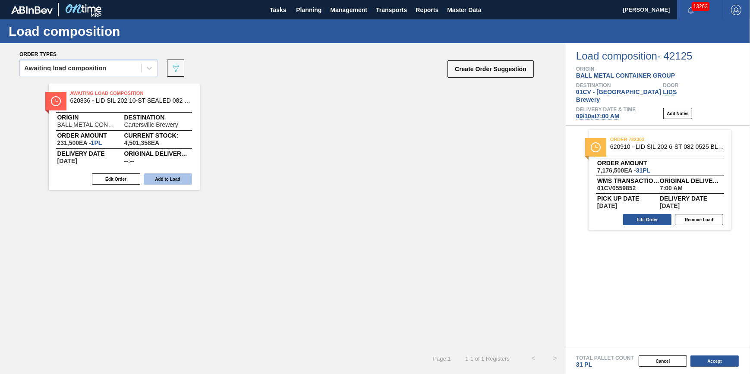
click at [174, 179] on button "Add to Load" at bounding box center [168, 178] width 48 height 11
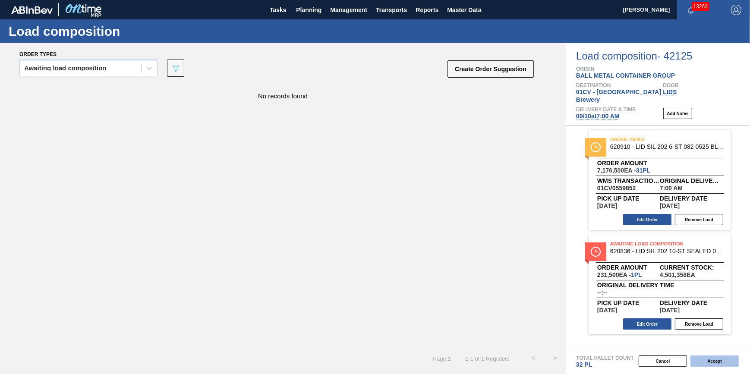
click at [719, 360] on button "Accept" at bounding box center [714, 360] width 48 height 11
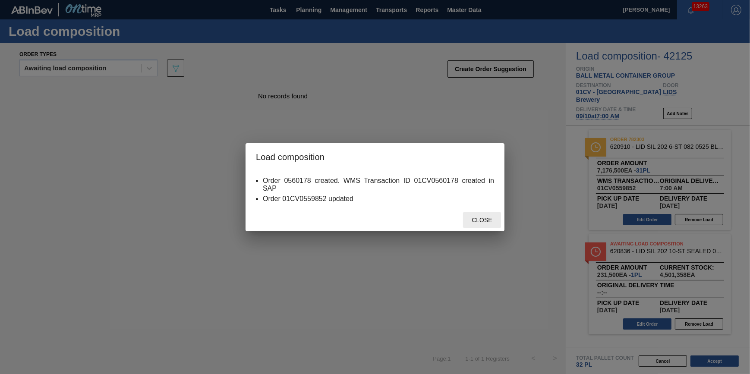
click at [480, 220] on span "Close" at bounding box center [481, 220] width 34 height 7
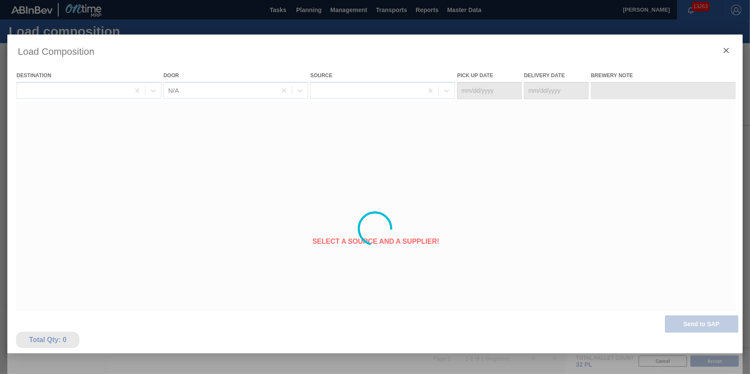
type Date "09/08/2025"
type Date "[DATE]"
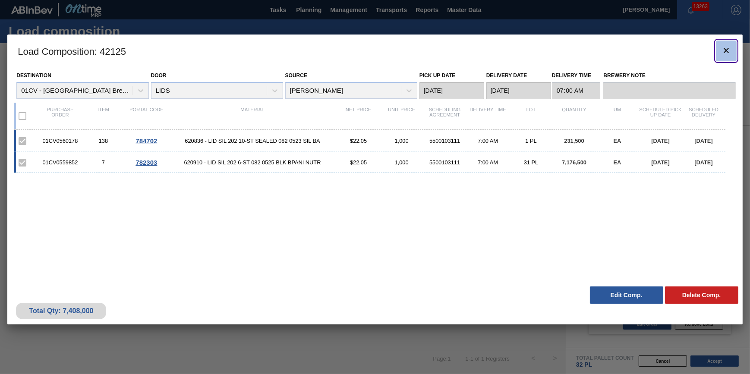
click at [725, 49] on icon "botão de ícone" at bounding box center [726, 50] width 10 height 10
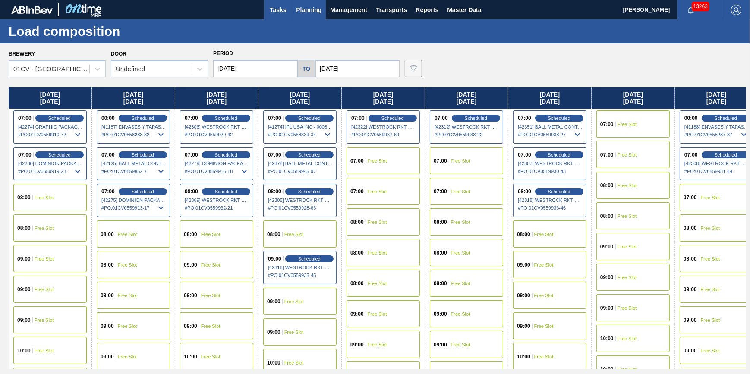
click at [272, 9] on span "Tasks" at bounding box center [277, 10] width 19 height 10
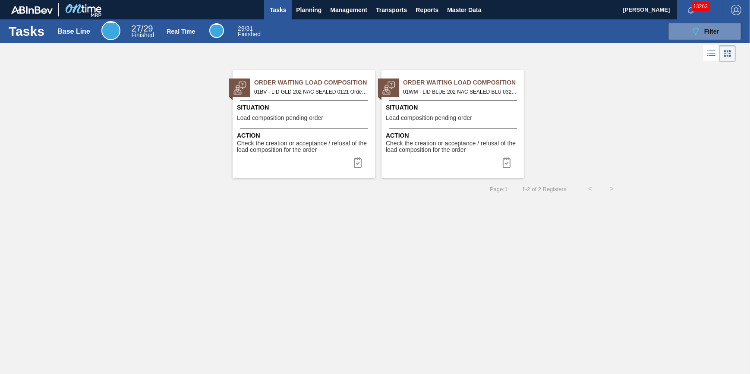
click at [272, 17] on button "Tasks" at bounding box center [278, 9] width 28 height 19
click at [317, 17] on button "Planning" at bounding box center [309, 9] width 34 height 19
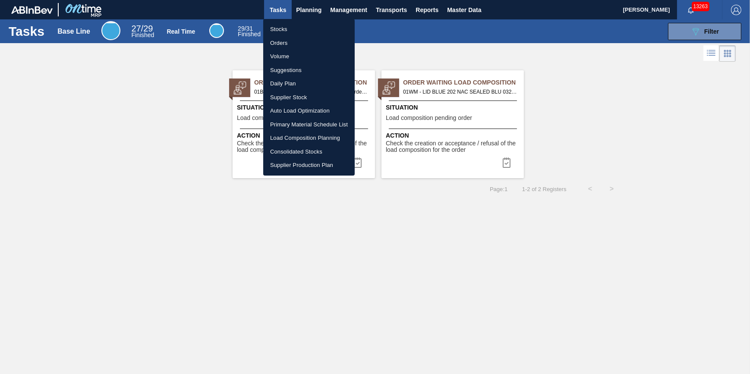
click at [316, 28] on li "Stocks" at bounding box center [308, 29] width 91 height 14
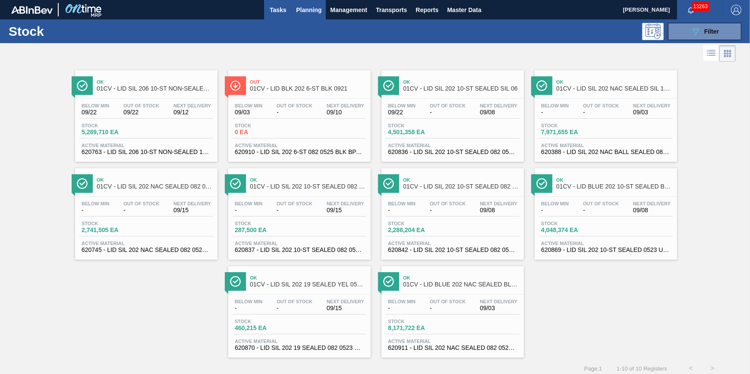
click at [286, 13] on span "Tasks" at bounding box center [277, 10] width 19 height 10
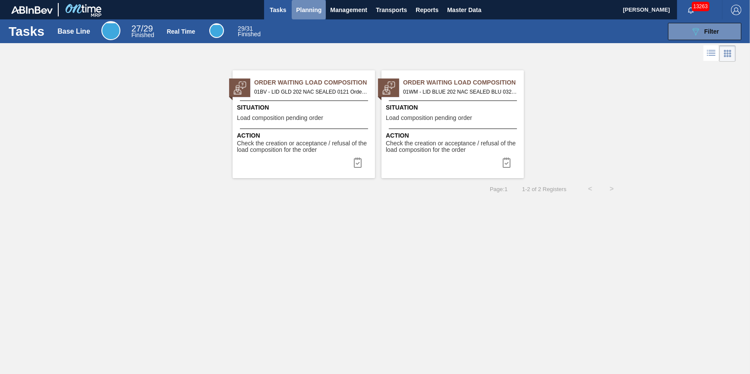
click at [301, 12] on span "Planning" at bounding box center [308, 10] width 25 height 10
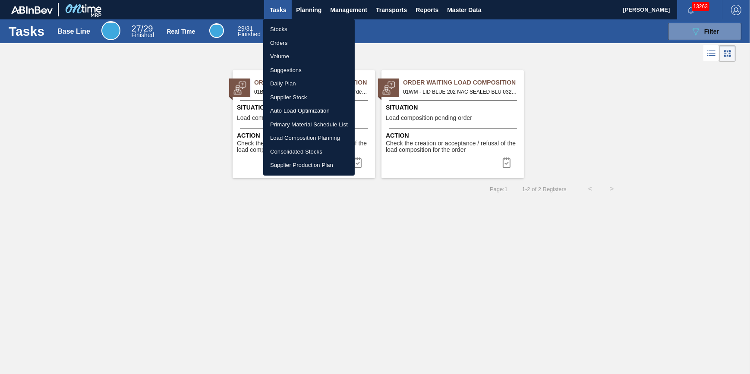
click at [301, 23] on li "Stocks" at bounding box center [308, 29] width 91 height 14
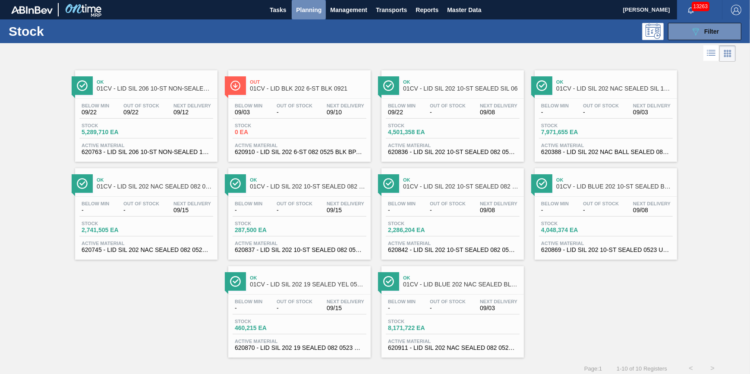
click at [307, 11] on span "Planning" at bounding box center [308, 10] width 25 height 10
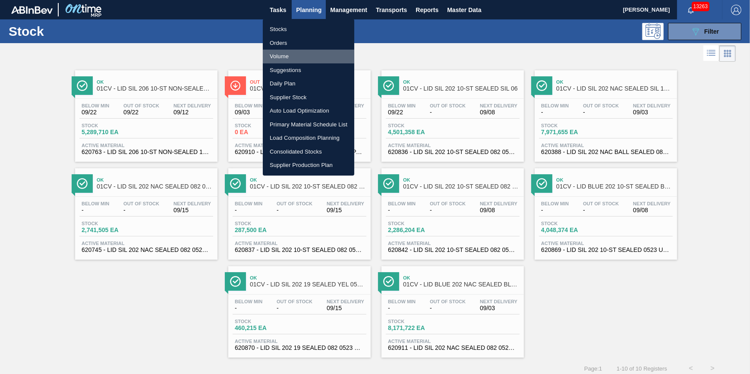
click at [302, 54] on li "Volume" at bounding box center [308, 57] width 91 height 14
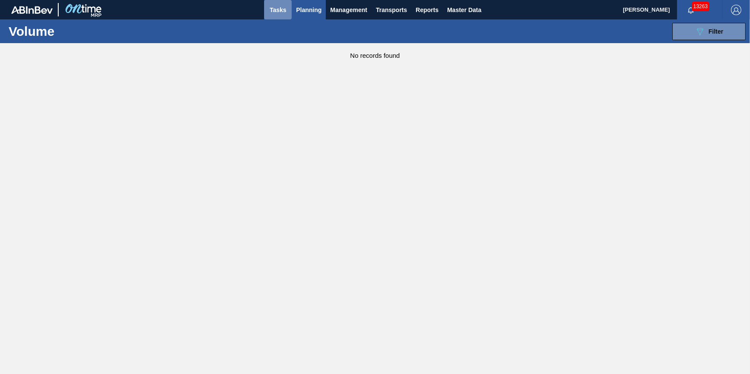
click at [284, 11] on span "Tasks" at bounding box center [277, 10] width 19 height 10
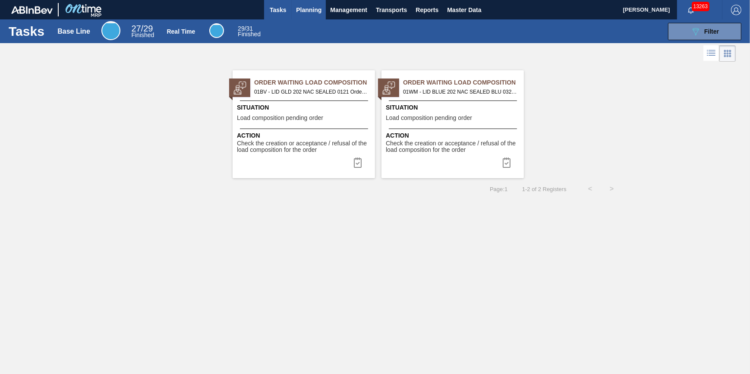
click at [309, 13] on span "Planning" at bounding box center [308, 10] width 25 height 10
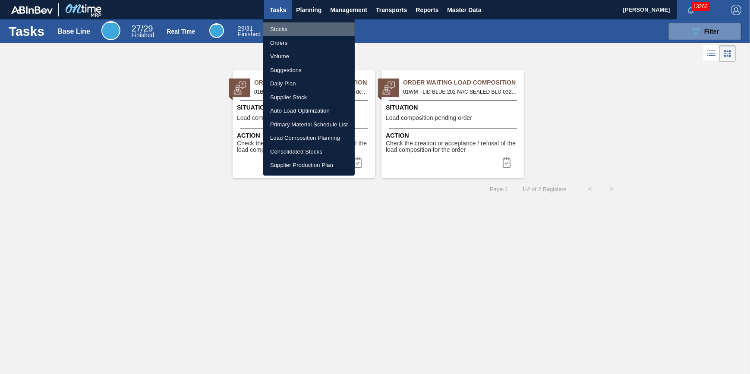
click at [311, 30] on li "Stocks" at bounding box center [308, 29] width 91 height 14
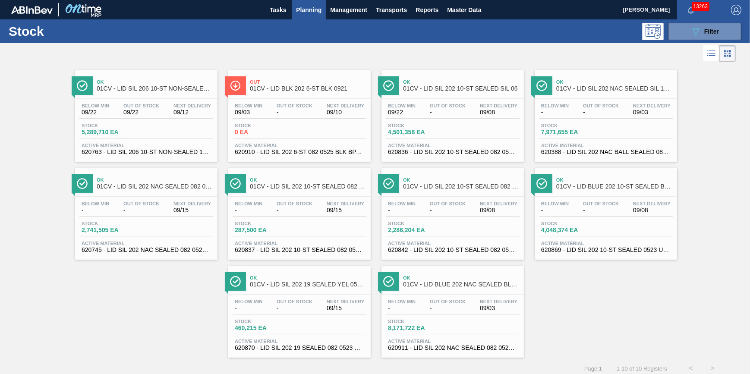
click at [302, 16] on button "Planning" at bounding box center [309, 9] width 34 height 19
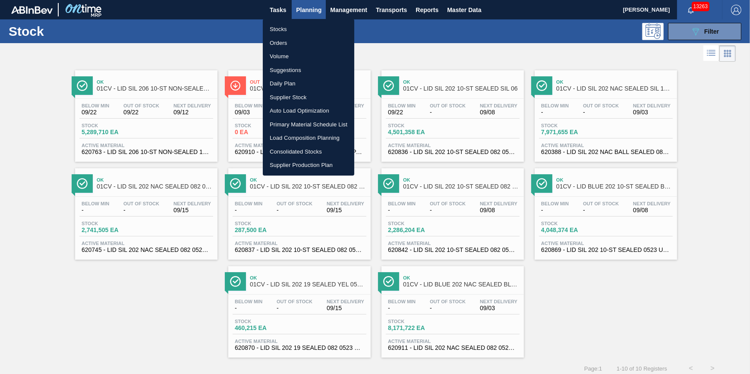
click at [304, 26] on li "Stocks" at bounding box center [308, 29] width 91 height 14
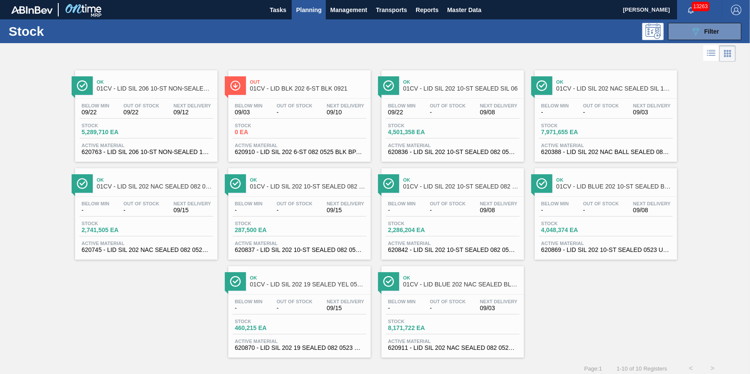
click at [447, 38] on div "089F7B8B-B2A5-4AFE-B5C0-19BA573D28AC Filter" at bounding box center [440, 31] width 610 height 17
